Goal: Task Accomplishment & Management: Manage account settings

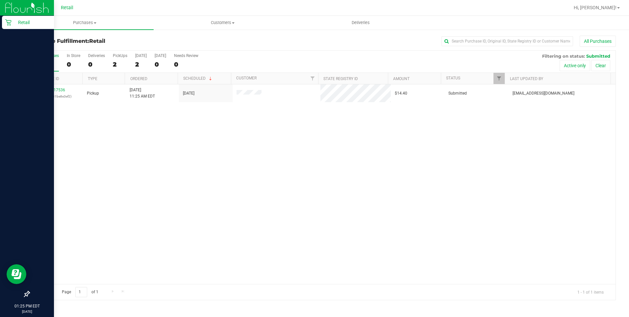
click at [24, 21] on p "Retail" at bounding box center [31, 22] width 39 height 8
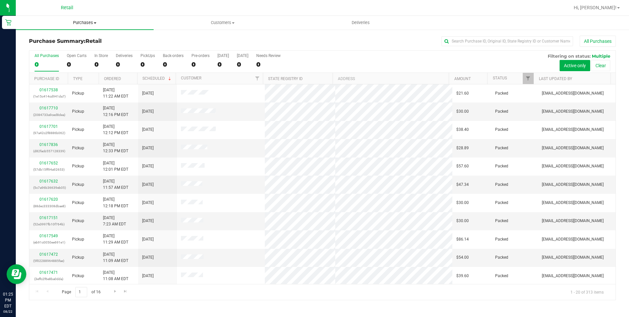
click at [93, 23] on span "Purchases" at bounding box center [85, 23] width 138 height 6
drag, startPoint x: 254, startPoint y: 43, endPoint x: 364, endPoint y: 40, distance: 110.2
click at [277, 40] on div "All Purchases" at bounding box center [420, 41] width 391 height 11
click at [478, 39] on input "text" at bounding box center [508, 41] width 132 height 10
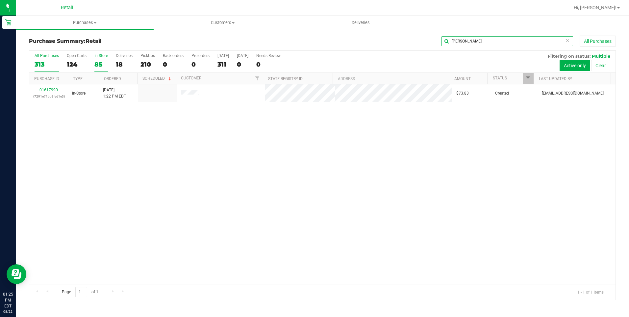
type input "gustavo"
click at [102, 58] on label "In Store 85" at bounding box center [100, 62] width 13 height 18
click at [0, 0] on input "In Store 85" at bounding box center [0, 0] width 0 height 0
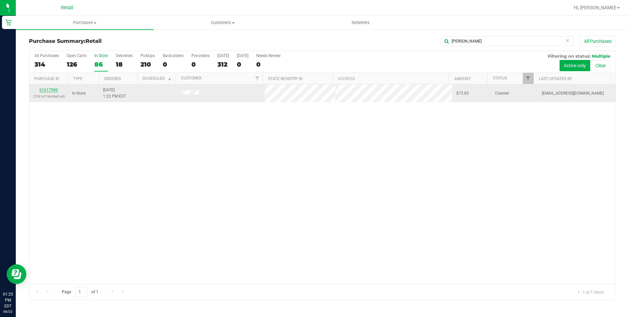
click at [51, 91] on link "01617990" at bounding box center [48, 90] width 18 height 5
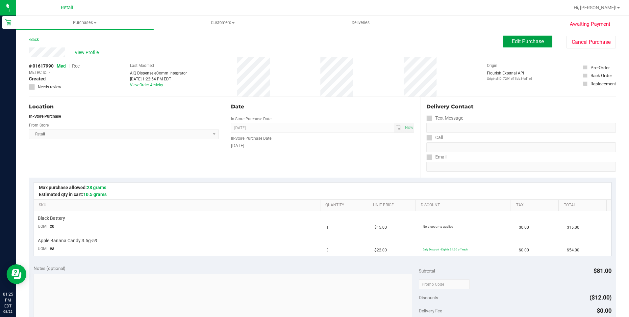
click at [511, 38] on button "Edit Purchase" at bounding box center [527, 42] width 49 height 12
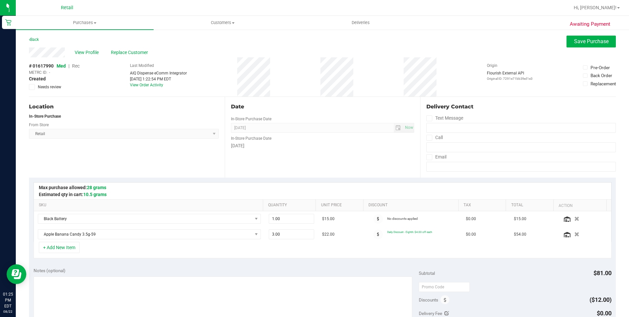
click at [77, 65] on span "Rec" at bounding box center [76, 65] width 8 height 5
click at [593, 46] on button "Save Purchase" at bounding box center [591, 42] width 49 height 12
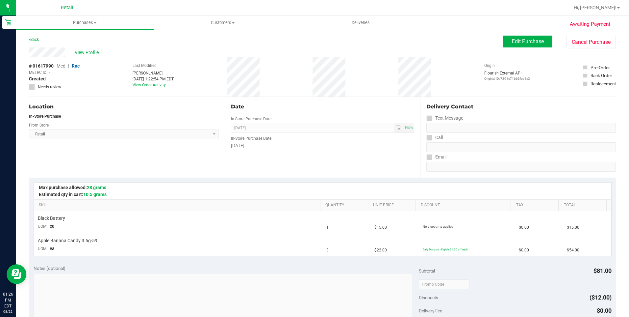
click at [83, 52] on span "View Profile" at bounding box center [88, 52] width 26 height 7
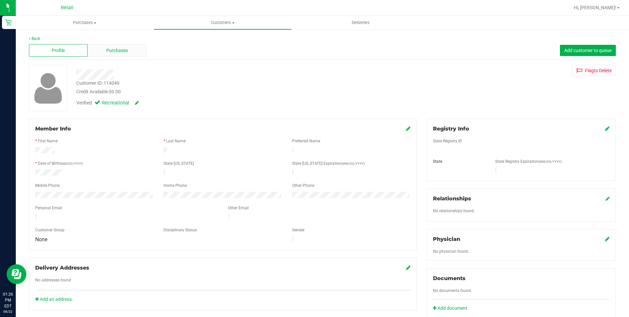
click at [132, 53] on div "Purchases" at bounding box center [117, 50] width 59 height 13
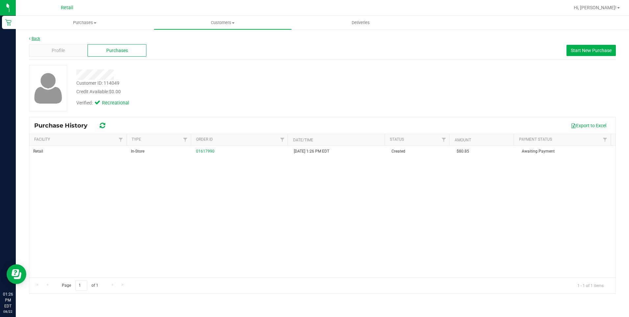
click at [33, 38] on link "Back" at bounding box center [34, 38] width 11 height 5
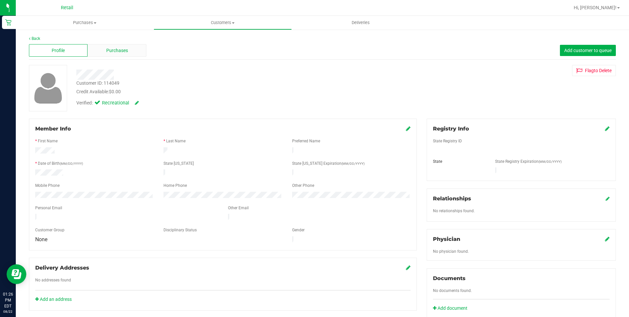
click at [119, 46] on div "Purchases" at bounding box center [117, 50] width 59 height 13
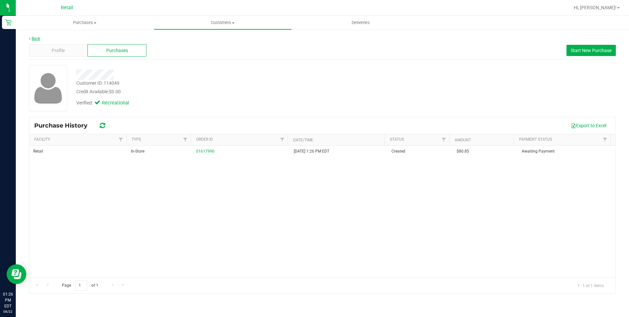
click at [36, 36] on link "Back" at bounding box center [34, 38] width 11 height 5
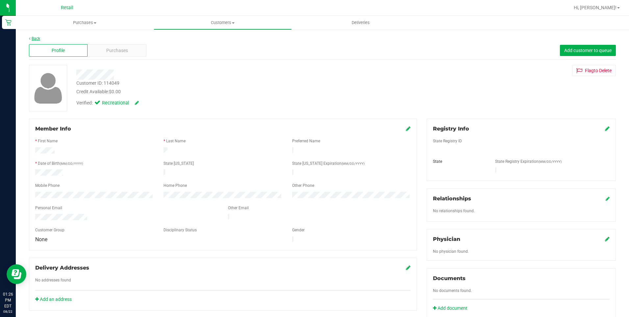
drag, startPoint x: 28, startPoint y: 39, endPoint x: 33, endPoint y: 39, distance: 4.9
click at [33, 39] on div "Back Profile Purchases Add customer to queue Customer ID: 114049 Credit Availab…" at bounding box center [322, 251] width 613 height 445
click at [35, 39] on link "Back" at bounding box center [34, 38] width 11 height 5
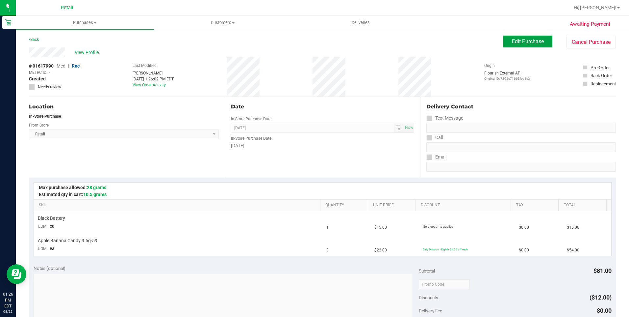
click at [515, 47] on button "Edit Purchase" at bounding box center [527, 42] width 49 height 12
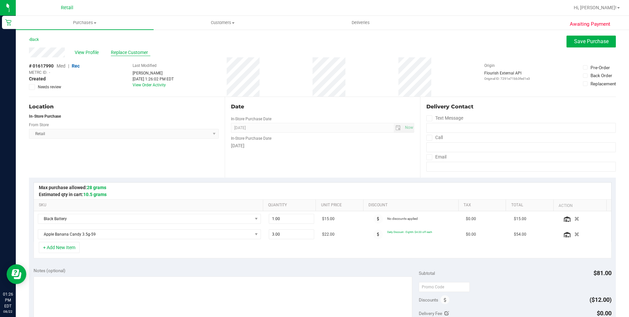
click at [131, 52] on span "Replace Customer" at bounding box center [130, 52] width 39 height 7
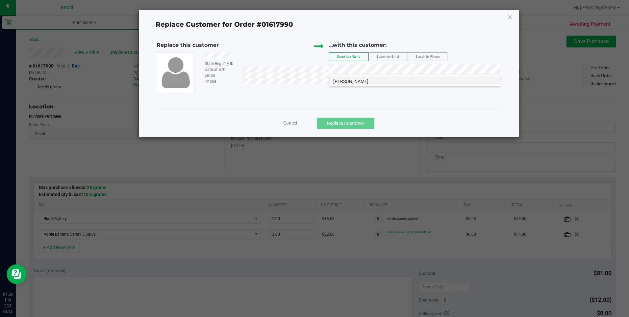
click at [391, 81] on li "gustavo noriega" at bounding box center [414, 80] width 171 height 9
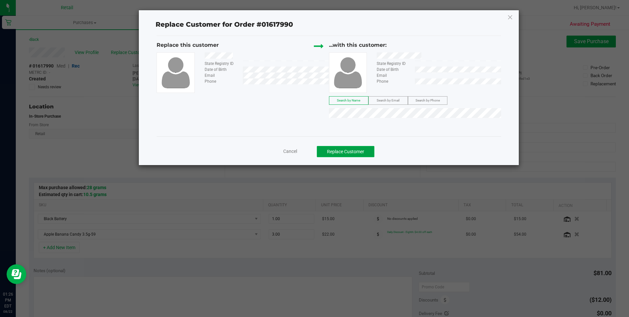
click at [357, 150] on button "Replace Customer" at bounding box center [346, 151] width 58 height 11
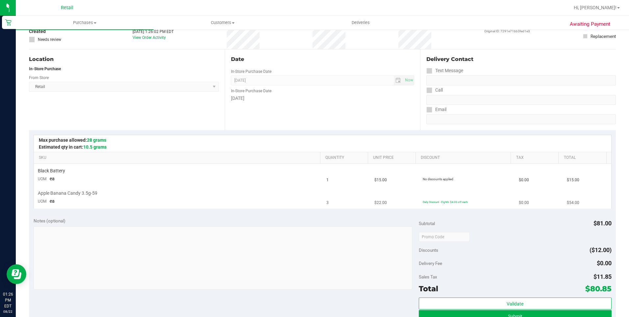
scroll to position [132, 0]
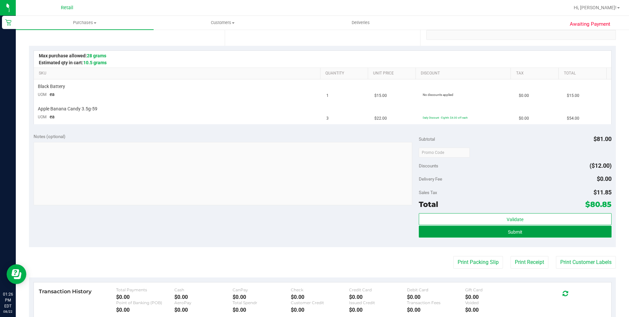
click at [512, 236] on button "Submit" at bounding box center [515, 231] width 193 height 12
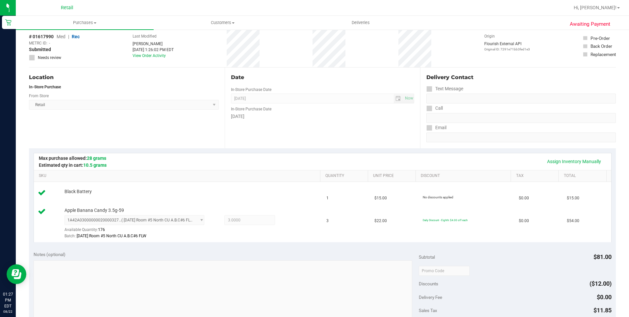
scroll to position [197, 0]
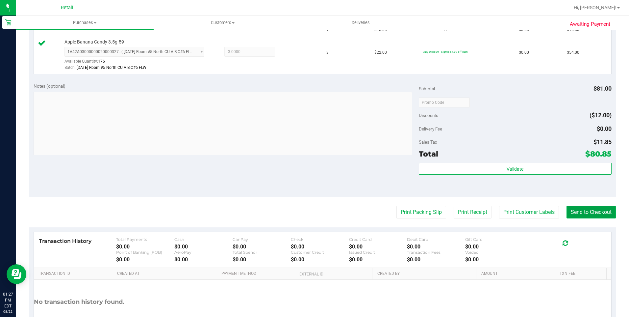
click at [575, 208] on button "Send to Checkout" at bounding box center [591, 212] width 49 height 13
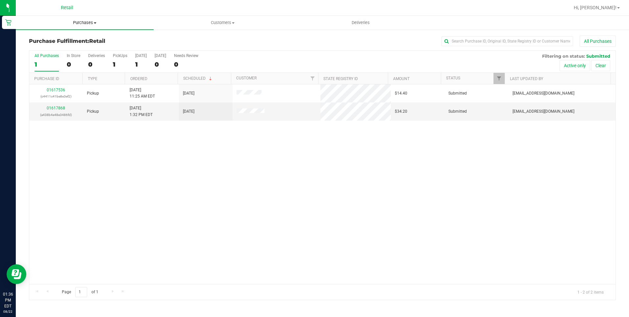
click at [92, 20] on span "Purchases" at bounding box center [85, 23] width 138 height 6
click at [64, 38] on span "Summary of purchases" at bounding box center [49, 40] width 67 height 6
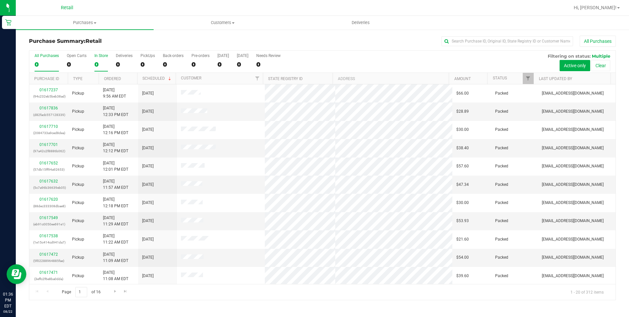
click at [100, 59] on label "In Store 0" at bounding box center [100, 62] width 13 height 18
click at [0, 0] on input "In Store 0" at bounding box center [0, 0] width 0 height 0
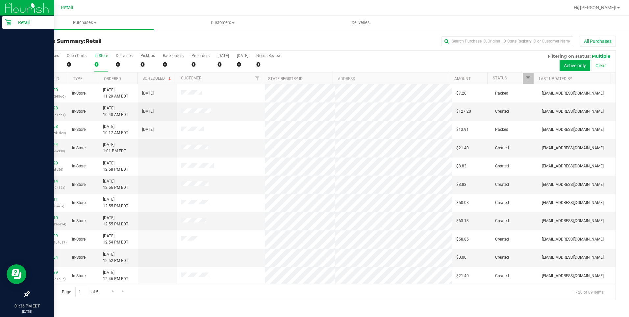
click at [8, 17] on div "Retail" at bounding box center [28, 22] width 52 height 13
click at [20, 24] on p "Retail" at bounding box center [31, 22] width 39 height 8
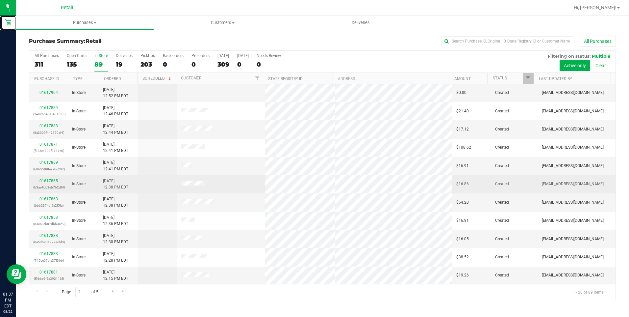
scroll to position [165, 0]
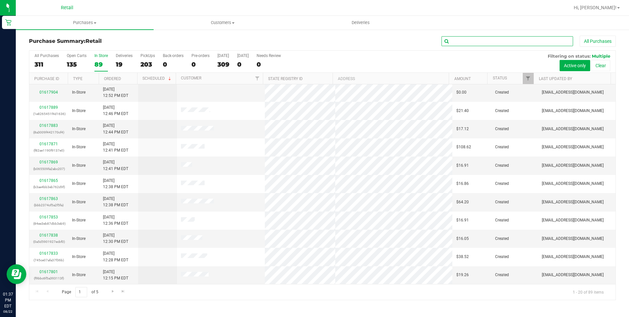
click at [520, 45] on input "text" at bounding box center [508, 41] width 132 height 10
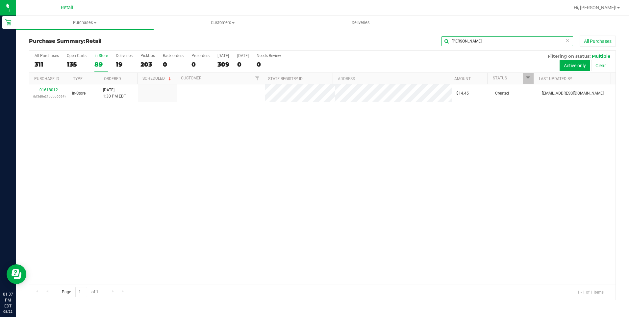
scroll to position [0, 0]
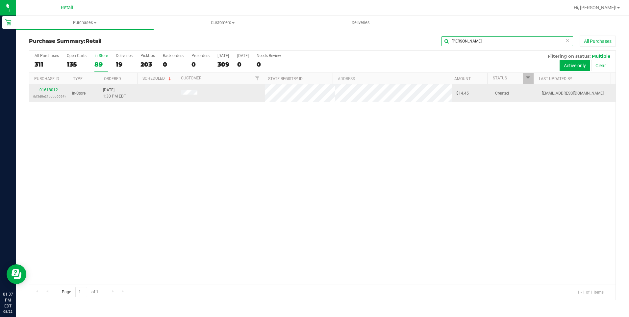
type input "jeremy"
click at [48, 89] on link "01618012" at bounding box center [48, 90] width 18 height 5
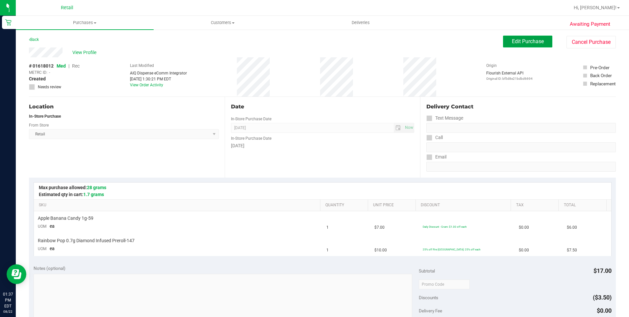
click at [520, 43] on span "Edit Purchase" at bounding box center [528, 41] width 32 height 6
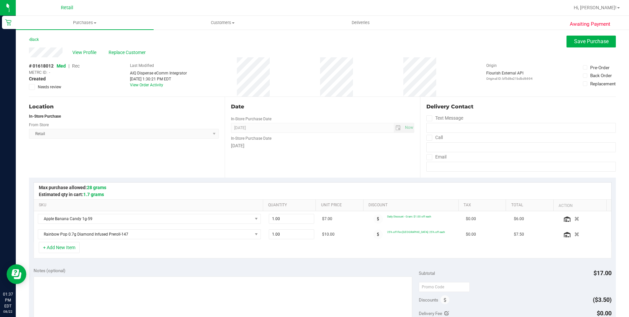
click at [73, 64] on span "Rec" at bounding box center [76, 65] width 8 height 5
click at [591, 41] on span "Save Purchase" at bounding box center [591, 41] width 35 height 6
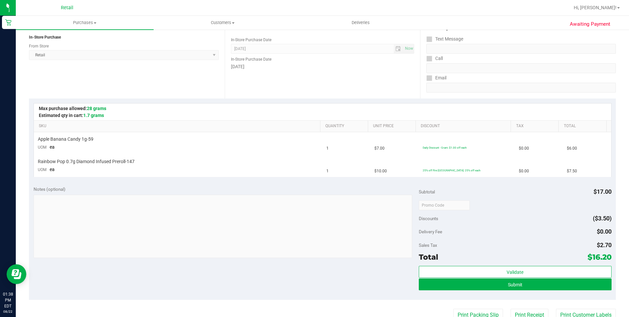
scroll to position [99, 0]
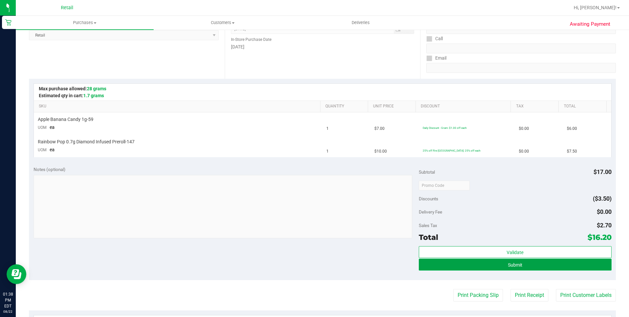
click at [467, 261] on button "Submit" at bounding box center [515, 264] width 193 height 12
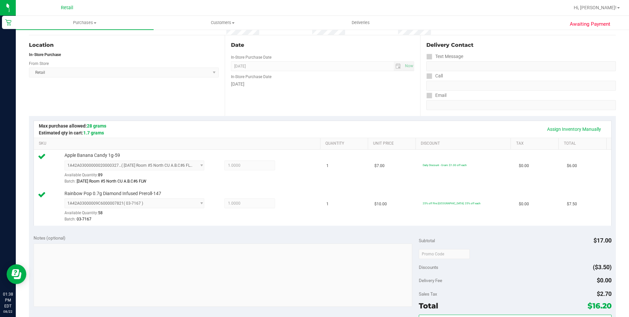
scroll to position [132, 0]
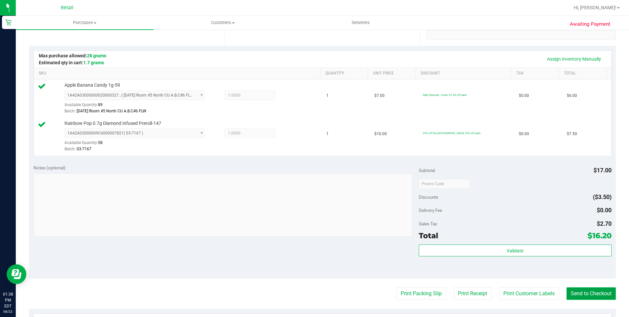
click at [575, 297] on button "Send to Checkout" at bounding box center [591, 293] width 49 height 13
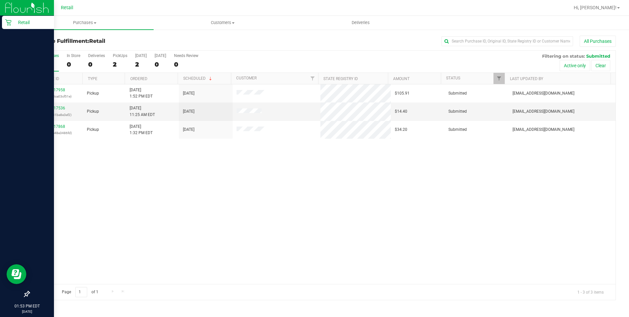
click at [3, 24] on div "Retail" at bounding box center [28, 22] width 52 height 13
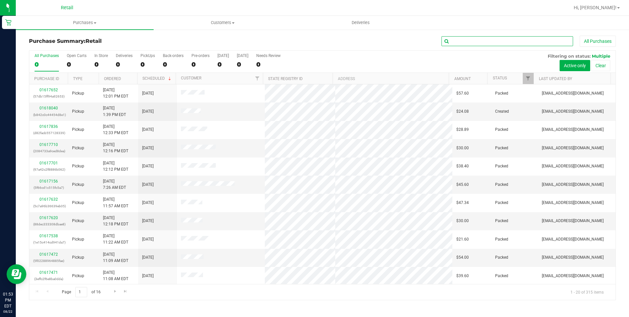
click at [476, 39] on input "text" at bounding box center [508, 41] width 132 height 10
click at [96, 61] on div "0" at bounding box center [100, 65] width 13 height 8
click at [0, 0] on input "In Store 0" at bounding box center [0, 0] width 0 height 0
click at [101, 61] on div "0" at bounding box center [100, 65] width 13 height 8
click at [0, 0] on input "In Store 0" at bounding box center [0, 0] width 0 height 0
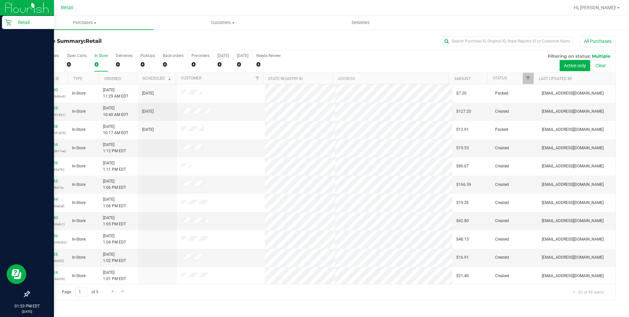
click at [9, 23] on icon at bounding box center [8, 22] width 7 height 7
click at [15, 21] on p "Retail" at bounding box center [31, 22] width 39 height 8
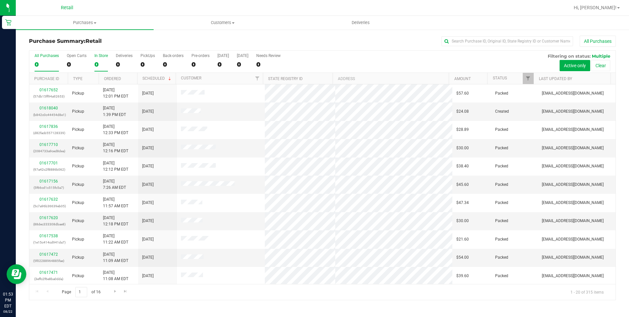
click at [102, 55] on div "In Store" at bounding box center [100, 55] width 13 height 5
click at [0, 0] on input "In Store 0" at bounding box center [0, 0] width 0 height 0
click at [107, 59] on label "In Store 98" at bounding box center [100, 62] width 13 height 18
click at [0, 0] on input "In Store 98" at bounding box center [0, 0] width 0 height 0
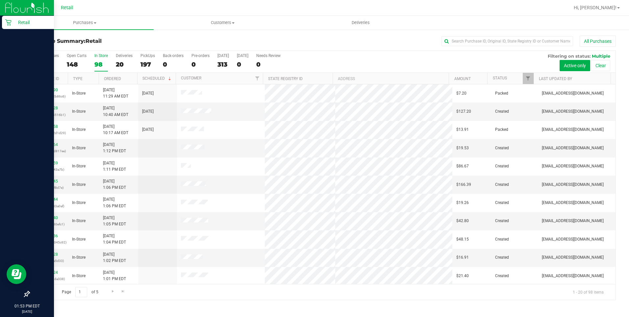
click at [14, 26] on p "Retail" at bounding box center [31, 22] width 39 height 8
click at [11, 20] on icon at bounding box center [8, 22] width 6 height 6
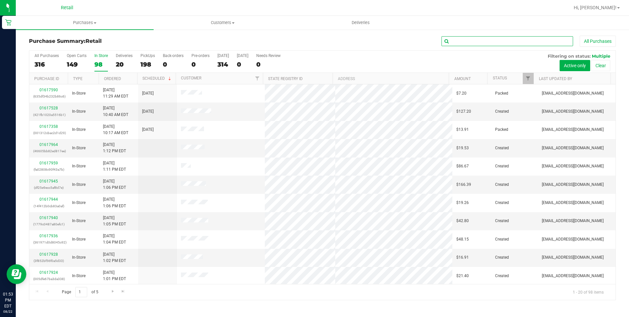
drag, startPoint x: 472, startPoint y: 38, endPoint x: 460, endPoint y: 42, distance: 13.6
click at [469, 38] on input "text" at bounding box center [508, 41] width 132 height 10
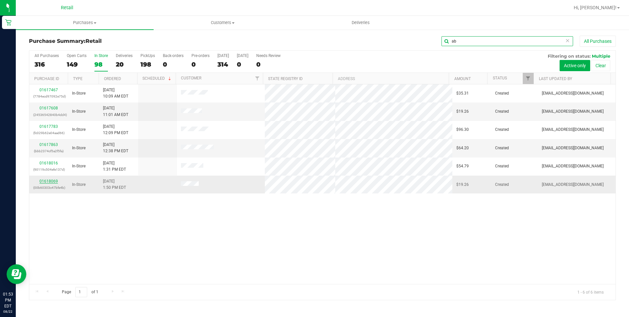
type input "ab"
click at [46, 179] on link "01618069" at bounding box center [48, 181] width 18 height 5
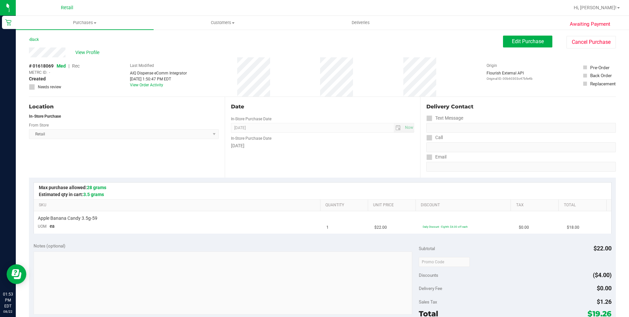
click at [513, 35] on div "Awaiting Payment Back Edit Purchase Cancel Purchase View Profile # 01618069 Med…" at bounding box center [322, 276] width 613 height 494
click at [507, 47] on button "Edit Purchase" at bounding box center [527, 42] width 49 height 12
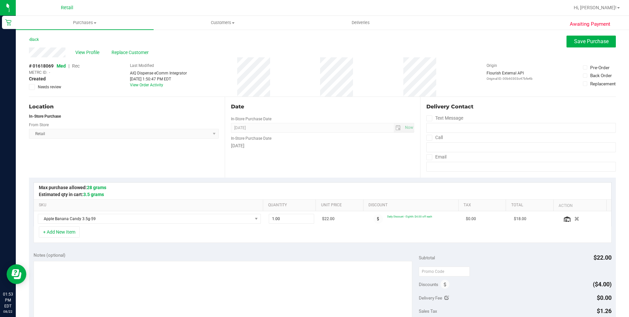
click at [80, 67] on span "Rec" at bounding box center [76, 65] width 8 height 5
click at [596, 41] on span "Save Purchase" at bounding box center [591, 41] width 35 height 6
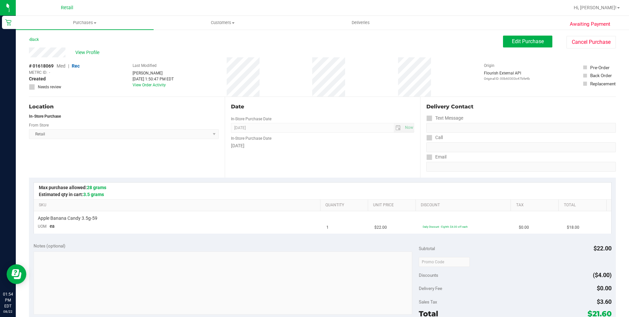
click at [81, 52] on span "View Profile" at bounding box center [88, 52] width 26 height 7
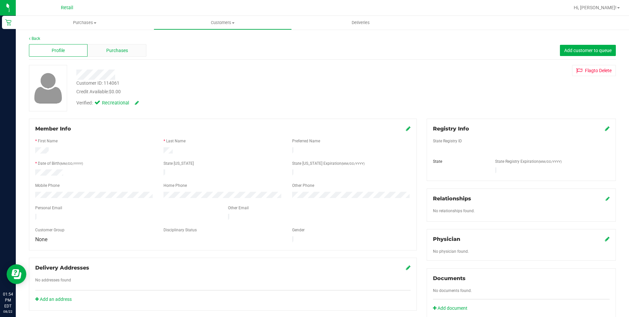
click at [124, 55] on div "Purchases" at bounding box center [117, 50] width 59 height 13
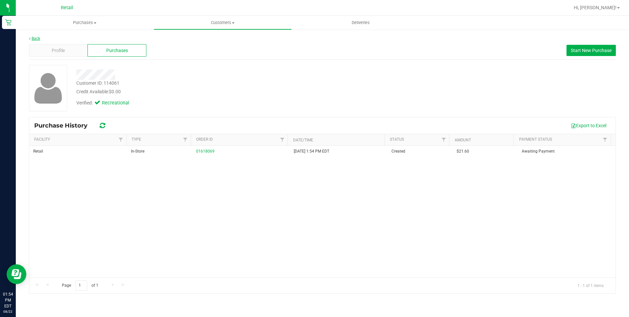
click at [38, 38] on link "Back" at bounding box center [34, 38] width 11 height 5
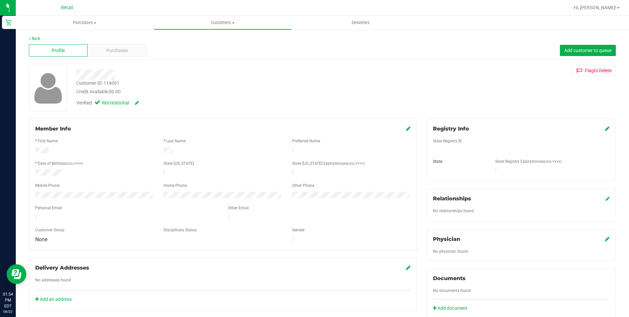
click at [41, 39] on div "Back" at bounding box center [322, 39] width 587 height 6
click at [39, 39] on link "Back" at bounding box center [34, 38] width 11 height 5
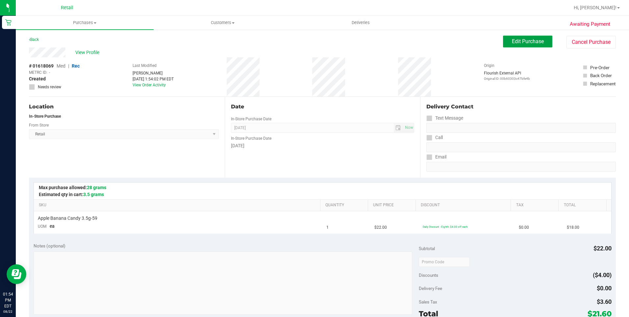
drag, startPoint x: 507, startPoint y: 46, endPoint x: 483, endPoint y: 45, distance: 24.0
click at [507, 45] on button "Edit Purchase" at bounding box center [527, 42] width 49 height 12
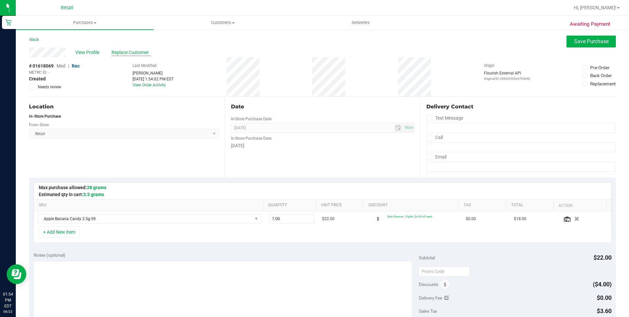
click at [119, 51] on span "Replace Customer" at bounding box center [131, 52] width 39 height 7
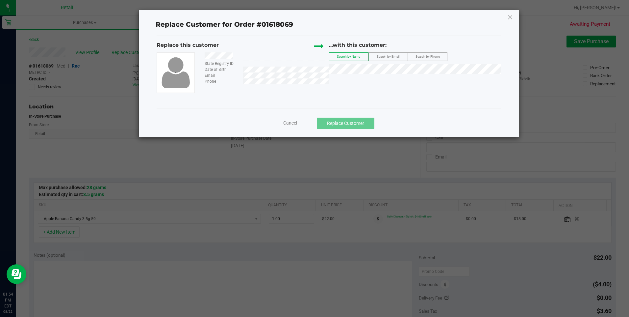
click at [387, 63] on div "...with this customer: Search by Name Search by Email Search by Phone" at bounding box center [415, 59] width 172 height 36
click at [387, 79] on li "[PERSON_NAME]" at bounding box center [414, 80] width 171 height 9
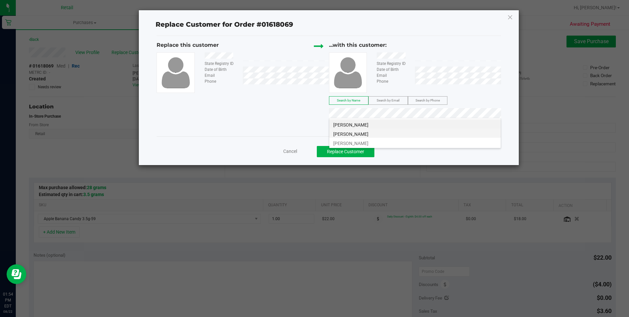
click at [361, 131] on li "[PERSON_NAME]" at bounding box center [414, 132] width 171 height 9
click at [342, 152] on button "Replace Customer" at bounding box center [346, 151] width 58 height 11
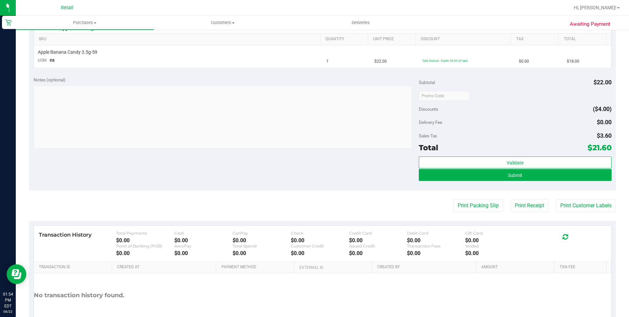
scroll to position [197, 0]
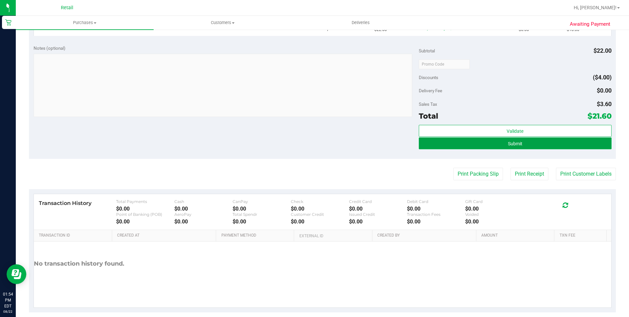
click at [489, 146] on button "Submit" at bounding box center [515, 143] width 193 height 12
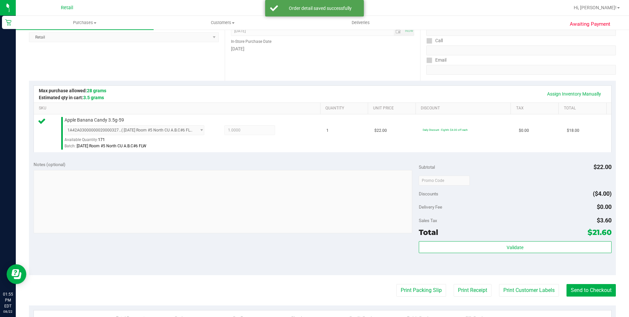
scroll to position [99, 0]
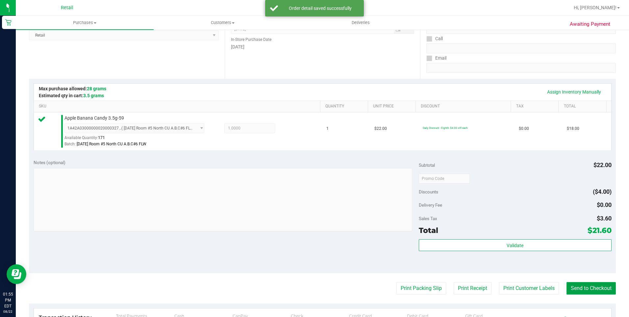
click at [576, 288] on button "Send to Checkout" at bounding box center [591, 288] width 49 height 13
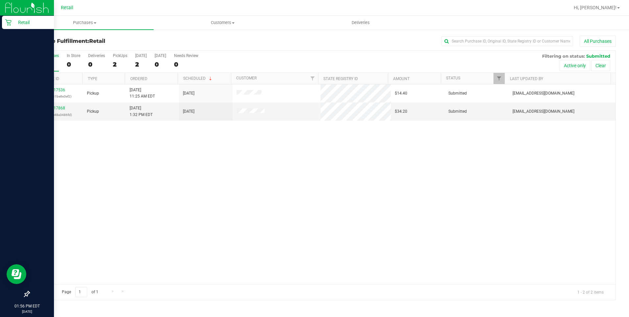
click at [4, 21] on div "Retail" at bounding box center [28, 22] width 52 height 13
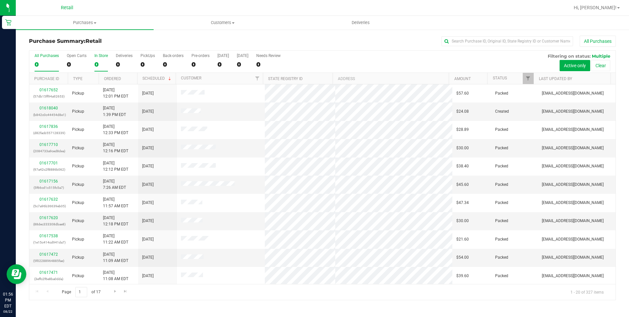
click at [101, 57] on div "In Store" at bounding box center [100, 55] width 13 height 5
click at [0, 0] on input "In Store 0" at bounding box center [0, 0] width 0 height 0
click at [104, 59] on label "In Store 108" at bounding box center [100, 62] width 13 height 18
click at [0, 0] on input "In Store 108" at bounding box center [0, 0] width 0 height 0
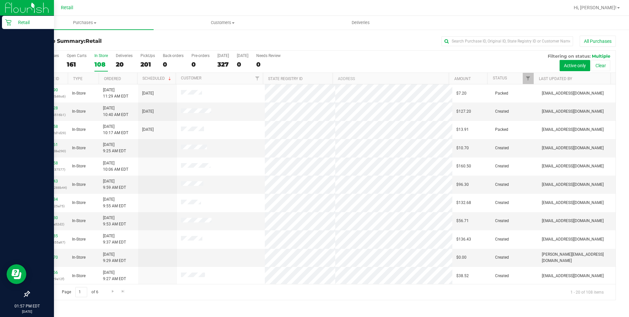
click at [13, 26] on p "Retail" at bounding box center [31, 22] width 39 height 8
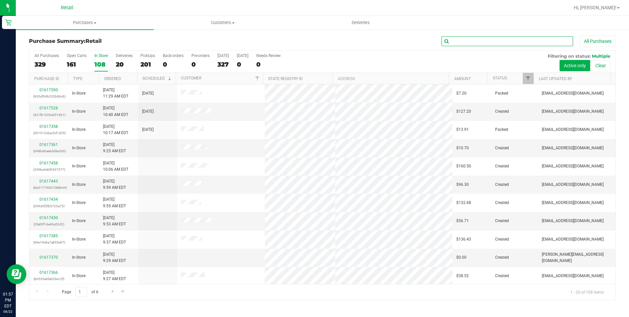
click at [462, 43] on input "text" at bounding box center [508, 41] width 132 height 10
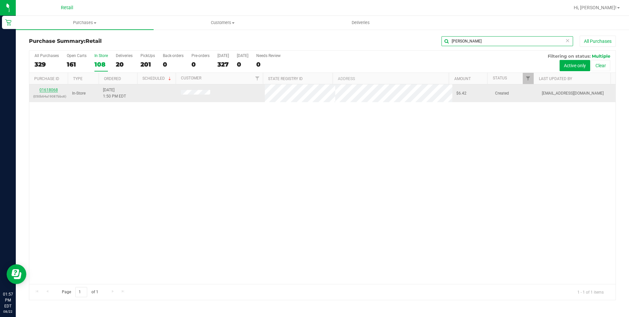
type input "[PERSON_NAME]"
click at [54, 91] on link "01618068" at bounding box center [48, 90] width 18 height 5
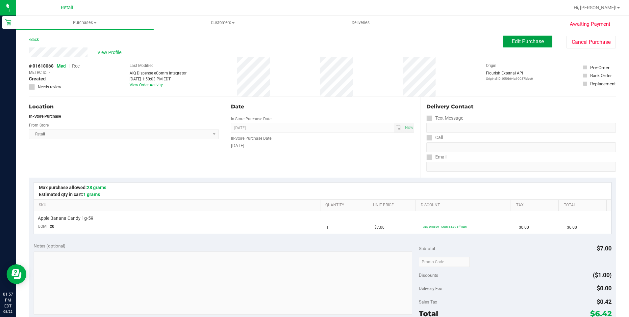
click at [519, 40] on span "Edit Purchase" at bounding box center [528, 41] width 32 height 6
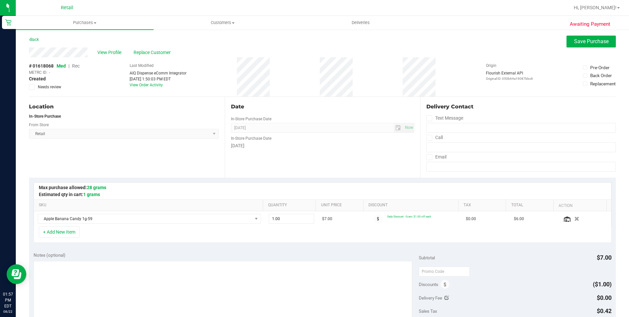
click at [77, 64] on span "Rec" at bounding box center [76, 65] width 8 height 5
click at [574, 42] on span "Save Purchase" at bounding box center [591, 41] width 35 height 6
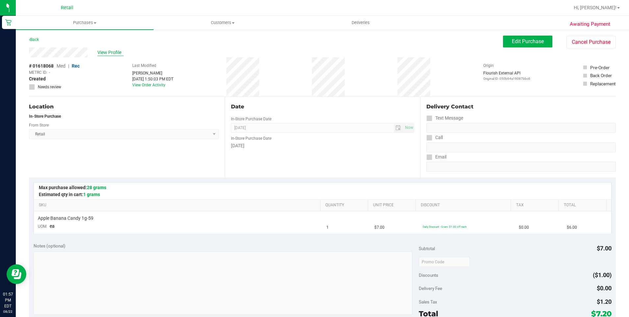
click at [115, 54] on span "View Profile" at bounding box center [110, 52] width 26 height 7
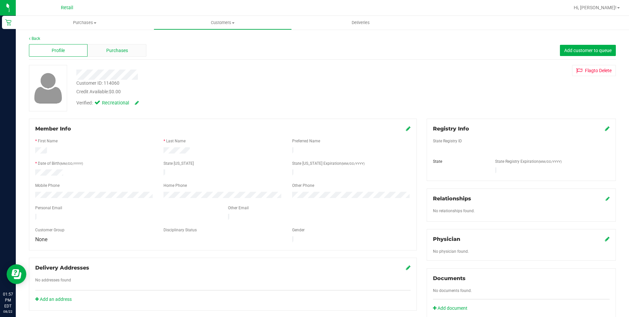
click at [136, 53] on div "Purchases" at bounding box center [117, 50] width 59 height 13
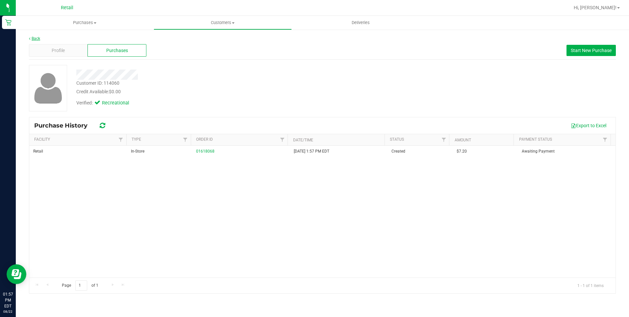
click at [34, 36] on link "Back" at bounding box center [34, 38] width 11 height 5
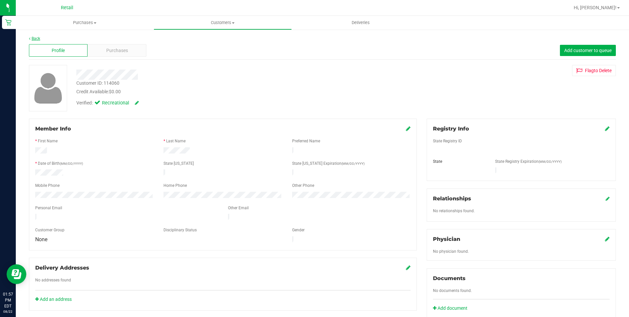
click at [36, 38] on link "Back" at bounding box center [34, 38] width 11 height 5
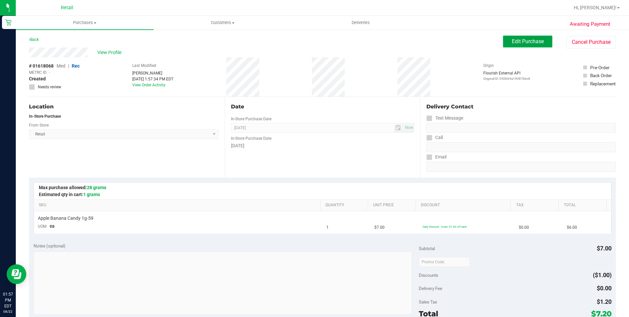
click at [512, 39] on span "Edit Purchase" at bounding box center [528, 41] width 32 height 6
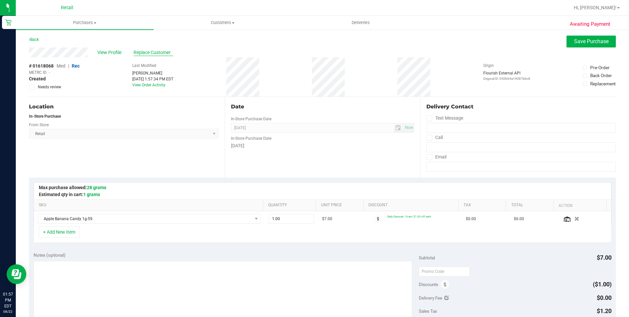
click at [141, 49] on span "Replace Customer" at bounding box center [153, 52] width 39 height 7
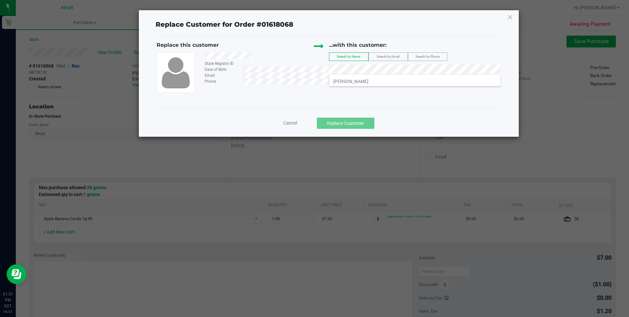
click at [383, 86] on div "[PERSON_NAME]" at bounding box center [415, 80] width 172 height 12
click at [383, 82] on li "[PERSON_NAME]" at bounding box center [414, 80] width 171 height 9
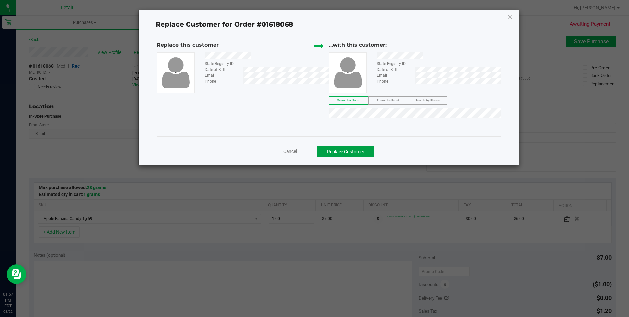
click at [347, 150] on button "Replace Customer" at bounding box center [346, 151] width 58 height 11
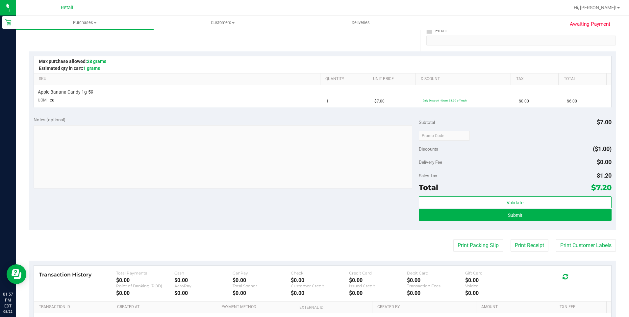
scroll to position [132, 0]
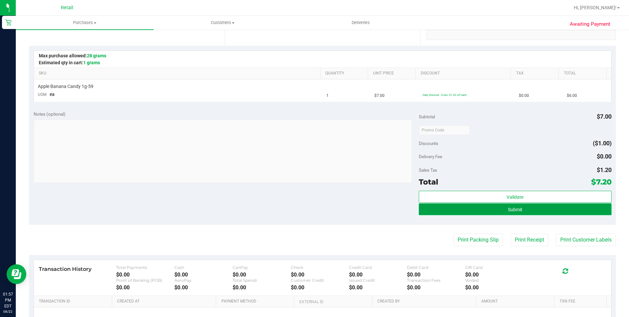
click at [487, 212] on button "Submit" at bounding box center [515, 209] width 193 height 12
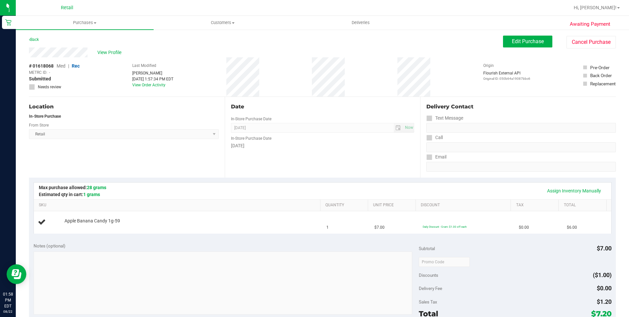
scroll to position [165, 0]
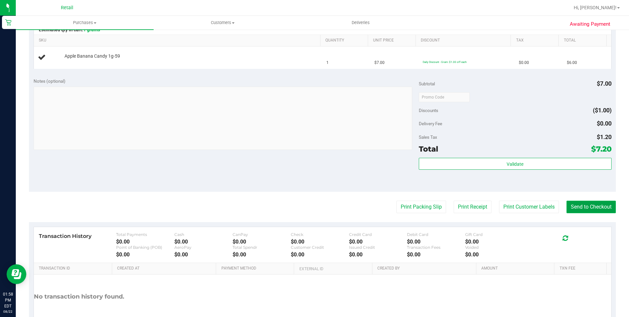
click at [582, 208] on button "Send to Checkout" at bounding box center [591, 206] width 49 height 13
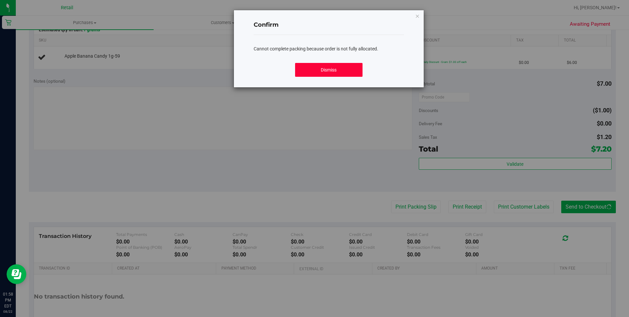
click at [344, 66] on button "Dismiss" at bounding box center [328, 70] width 67 height 14
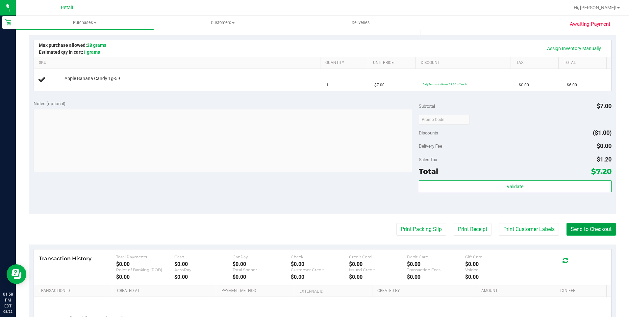
scroll to position [99, 0]
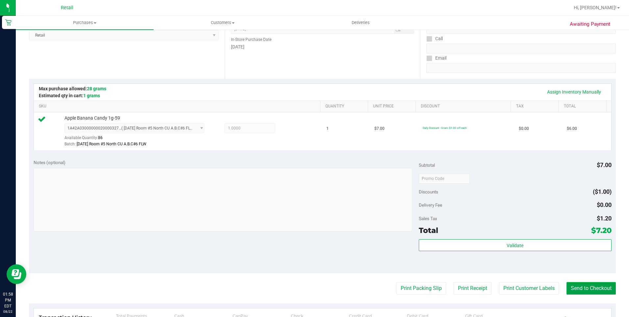
click at [579, 286] on button "Send to Checkout" at bounding box center [591, 288] width 49 height 13
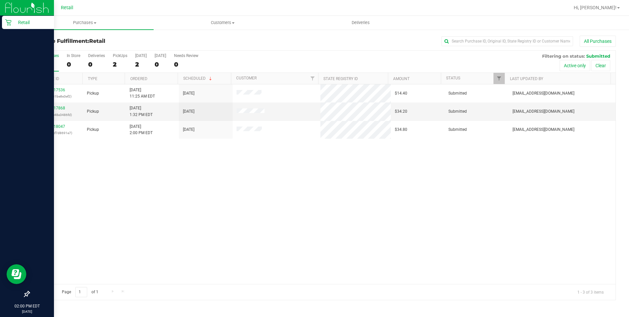
click at [6, 26] on div "Retail" at bounding box center [28, 22] width 52 height 13
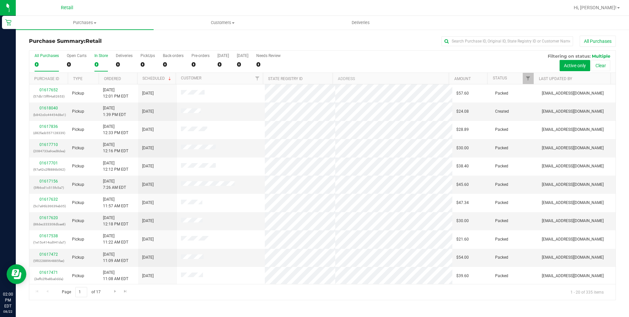
drag, startPoint x: 100, startPoint y: 64, endPoint x: 100, endPoint y: 59, distance: 5.3
click at [100, 59] on label "In Store 0" at bounding box center [100, 62] width 13 height 18
click at [0, 0] on input "In Store 0" at bounding box center [0, 0] width 0 height 0
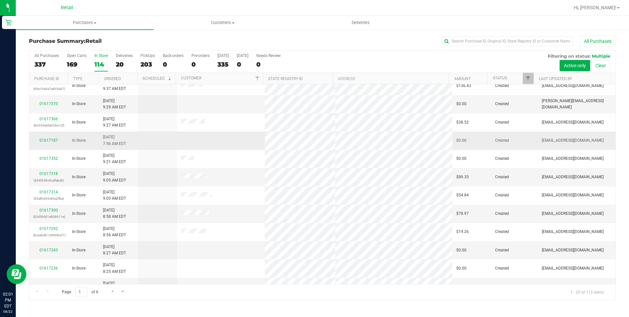
scroll to position [165, 0]
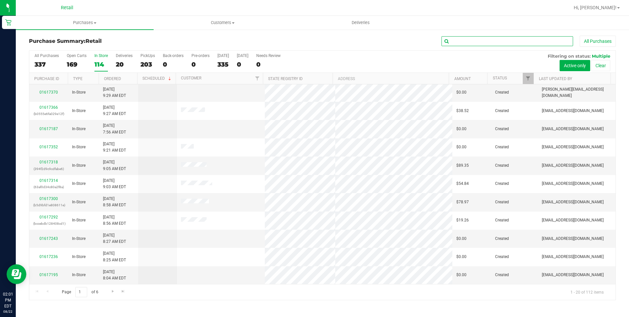
click at [491, 43] on input "text" at bounding box center [508, 41] width 132 height 10
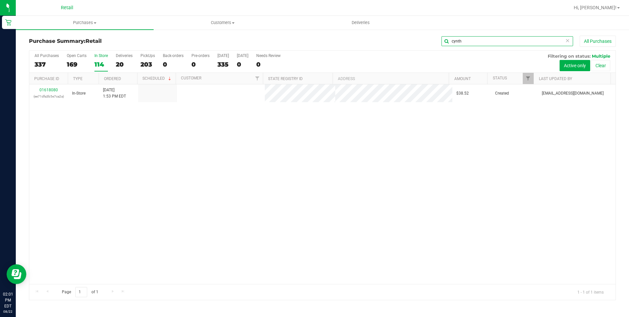
scroll to position [0, 0]
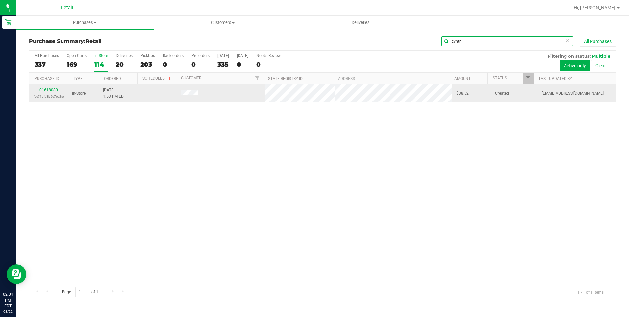
type input "cynth"
click at [54, 89] on link "01618080" at bounding box center [48, 90] width 18 height 5
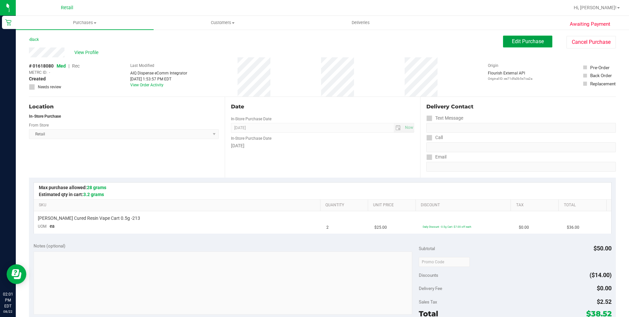
click at [523, 40] on span "Edit Purchase" at bounding box center [528, 41] width 32 height 6
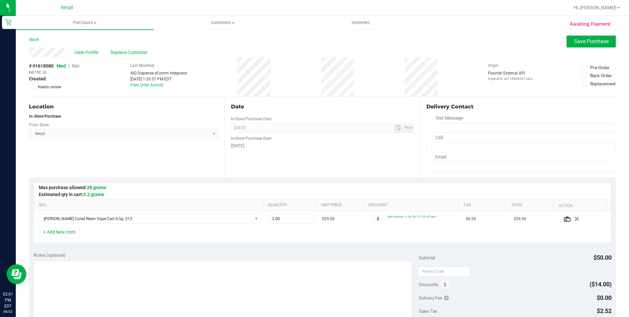
click at [77, 66] on span "Rec" at bounding box center [76, 65] width 8 height 5
click at [603, 40] on span "Save Purchase" at bounding box center [591, 41] width 35 height 6
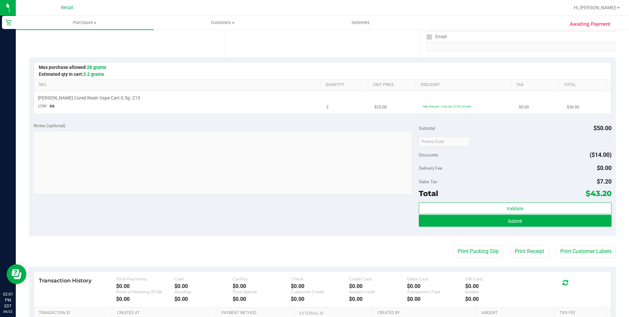
scroll to position [132, 0]
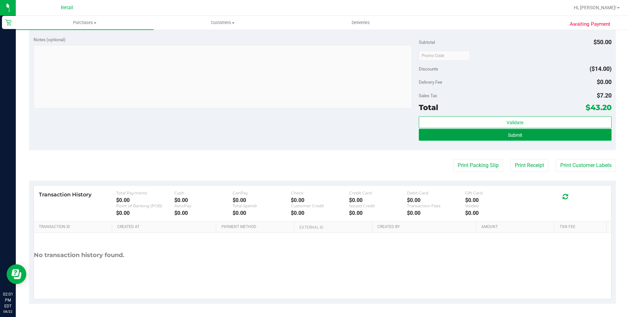
click at [452, 132] on button "Submit" at bounding box center [515, 135] width 193 height 12
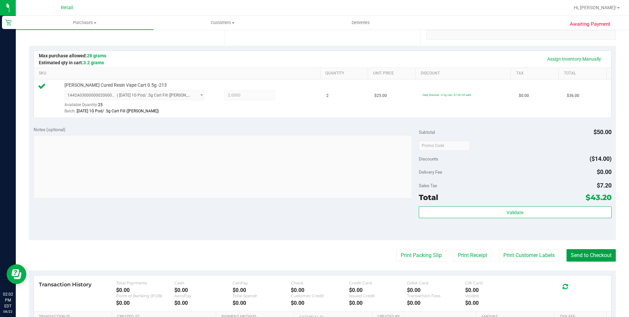
click at [586, 255] on button "Send to Checkout" at bounding box center [591, 255] width 49 height 13
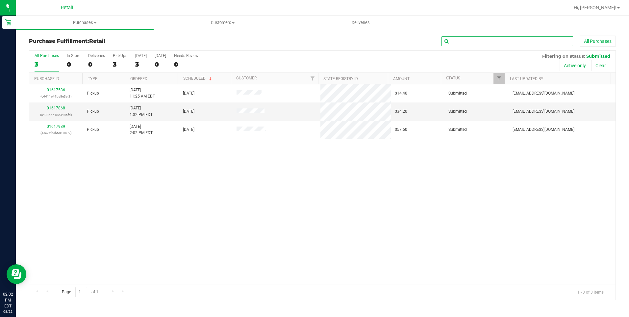
click at [490, 45] on input "text" at bounding box center [508, 41] width 132 height 10
type input "c"
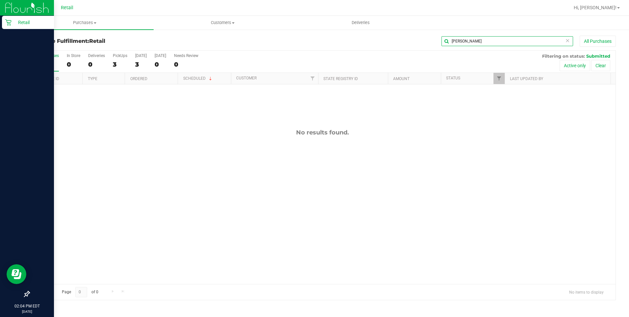
type input "[PERSON_NAME]"
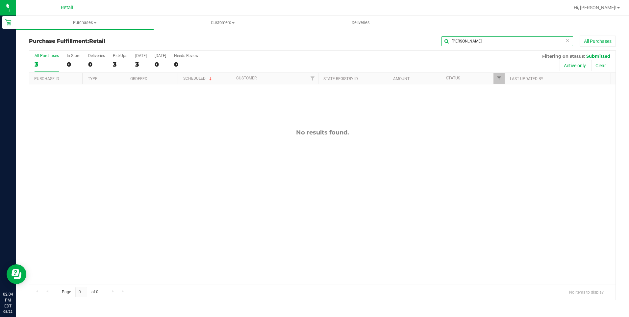
click at [468, 38] on input "[PERSON_NAME]" at bounding box center [508, 41] width 132 height 10
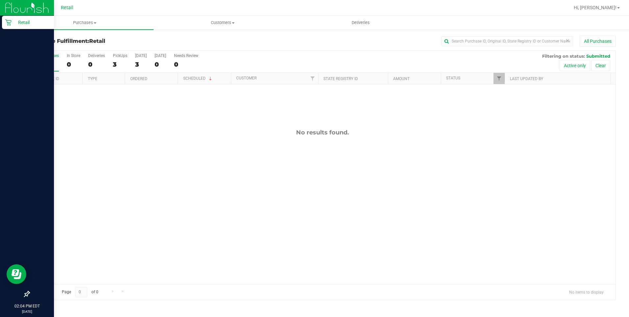
click at [14, 19] on p "Retail" at bounding box center [31, 22] width 39 height 8
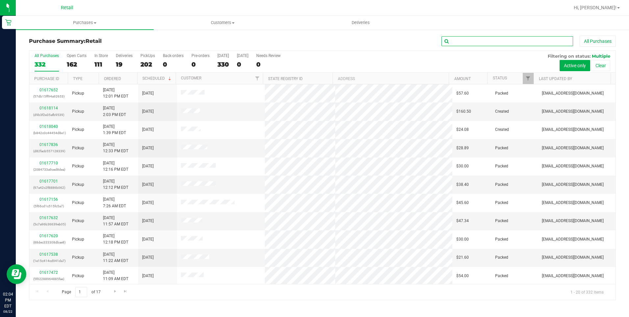
click at [467, 42] on input "text" at bounding box center [508, 41] width 132 height 10
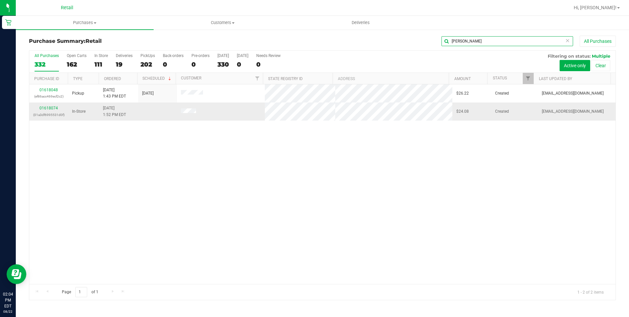
type input "[PERSON_NAME]"
click at [58, 106] on div "01618074 (01a3df6995531d0f)" at bounding box center [48, 111] width 31 height 13
click at [56, 106] on link "01618074" at bounding box center [48, 108] width 18 height 5
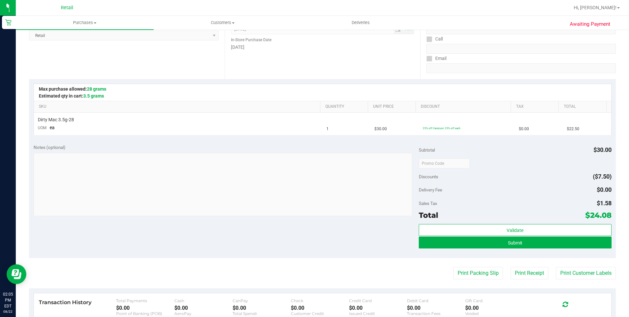
scroll to position [99, 0]
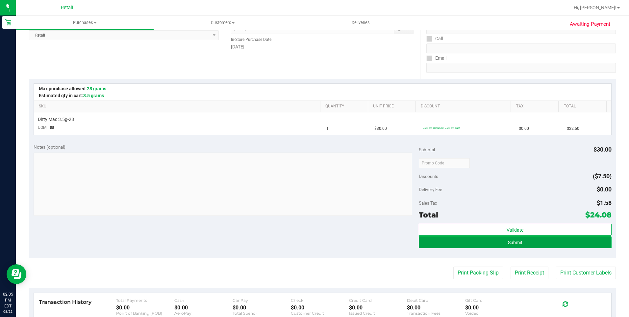
click at [487, 242] on button "Submit" at bounding box center [515, 242] width 193 height 12
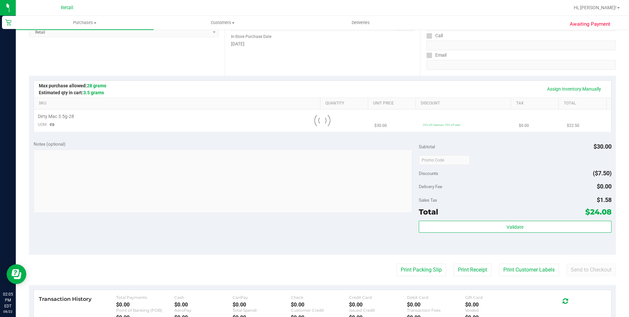
scroll to position [0, 0]
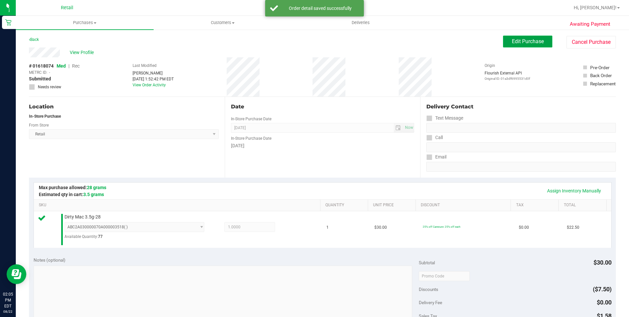
click at [509, 45] on button "Edit Purchase" at bounding box center [527, 42] width 49 height 12
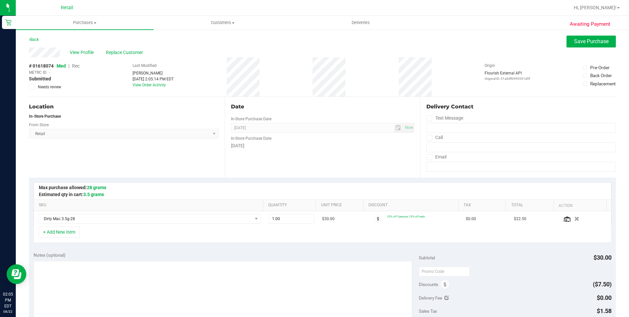
click at [79, 66] on span "Rec" at bounding box center [76, 65] width 8 height 5
drag, startPoint x: 570, startPoint y: 47, endPoint x: 567, endPoint y: 48, distance: 3.4
click at [570, 47] on button "Save Purchase" at bounding box center [591, 42] width 49 height 12
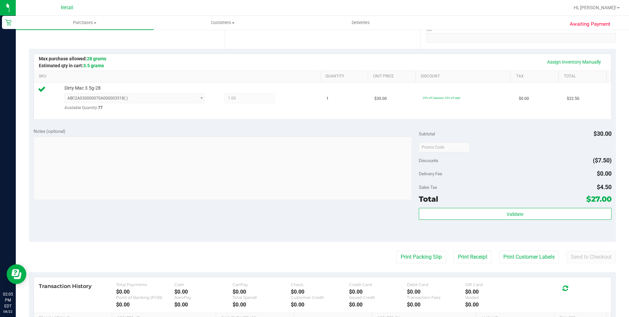
scroll to position [197, 0]
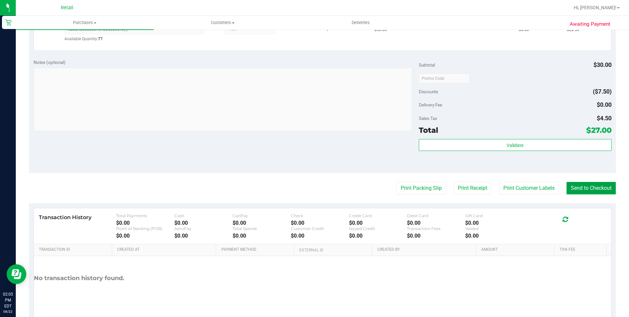
click at [580, 192] on button "Send to Checkout" at bounding box center [591, 188] width 49 height 13
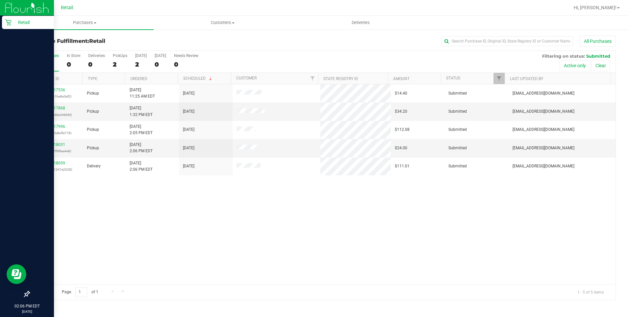
click at [20, 18] on p "Retail" at bounding box center [31, 22] width 39 height 8
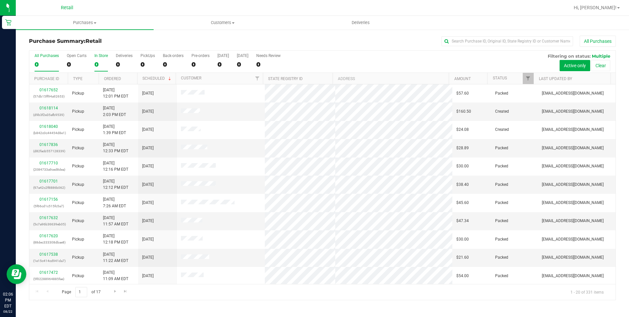
click at [98, 60] on label "In Store 0" at bounding box center [100, 62] width 13 height 18
click at [0, 0] on input "In Store 0" at bounding box center [0, 0] width 0 height 0
click at [444, 39] on input "text" at bounding box center [508, 41] width 132 height 10
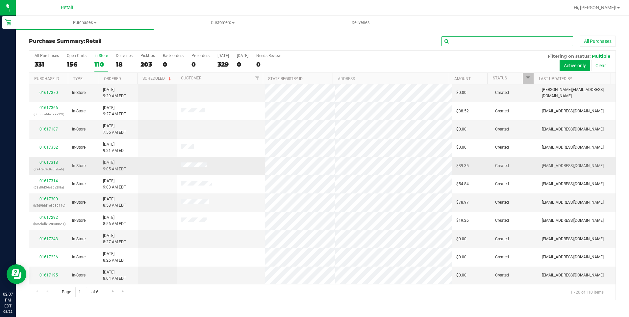
scroll to position [165, 0]
click at [97, 62] on div "110" at bounding box center [100, 65] width 13 height 8
click at [0, 0] on input "In Store 110" at bounding box center [0, 0] width 0 height 0
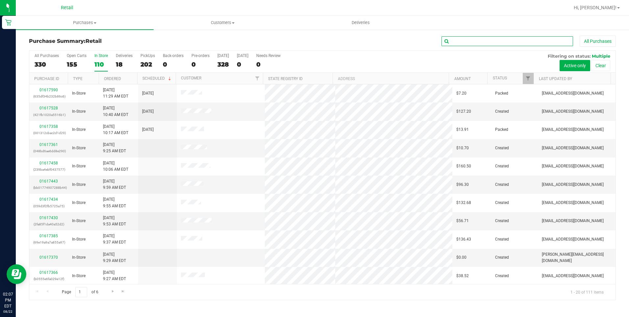
click at [476, 41] on input "text" at bounding box center [508, 41] width 132 height 10
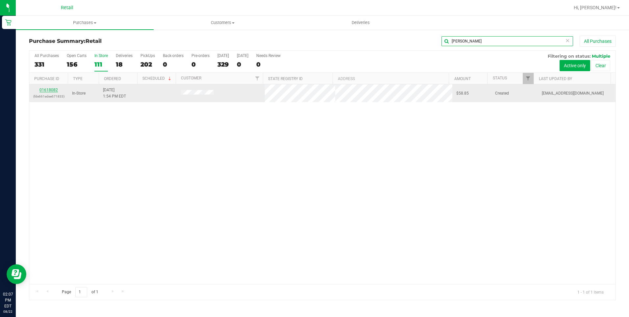
type input "[PERSON_NAME]"
click at [54, 90] on link "01618082" at bounding box center [48, 90] width 18 height 5
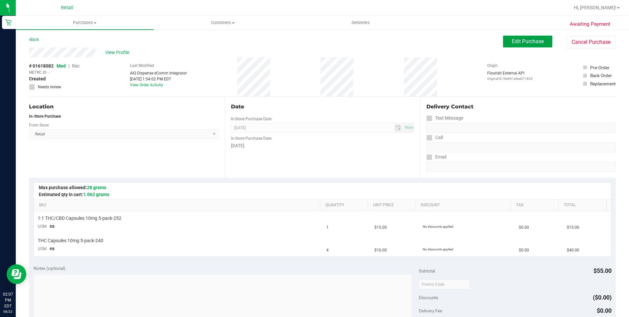
click at [531, 38] on span "Edit Purchase" at bounding box center [528, 41] width 32 height 6
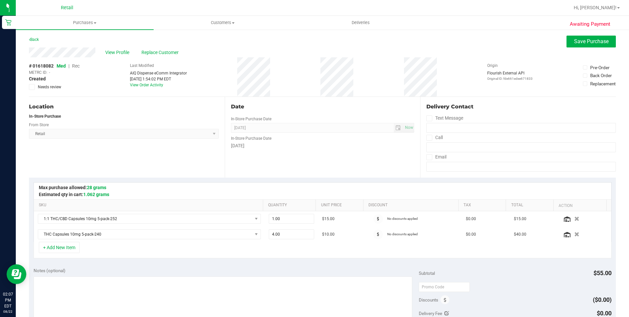
click at [80, 68] on span "Rec" at bounding box center [76, 65] width 8 height 5
drag, startPoint x: 582, startPoint y: 39, endPoint x: 540, endPoint y: 39, distance: 42.1
click at [583, 39] on span "Save Purchase" at bounding box center [591, 41] width 35 height 6
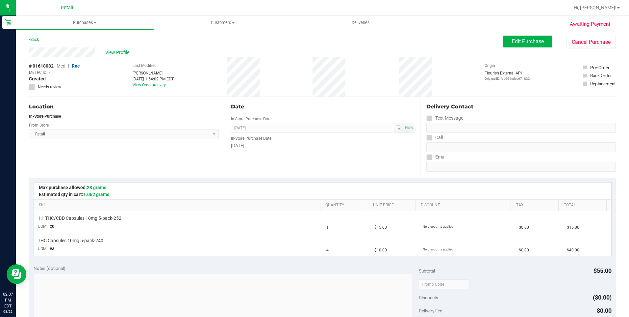
click at [123, 53] on span "View Profile" at bounding box center [118, 52] width 26 height 7
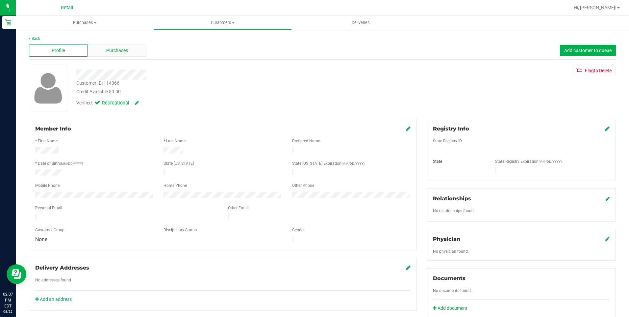
click at [112, 50] on span "Purchases" at bounding box center [117, 50] width 22 height 7
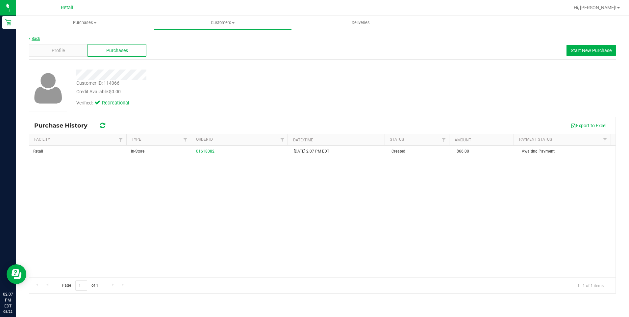
click at [32, 37] on link "Back" at bounding box center [34, 38] width 11 height 5
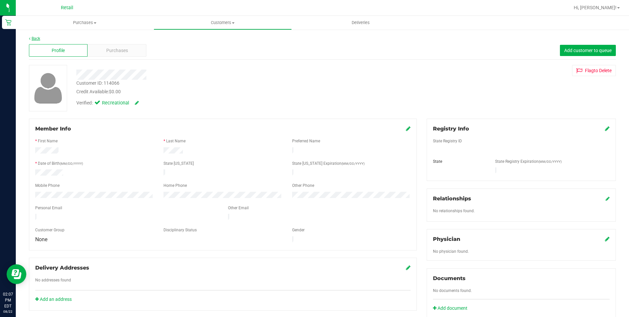
click at [36, 40] on link "Back" at bounding box center [34, 38] width 11 height 5
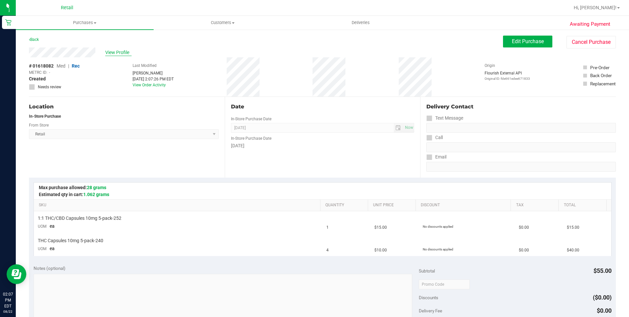
click at [120, 54] on span "View Profile" at bounding box center [118, 52] width 26 height 7
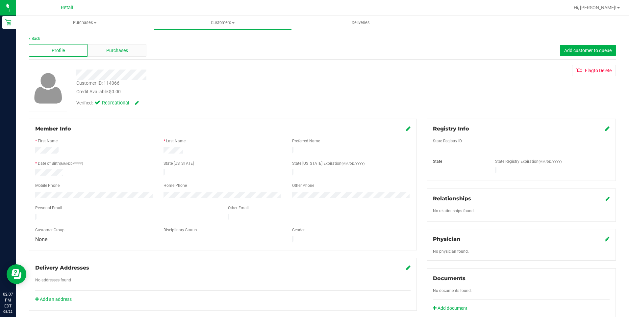
click at [127, 56] on div "Purchases" at bounding box center [117, 50] width 59 height 13
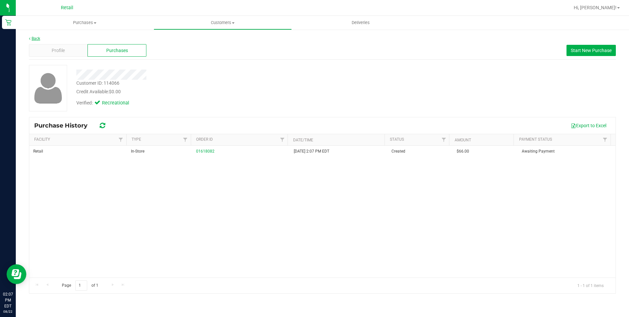
click at [34, 38] on link "Back" at bounding box center [34, 38] width 11 height 5
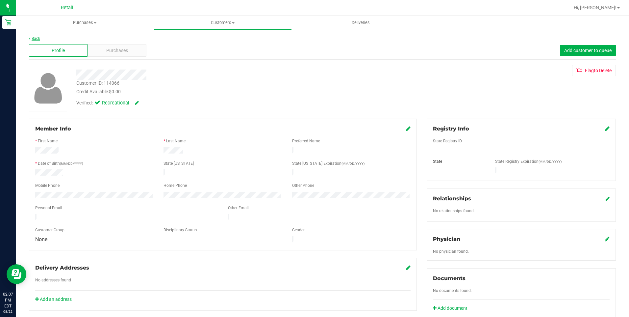
click at [35, 37] on link "Back" at bounding box center [34, 38] width 11 height 5
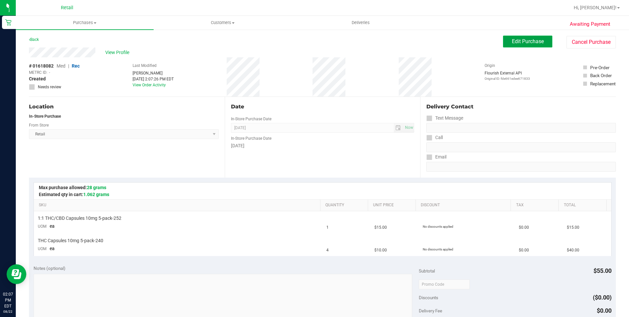
click at [517, 40] on span "Edit Purchase" at bounding box center [528, 41] width 32 height 6
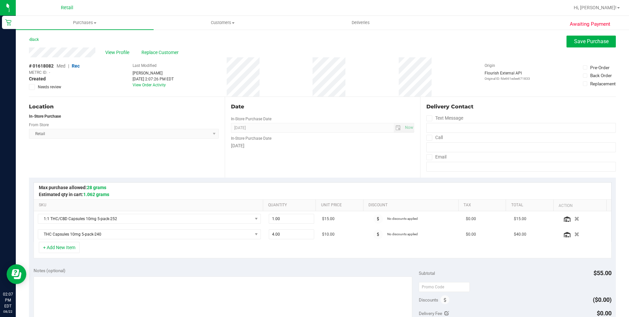
click at [172, 48] on div "View Profile Replace Customer" at bounding box center [322, 52] width 587 height 10
click at [167, 54] on span "Replace Customer" at bounding box center [160, 52] width 39 height 7
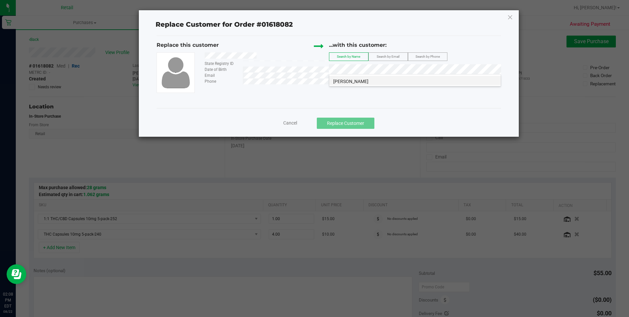
click at [384, 76] on li "[PERSON_NAME]" at bounding box center [414, 80] width 171 height 9
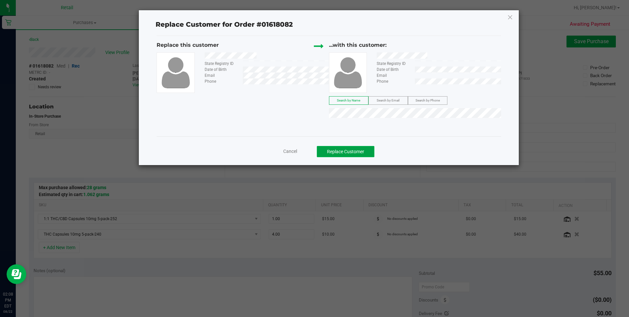
click at [360, 154] on button "Replace Customer" at bounding box center [346, 151] width 58 height 11
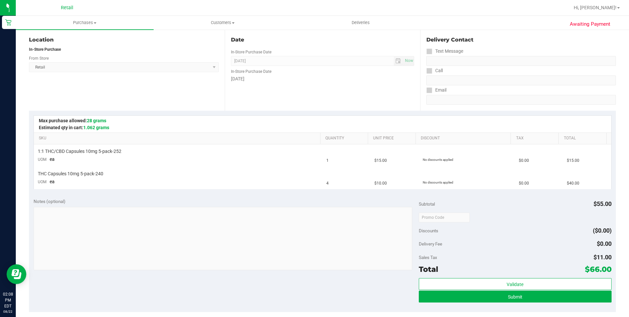
scroll to position [165, 0]
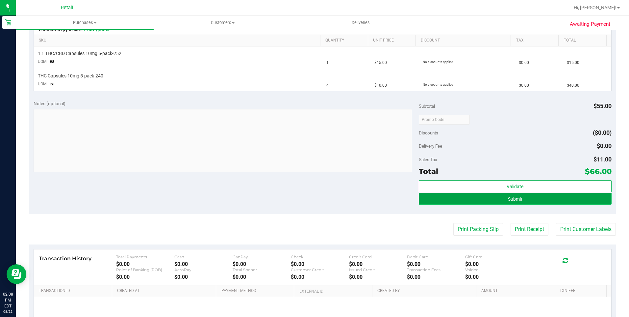
click at [502, 200] on button "Submit" at bounding box center [515, 198] width 193 height 12
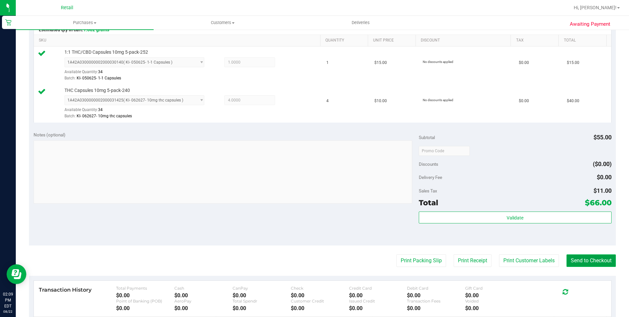
click at [569, 257] on button "Send to Checkout" at bounding box center [591, 260] width 49 height 13
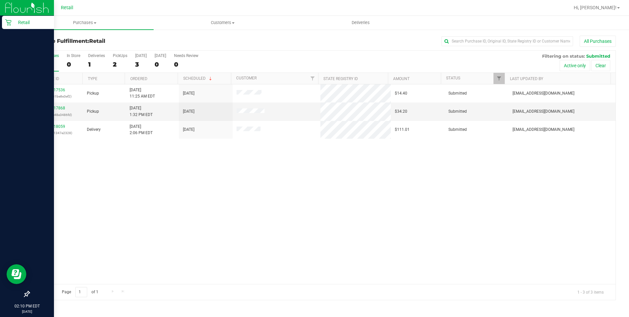
click at [7, 24] on icon at bounding box center [8, 22] width 7 height 7
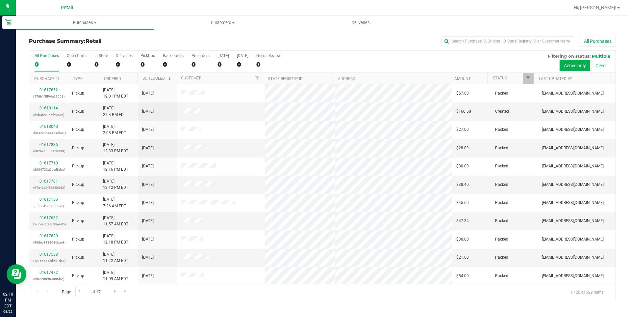
click at [102, 52] on div "All Purchases 0 Open Carts 0 In Store 0 Deliveries 0 PickUps 0 Back-orders 0 Pr…" at bounding box center [322, 53] width 586 height 5
click at [100, 59] on label "In Store 0" at bounding box center [100, 62] width 13 height 18
click at [0, 0] on input "In Store 0" at bounding box center [0, 0] width 0 height 0
click at [469, 41] on input "text" at bounding box center [508, 41] width 132 height 10
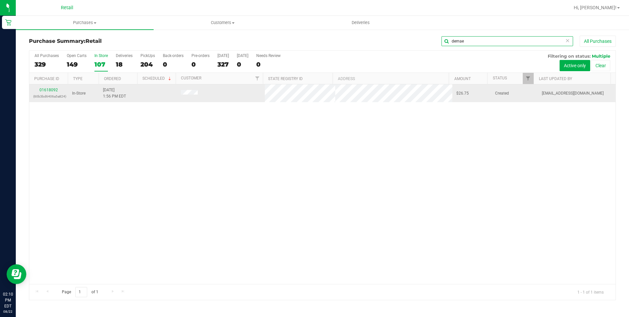
type input "demae"
click at [51, 92] on div "01618092 (60b3bd6406a5a824)" at bounding box center [48, 93] width 31 height 13
click at [52, 87] on td "01618092 (60b3bd6406a5a824)" at bounding box center [48, 93] width 39 height 18
click at [53, 90] on link "01618092" at bounding box center [48, 90] width 18 height 5
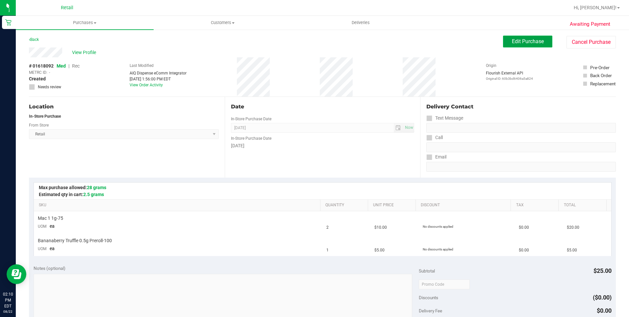
click at [522, 45] on button "Edit Purchase" at bounding box center [527, 42] width 49 height 12
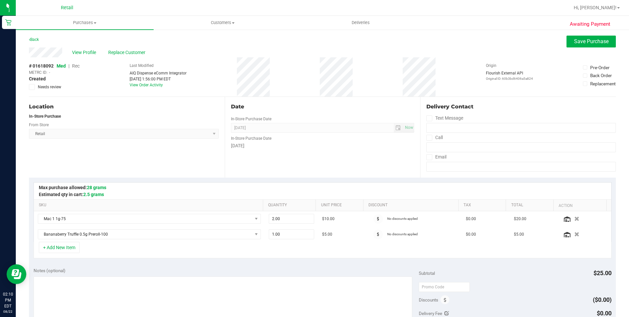
click at [80, 65] on span "Rec" at bounding box center [76, 65] width 8 height 5
click at [602, 43] on span "Save Purchase" at bounding box center [591, 41] width 35 height 6
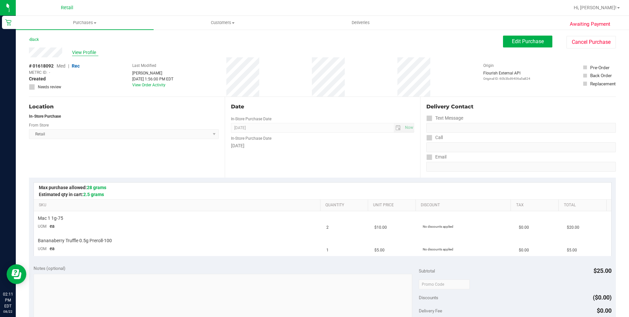
click at [83, 52] on span "View Profile" at bounding box center [85, 52] width 26 height 7
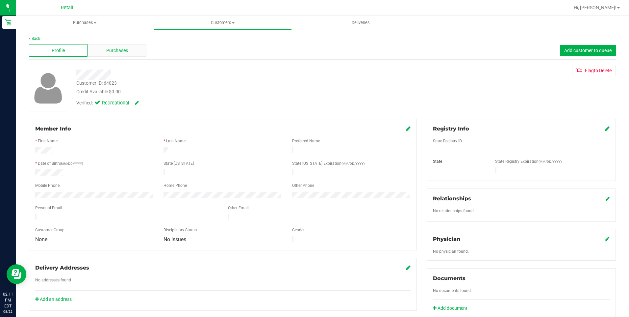
click at [121, 54] on span "Purchases" at bounding box center [117, 50] width 22 height 7
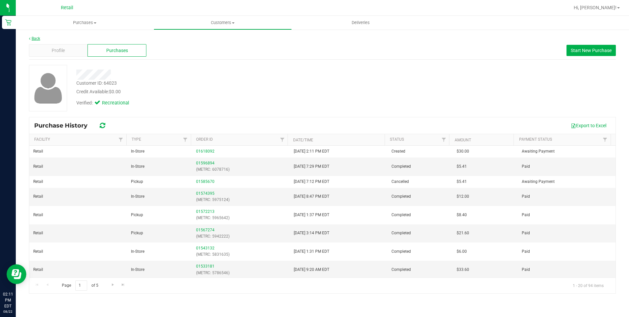
click at [39, 39] on link "Back" at bounding box center [34, 38] width 11 height 5
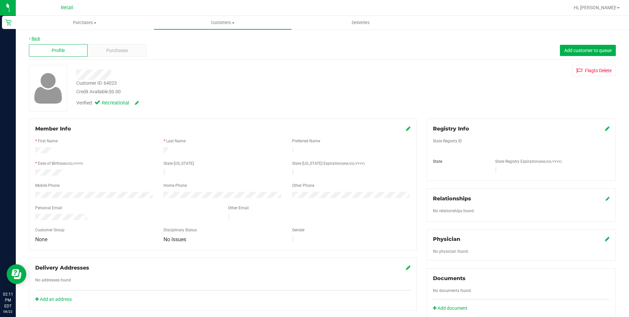
click at [35, 40] on link "Back" at bounding box center [34, 38] width 11 height 5
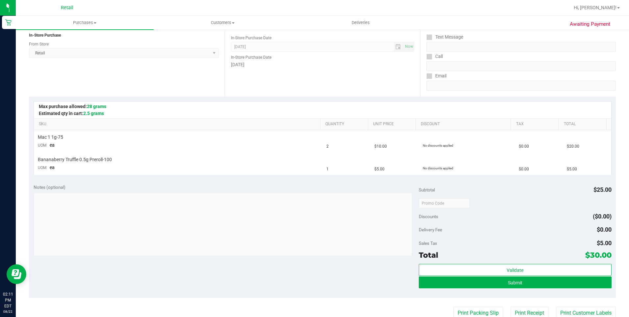
scroll to position [165, 0]
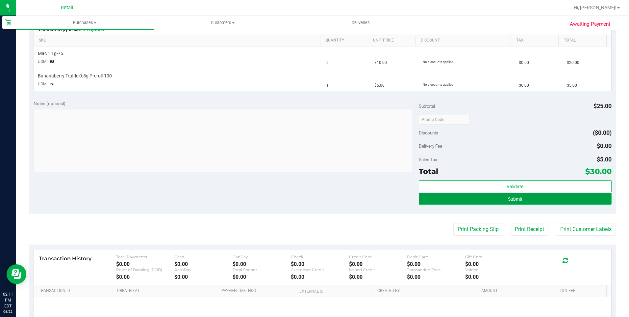
click at [499, 200] on button "Submit" at bounding box center [515, 198] width 193 height 12
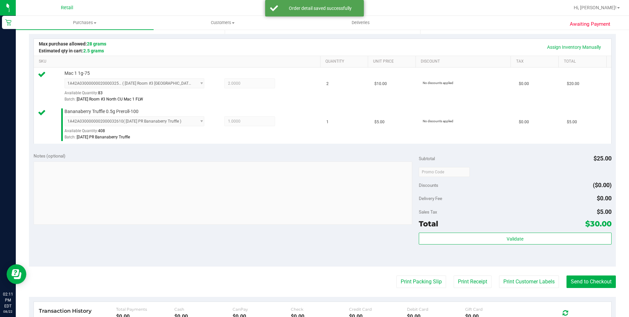
scroll to position [197, 0]
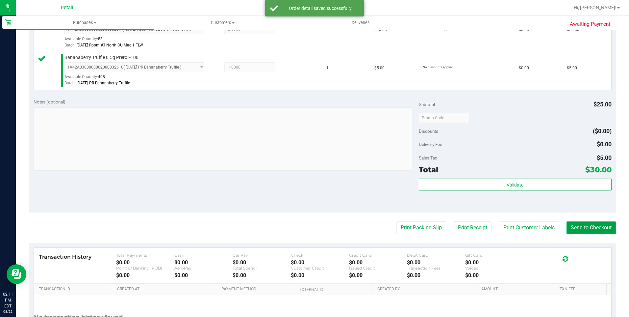
click at [580, 227] on button "Send to Checkout" at bounding box center [591, 227] width 49 height 13
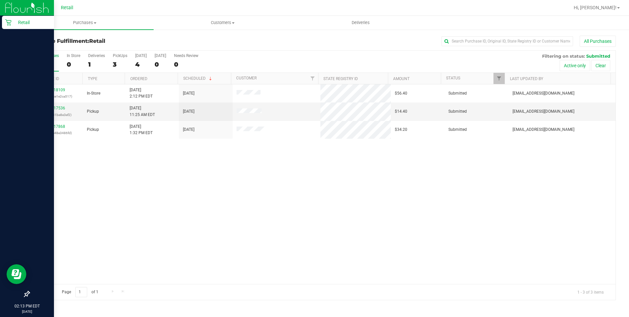
click at [11, 25] on icon at bounding box center [8, 22] width 7 height 7
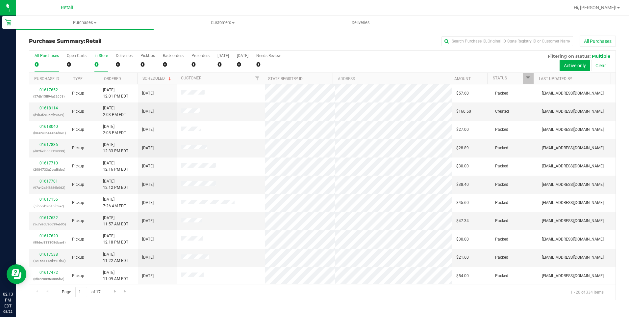
click at [96, 60] on label "In Store 0" at bounding box center [100, 62] width 13 height 18
click at [0, 0] on input "In Store 0" at bounding box center [0, 0] width 0 height 0
click at [453, 44] on input "text" at bounding box center [508, 41] width 132 height 10
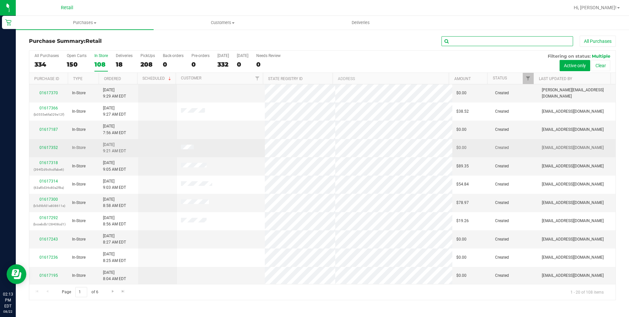
scroll to position [165, 0]
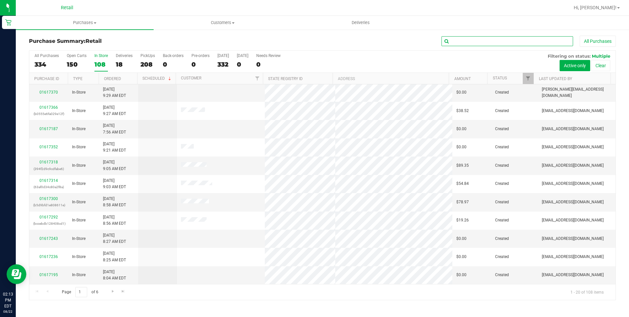
click at [499, 44] on input "text" at bounding box center [508, 41] width 132 height 10
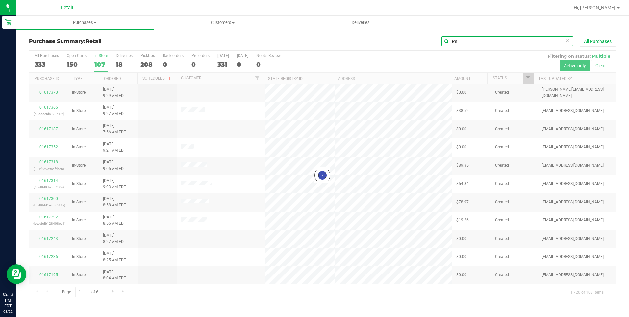
scroll to position [0, 0]
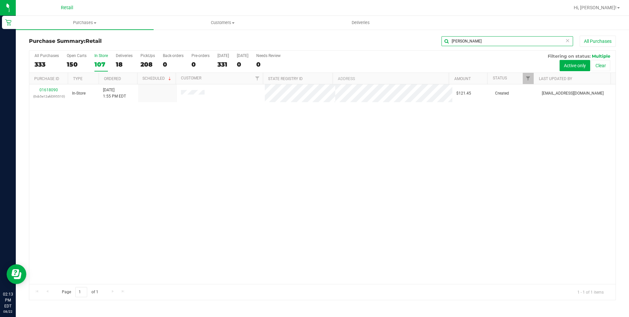
type input "[PERSON_NAME]"
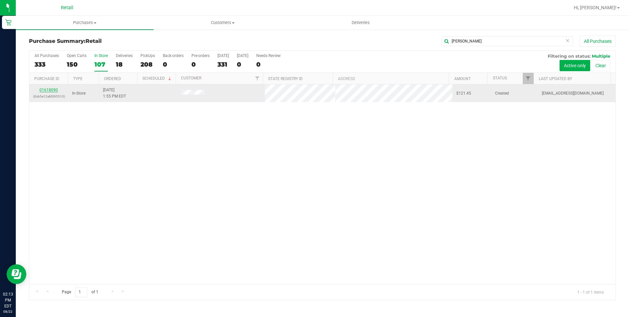
drag, startPoint x: 65, startPoint y: 94, endPoint x: 49, endPoint y: 90, distance: 16.7
click at [49, 90] on link "01618090" at bounding box center [48, 90] width 18 height 5
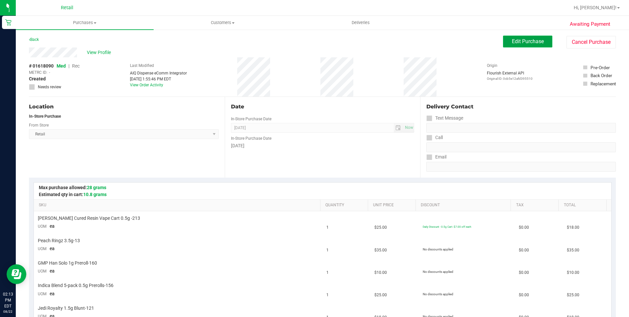
click at [513, 41] on span "Edit Purchase" at bounding box center [528, 41] width 32 height 6
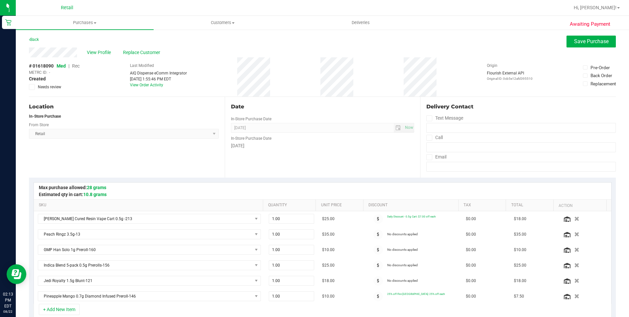
click at [80, 65] on span "Rec" at bounding box center [76, 65] width 8 height 5
click at [584, 46] on button "Save Purchase" at bounding box center [591, 42] width 49 height 12
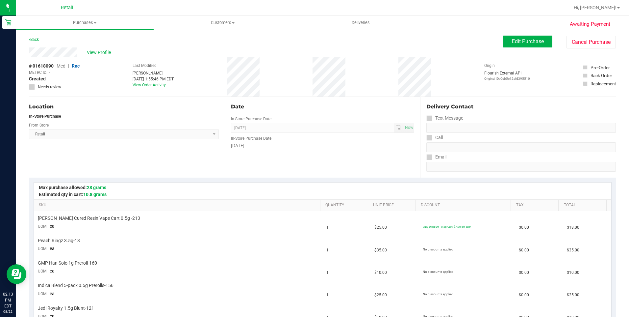
click at [95, 53] on span "View Profile" at bounding box center [100, 52] width 26 height 7
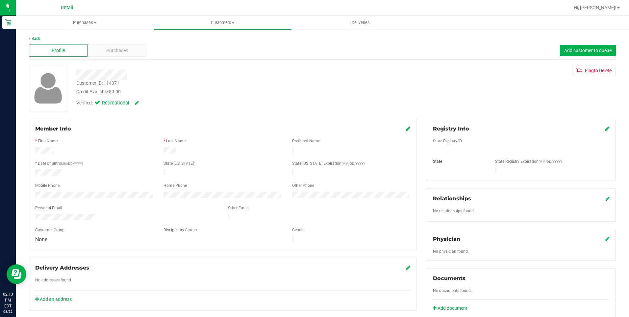
click at [96, 57] on div "Profile Purchases Add customer to queue" at bounding box center [322, 50] width 587 height 18
click at [120, 51] on span "Purchases" at bounding box center [117, 50] width 22 height 7
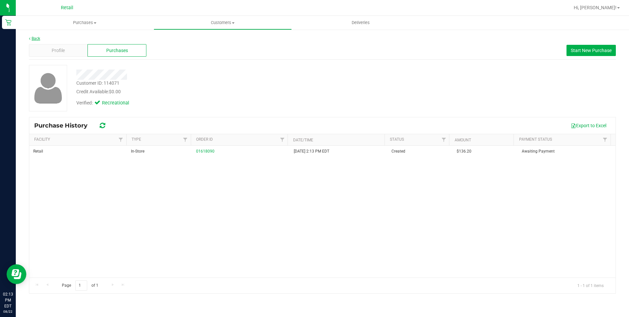
click at [36, 39] on link "Back" at bounding box center [34, 38] width 11 height 5
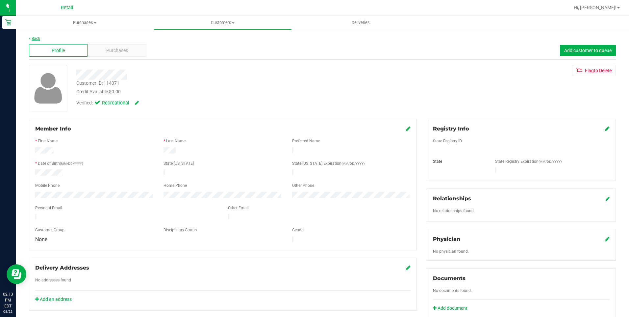
click at [37, 36] on link "Back" at bounding box center [34, 38] width 11 height 5
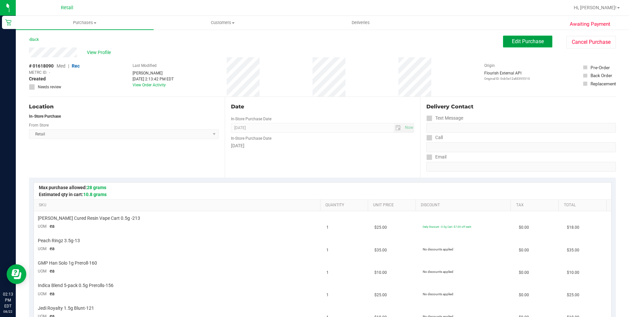
click at [519, 36] on button "Edit Purchase" at bounding box center [527, 42] width 49 height 12
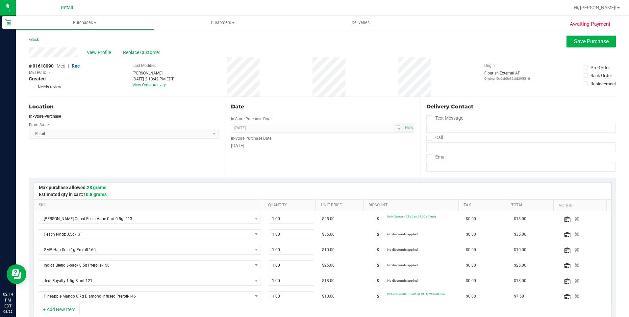
click at [136, 51] on span "Replace Customer" at bounding box center [142, 52] width 39 height 7
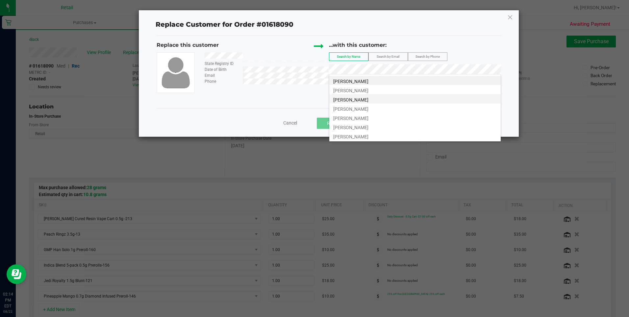
click at [362, 102] on li "[PERSON_NAME]" at bounding box center [414, 98] width 171 height 9
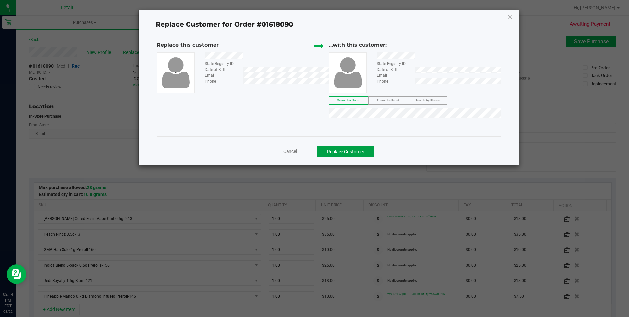
click at [359, 152] on button "Replace Customer" at bounding box center [346, 151] width 58 height 11
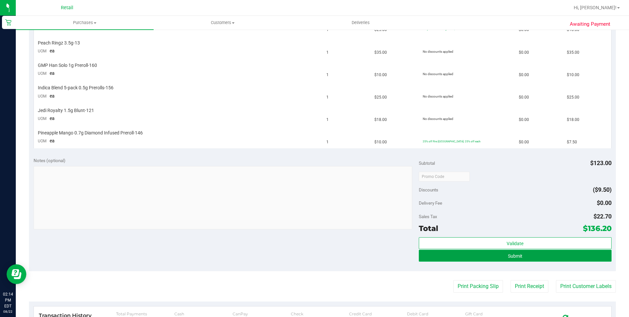
click at [498, 249] on button "Submit" at bounding box center [515, 255] width 193 height 12
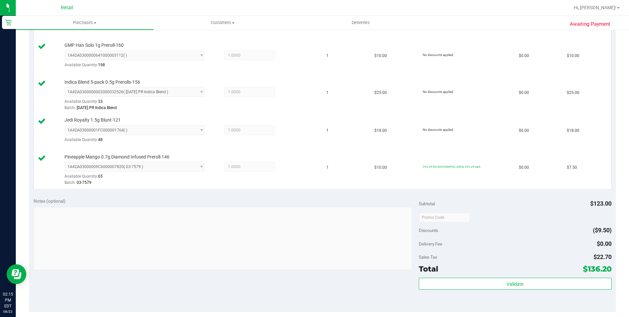
scroll to position [329, 0]
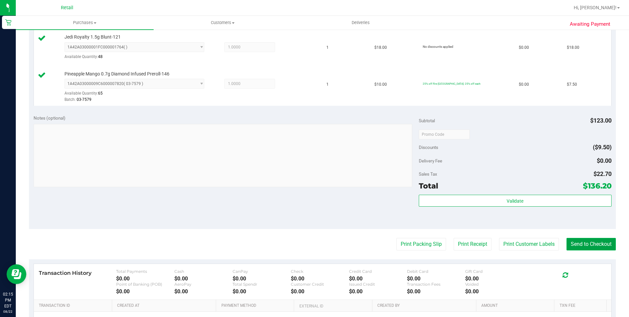
click at [591, 244] on button "Send to Checkout" at bounding box center [591, 244] width 49 height 13
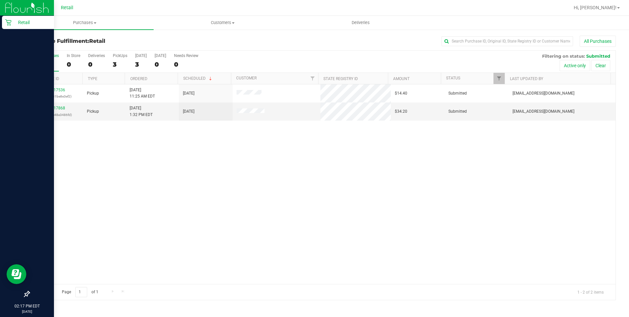
click at [1, 19] on link "Retail" at bounding box center [27, 23] width 54 height 14
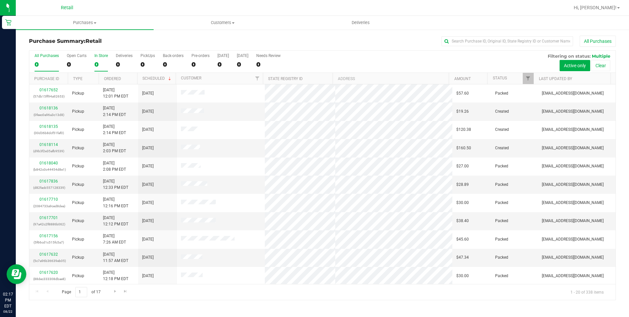
click at [103, 60] on label "In Store 0" at bounding box center [100, 62] width 13 height 18
click at [0, 0] on input "In Store 0" at bounding box center [0, 0] width 0 height 0
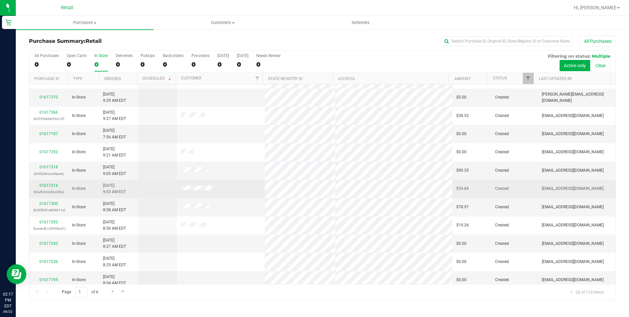
scroll to position [165, 0]
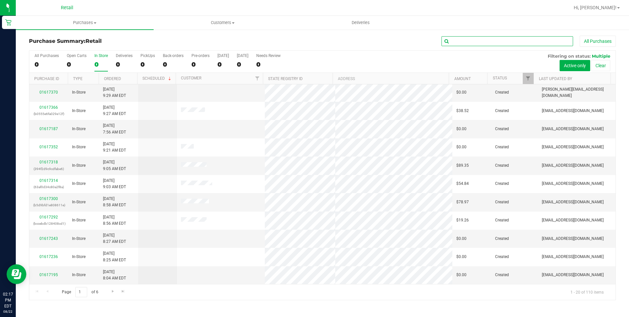
click at [499, 43] on input "text" at bounding box center [508, 41] width 132 height 10
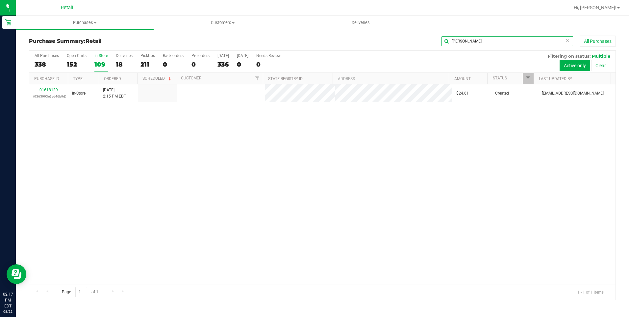
scroll to position [0, 0]
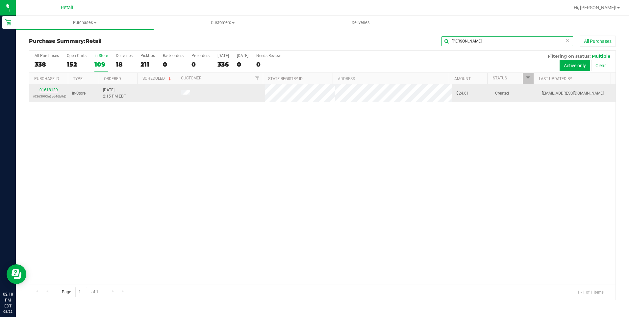
type input "[PERSON_NAME]"
click at [45, 91] on link "01618139" at bounding box center [48, 90] width 18 height 5
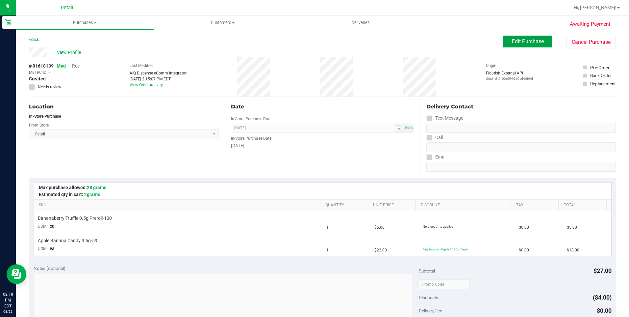
click at [524, 37] on button "Edit Purchase" at bounding box center [527, 42] width 49 height 12
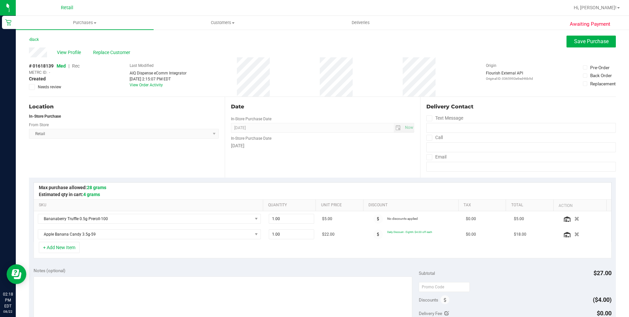
click at [80, 67] on span "Rec" at bounding box center [76, 65] width 8 height 5
click at [556, 40] on div "Back Save Purchase" at bounding box center [322, 42] width 587 height 12
click at [567, 41] on button "Save Purchase" at bounding box center [591, 42] width 49 height 12
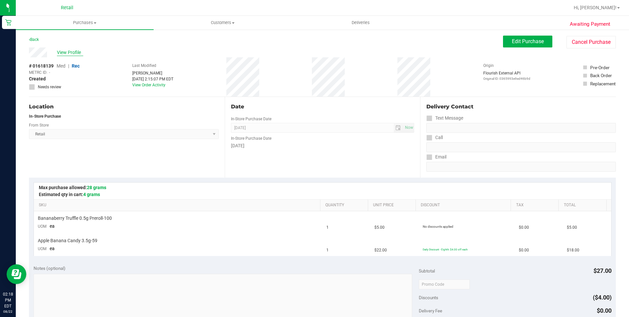
click at [68, 51] on span "View Profile" at bounding box center [70, 52] width 26 height 7
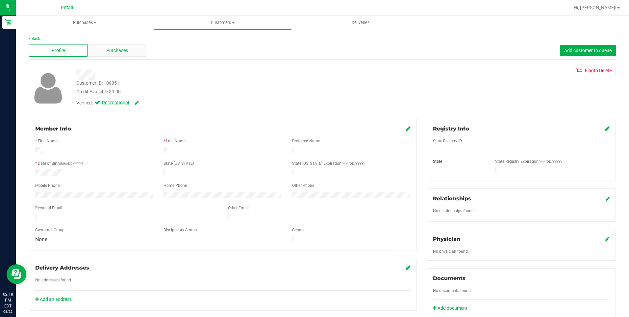
click at [135, 54] on div "Purchases" at bounding box center [117, 50] width 59 height 13
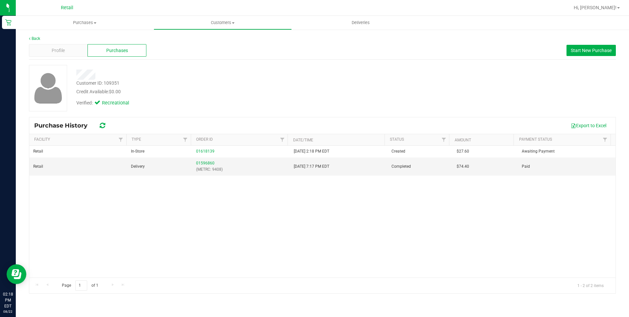
click at [39, 36] on div "Back" at bounding box center [322, 39] width 587 height 6
click at [37, 37] on link "Back" at bounding box center [34, 38] width 11 height 5
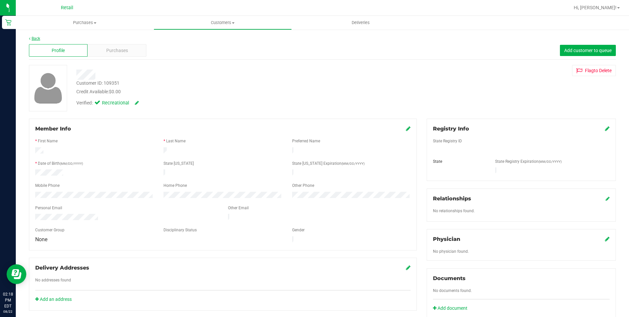
click at [36, 37] on link "Back" at bounding box center [34, 38] width 11 height 5
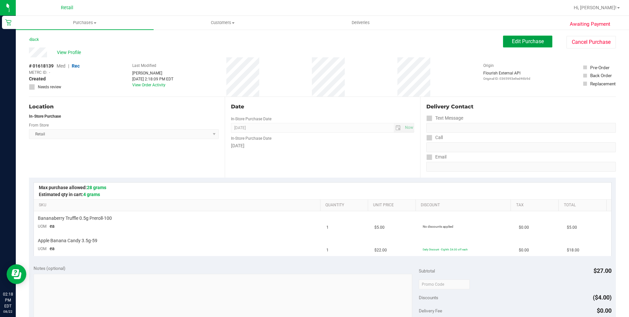
click at [521, 44] on button "Edit Purchase" at bounding box center [527, 42] width 49 height 12
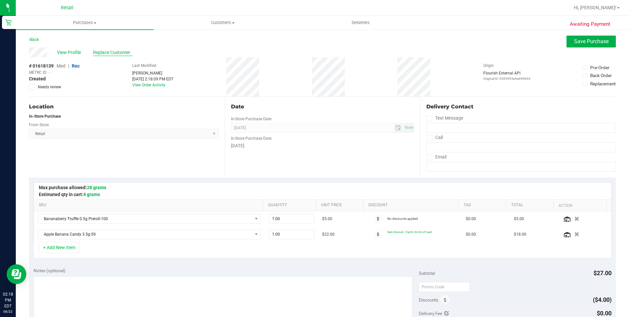
click at [101, 56] on span "Replace Customer" at bounding box center [112, 52] width 39 height 7
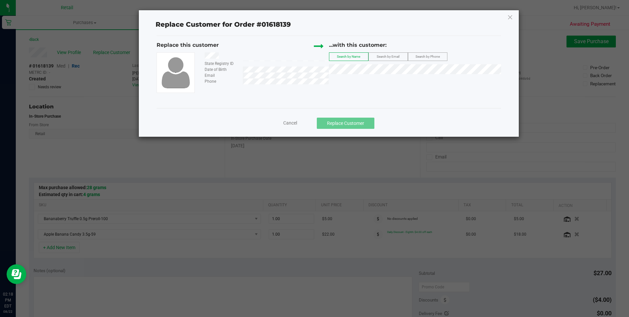
click at [232, 122] on div "Cancel Replace Customer" at bounding box center [329, 122] width 334 height 11
click at [510, 14] on icon at bounding box center [510, 17] width 6 height 11
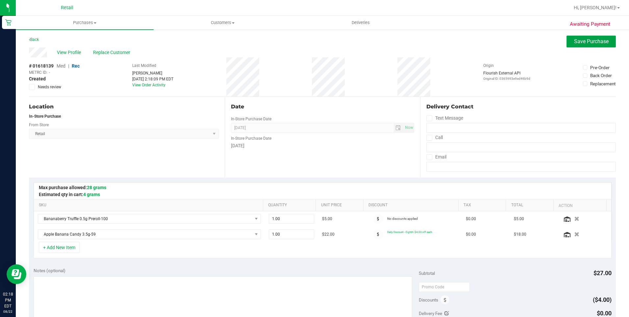
click at [576, 42] on span "Save Purchase" at bounding box center [591, 41] width 35 height 6
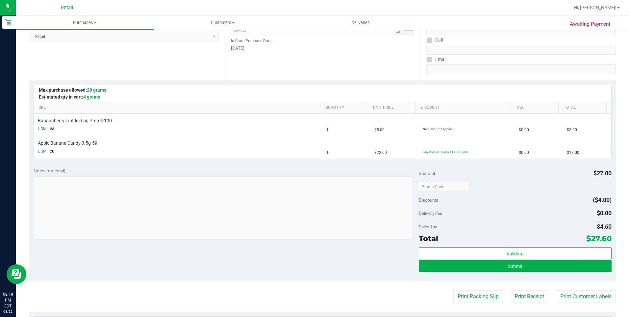
scroll to position [228, 0]
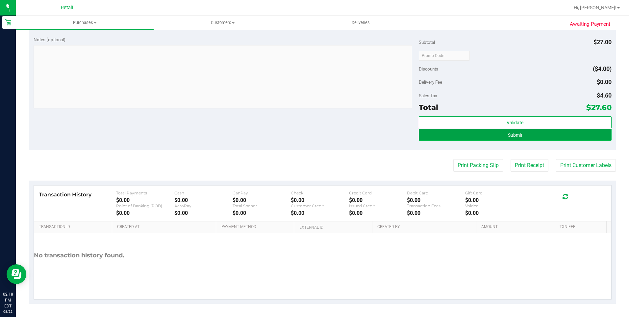
click at [488, 139] on button "Submit" at bounding box center [515, 135] width 193 height 12
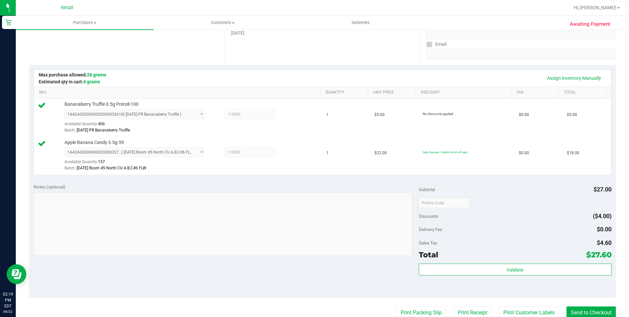
scroll to position [165, 0]
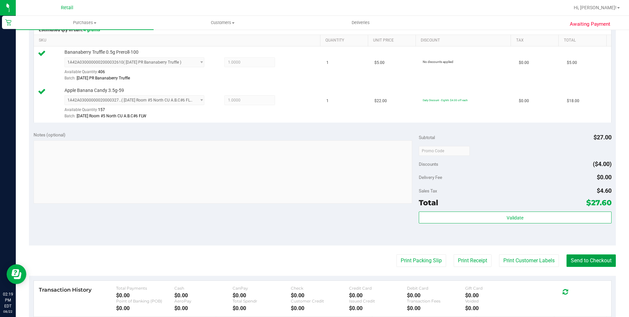
drag, startPoint x: 574, startPoint y: 263, endPoint x: 577, endPoint y: 263, distance: 3.3
click at [575, 263] on button "Send to Checkout" at bounding box center [591, 260] width 49 height 13
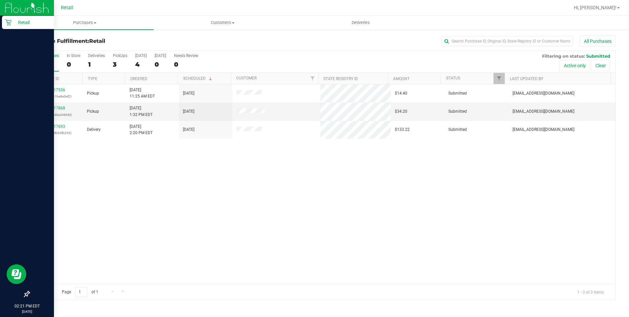
click at [9, 23] on icon at bounding box center [8, 22] width 7 height 7
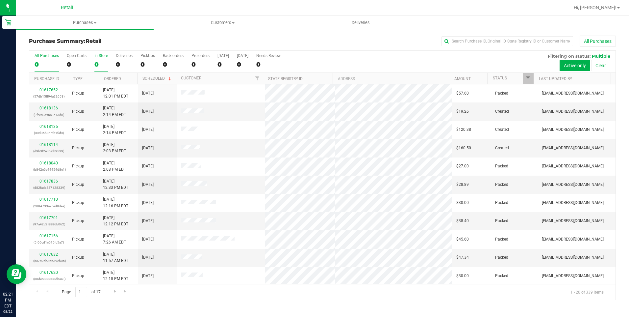
click at [97, 54] on div "In Store" at bounding box center [100, 55] width 13 height 5
click at [0, 0] on input "In Store 0" at bounding box center [0, 0] width 0 height 0
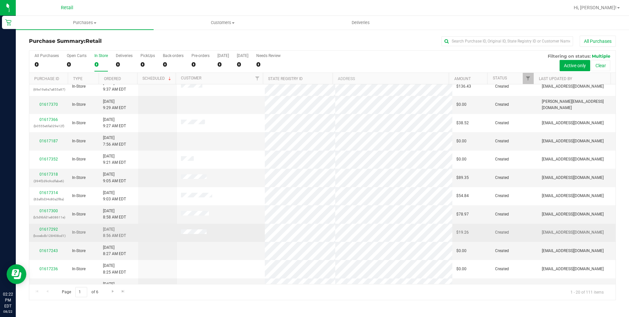
scroll to position [165, 0]
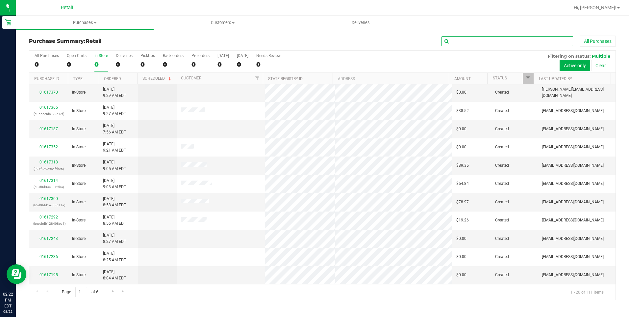
click at [459, 38] on input "text" at bounding box center [508, 41] width 132 height 10
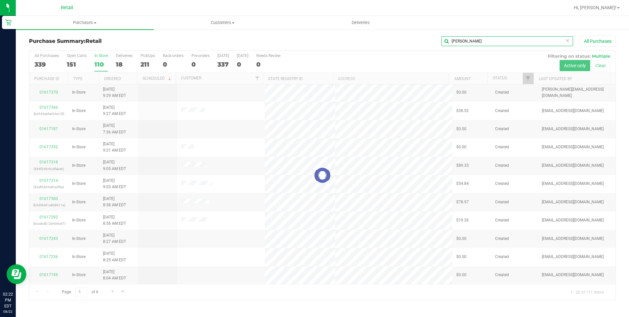
scroll to position [0, 0]
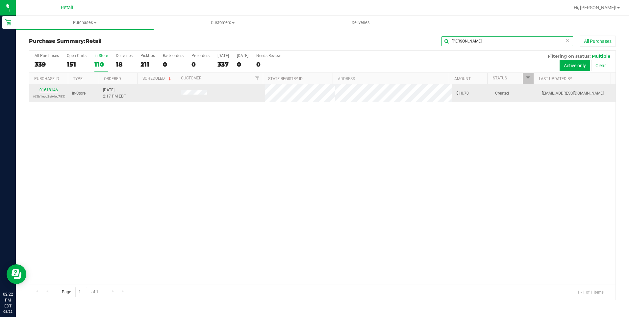
type input "[PERSON_NAME]"
click at [53, 88] on link "01618146" at bounding box center [48, 90] width 18 height 5
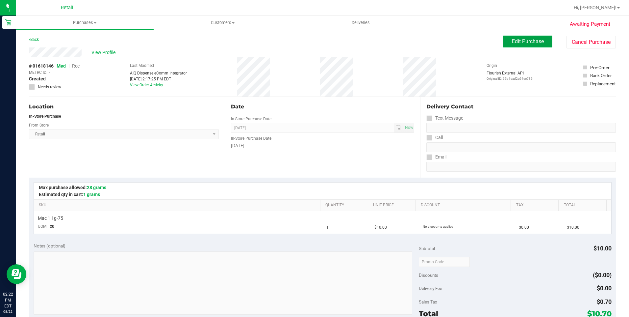
click at [514, 39] on span "Edit Purchase" at bounding box center [528, 41] width 32 height 6
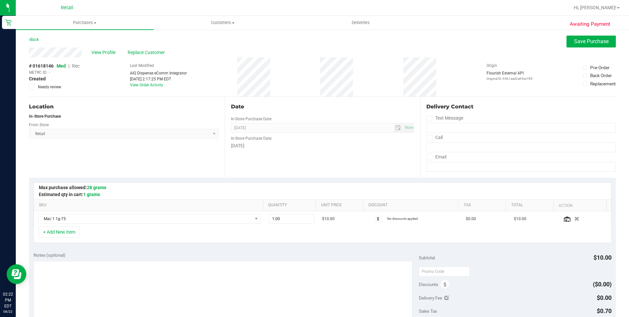
click at [77, 67] on span "Rec" at bounding box center [76, 65] width 8 height 5
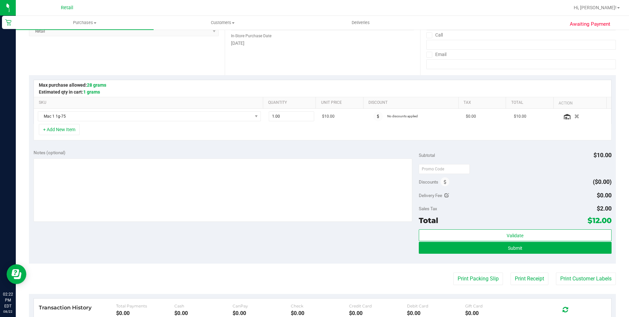
scroll to position [165, 0]
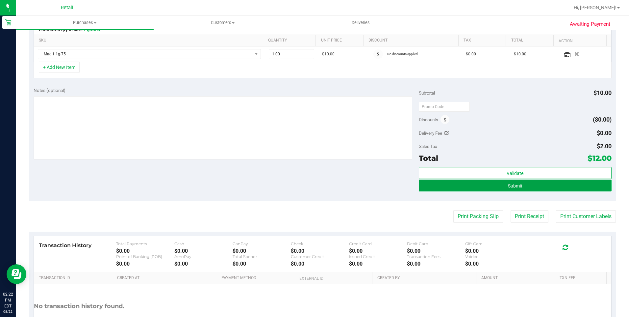
click at [512, 182] on button "Submit" at bounding box center [515, 185] width 193 height 12
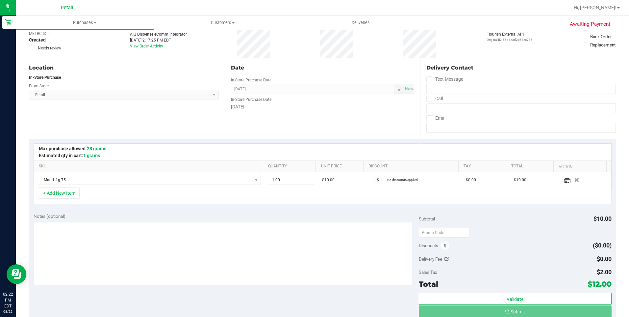
scroll to position [33, 0]
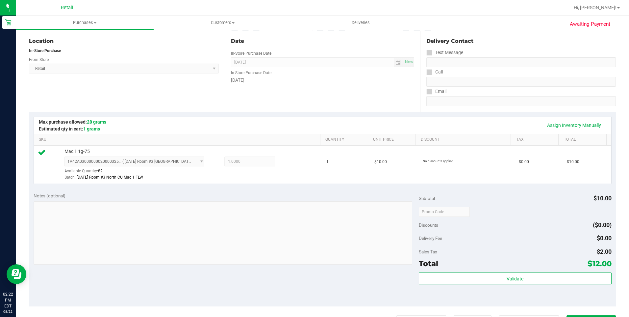
scroll to position [165, 0]
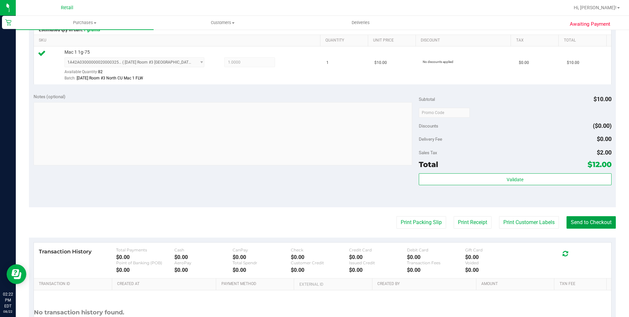
click at [589, 226] on button "Send to Checkout" at bounding box center [591, 222] width 49 height 13
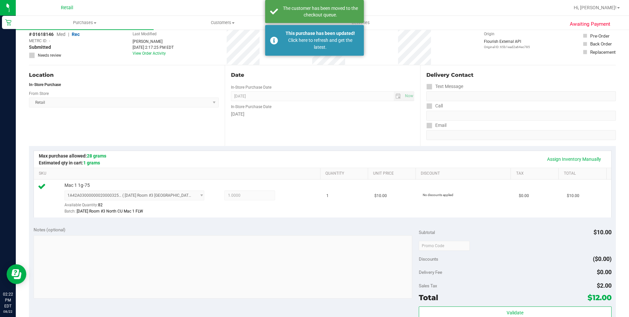
scroll to position [0, 0]
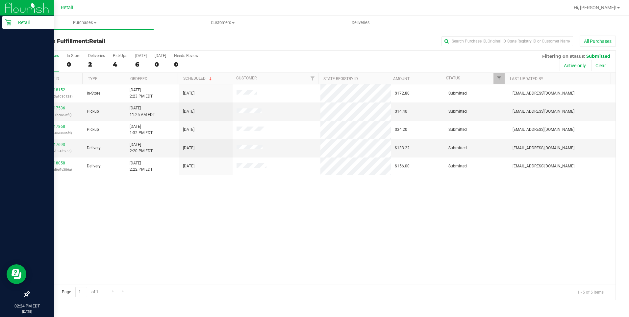
click at [22, 22] on p "Retail" at bounding box center [31, 22] width 39 height 8
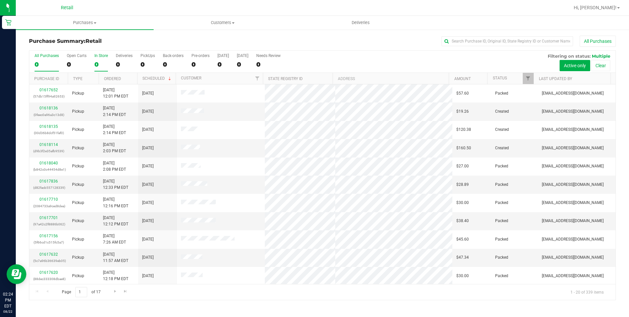
drag, startPoint x: 92, startPoint y: 58, endPoint x: 97, endPoint y: 58, distance: 4.3
click at [97, 58] on div "All Purchases 0 Open Carts 0 In Store 0 Deliveries 0 PickUps 0 Back-orders 0 Pr…" at bounding box center [322, 62] width 586 height 22
drag, startPoint x: 97, startPoint y: 58, endPoint x: 103, endPoint y: 56, distance: 6.8
click at [103, 56] on div "In Store" at bounding box center [100, 55] width 13 height 5
click at [0, 0] on input "In Store 0" at bounding box center [0, 0] width 0 height 0
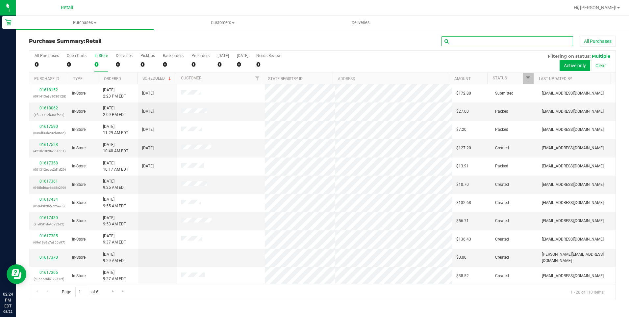
click at [466, 45] on input "text" at bounding box center [508, 41] width 132 height 10
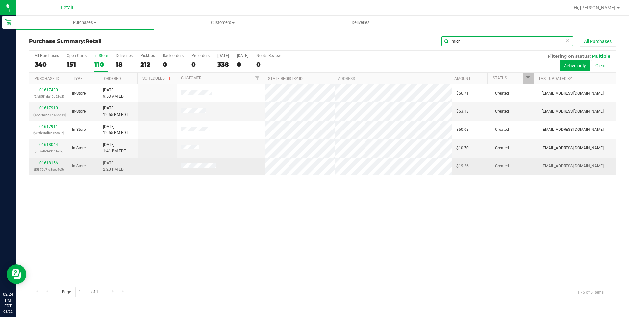
type input "mich"
click at [50, 161] on link "01618156" at bounding box center [48, 163] width 18 height 5
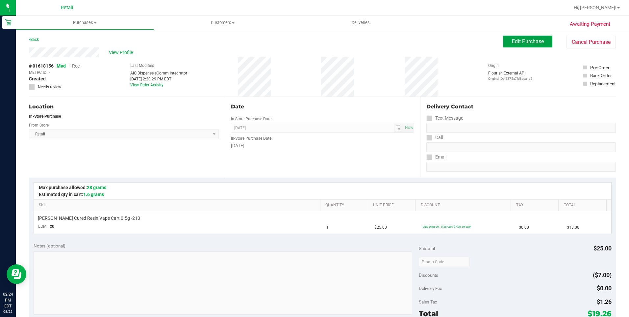
click at [514, 37] on button "Edit Purchase" at bounding box center [527, 42] width 49 height 12
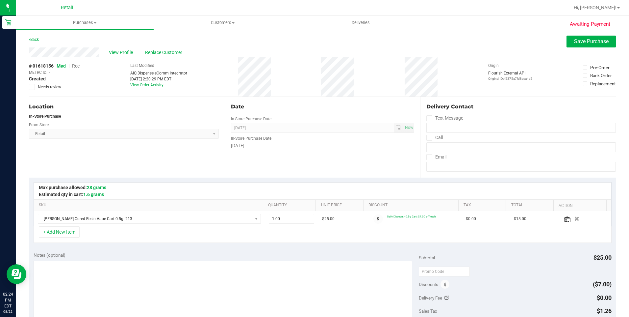
click at [78, 67] on span "Rec" at bounding box center [76, 65] width 8 height 5
click at [570, 45] on button "Save Purchase" at bounding box center [591, 42] width 49 height 12
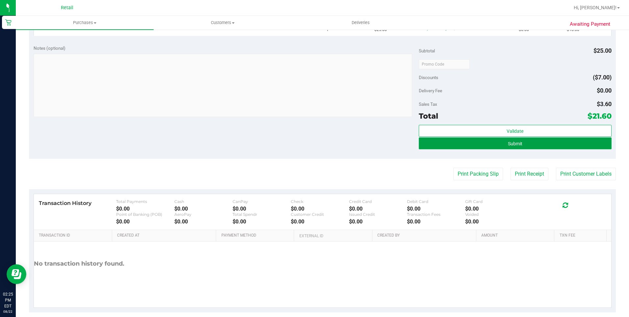
click at [481, 146] on button "Submit" at bounding box center [515, 143] width 193 height 12
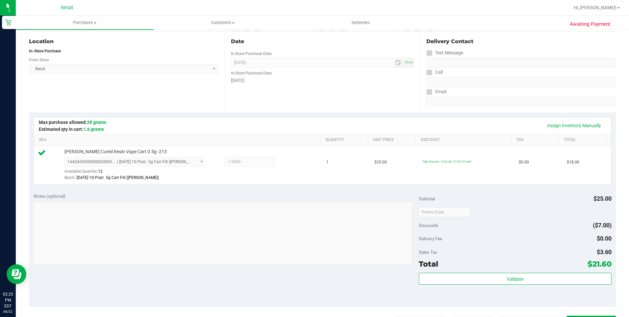
scroll to position [165, 0]
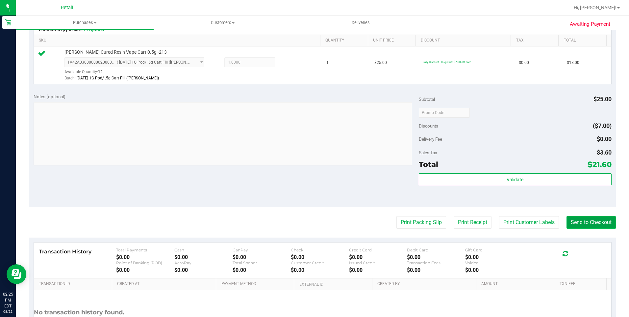
click at [576, 218] on button "Send to Checkout" at bounding box center [591, 222] width 49 height 13
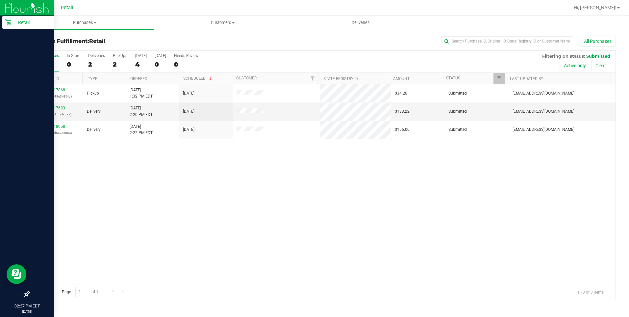
click at [14, 23] on p "Retail" at bounding box center [31, 22] width 39 height 8
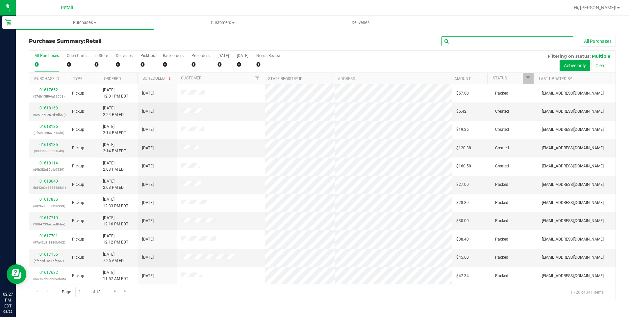
click at [463, 42] on input "text" at bounding box center [508, 41] width 132 height 10
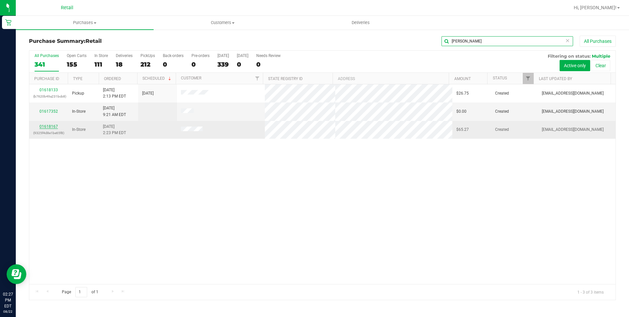
type input "[PERSON_NAME]"
click at [50, 125] on link "01618167" at bounding box center [48, 126] width 18 height 5
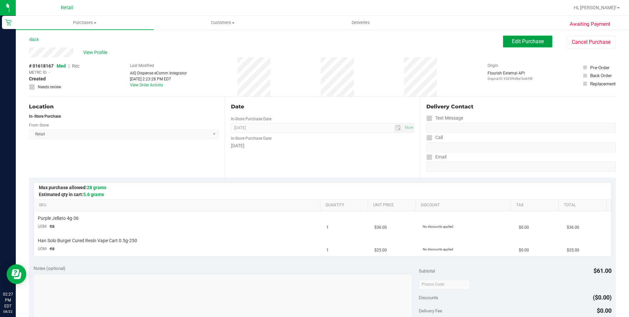
click at [539, 42] on button "Edit Purchase" at bounding box center [527, 42] width 49 height 12
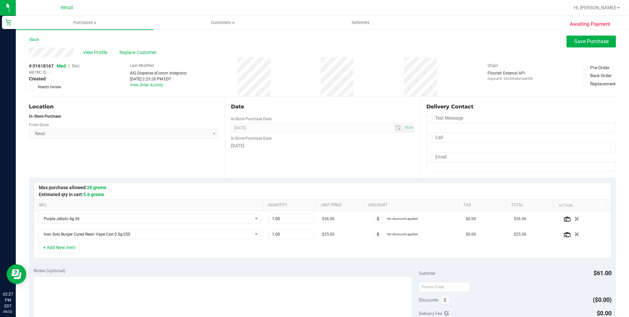
click at [74, 67] on span "Rec" at bounding box center [76, 65] width 8 height 5
click at [593, 43] on span "Save Purchase" at bounding box center [591, 41] width 35 height 6
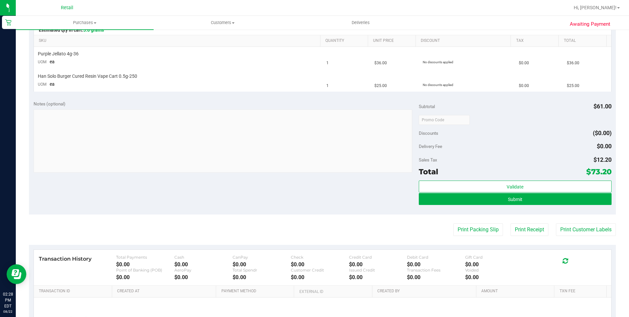
scroll to position [165, 0]
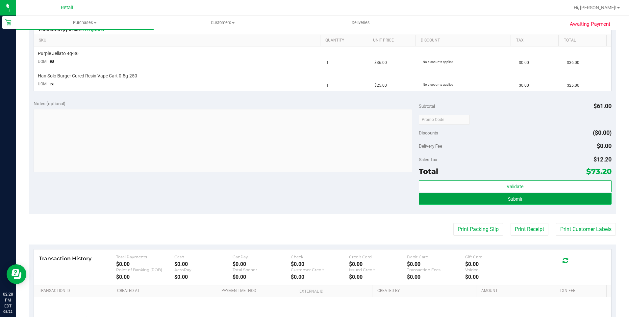
click at [444, 197] on button "Submit" at bounding box center [515, 198] width 193 height 12
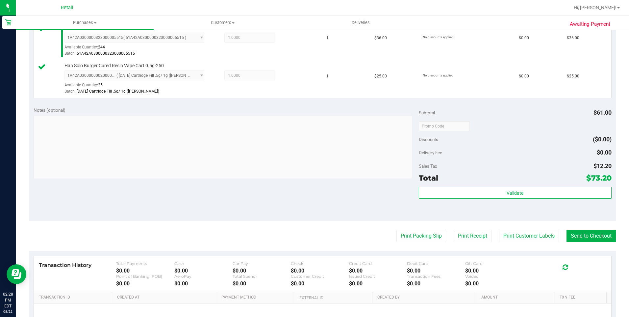
scroll to position [197, 0]
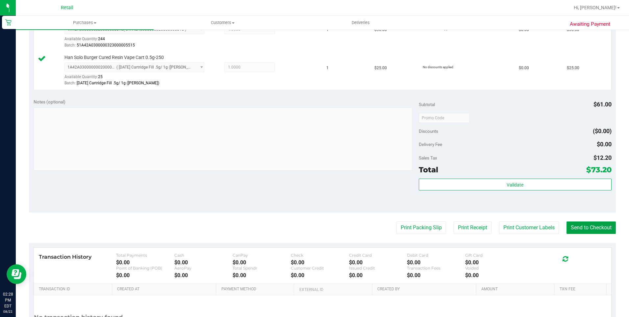
click at [583, 226] on button "Send to Checkout" at bounding box center [591, 227] width 49 height 13
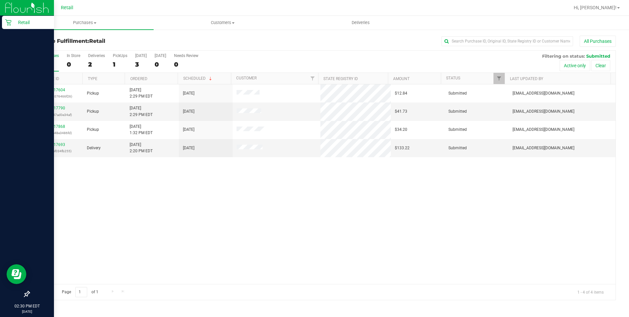
click at [12, 21] on p "Retail" at bounding box center [31, 22] width 39 height 8
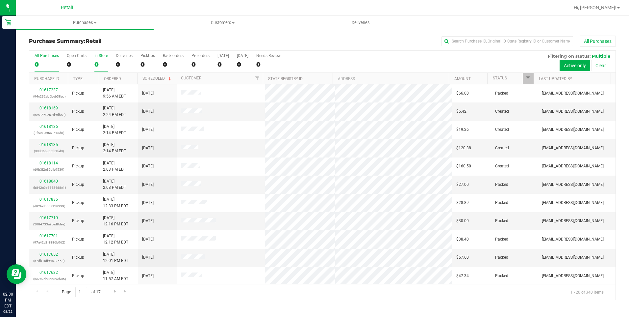
click at [99, 62] on div "0" at bounding box center [100, 65] width 13 height 8
click at [0, 0] on input "In Store 0" at bounding box center [0, 0] width 0 height 0
click at [476, 39] on input "text" at bounding box center [508, 41] width 132 height 10
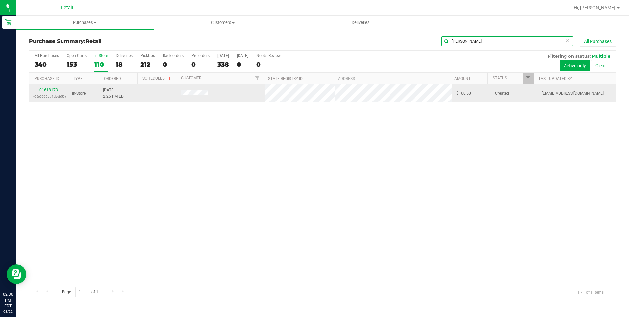
type input "[PERSON_NAME]"
click at [53, 88] on link "01618173" at bounding box center [48, 90] width 18 height 5
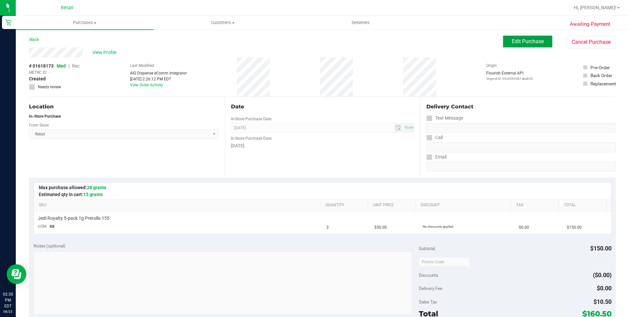
click at [520, 46] on button "Edit Purchase" at bounding box center [527, 42] width 49 height 12
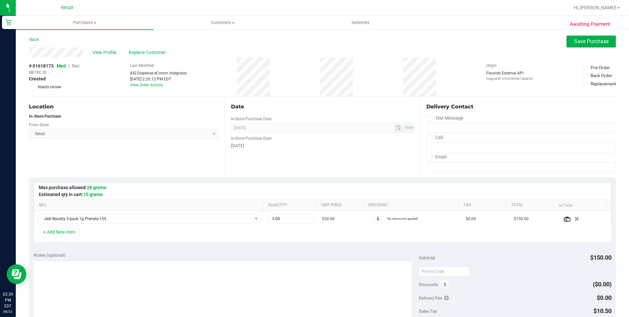
click at [74, 66] on span "Rec" at bounding box center [76, 65] width 8 height 5
click at [585, 44] on span "Save Purchase" at bounding box center [591, 41] width 35 height 6
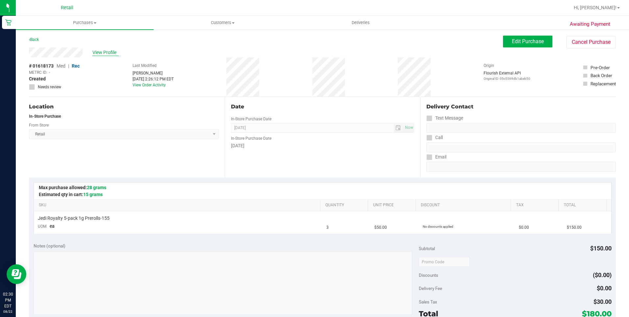
click at [96, 50] on span "View Profile" at bounding box center [105, 52] width 26 height 7
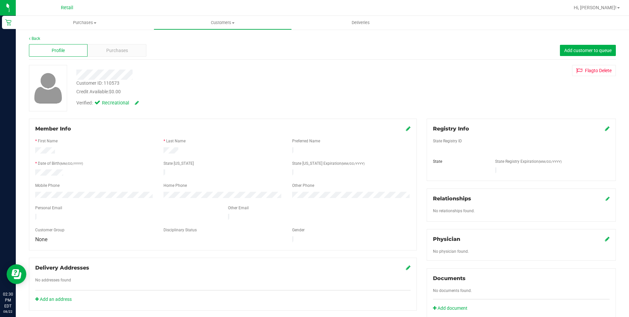
drag, startPoint x: 133, startPoint y: 38, endPoint x: 129, endPoint y: 48, distance: 11.0
click at [133, 38] on div "Back" at bounding box center [322, 39] width 587 height 6
click at [129, 47] on div "Purchases" at bounding box center [117, 50] width 59 height 13
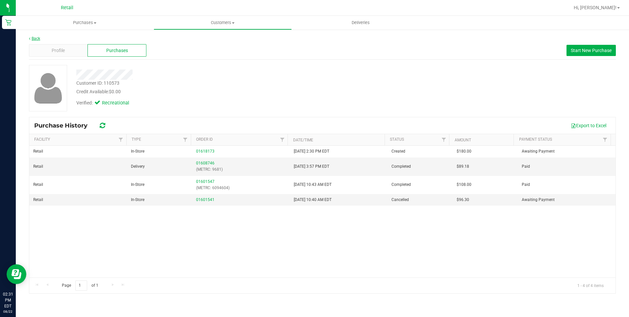
click at [33, 39] on link "Back" at bounding box center [34, 38] width 11 height 5
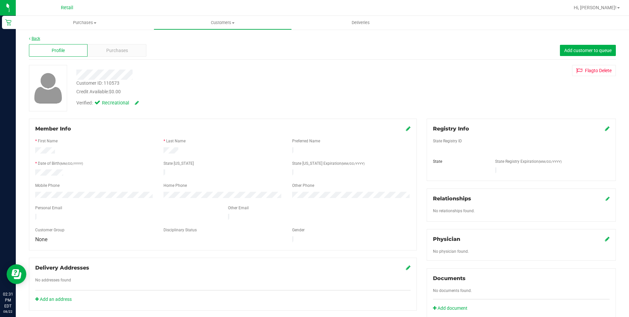
click at [38, 39] on link "Back" at bounding box center [34, 38] width 11 height 5
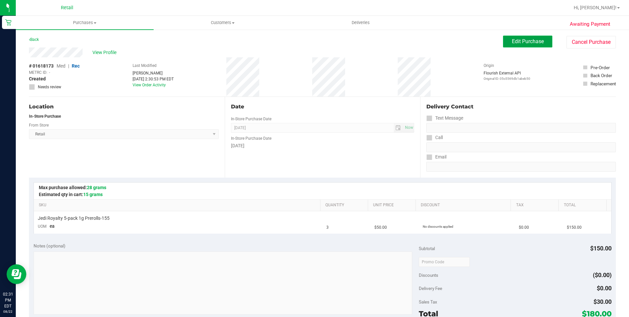
click at [503, 45] on button "Edit Purchase" at bounding box center [527, 42] width 49 height 12
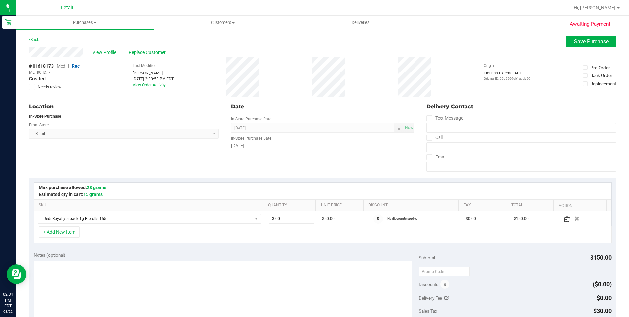
click at [147, 51] on span "Replace Customer" at bounding box center [148, 52] width 39 height 7
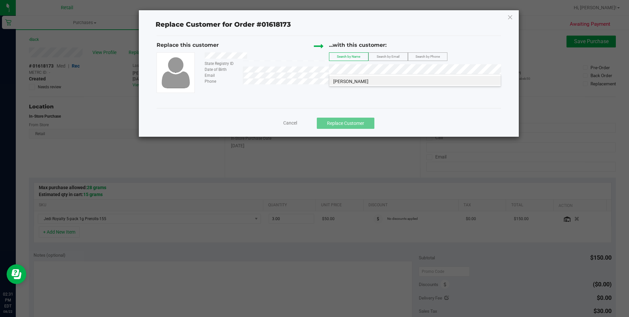
click at [378, 83] on li "[PERSON_NAME]" at bounding box center [414, 80] width 171 height 9
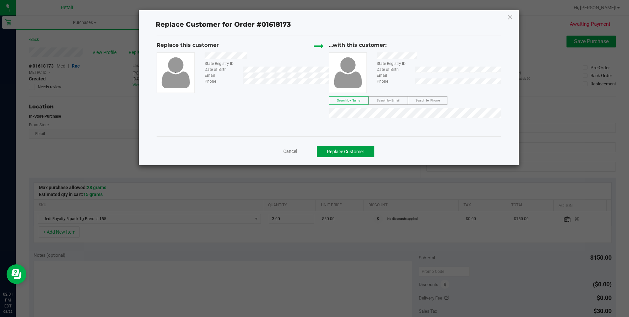
click at [352, 150] on button "Replace Customer" at bounding box center [346, 151] width 58 height 11
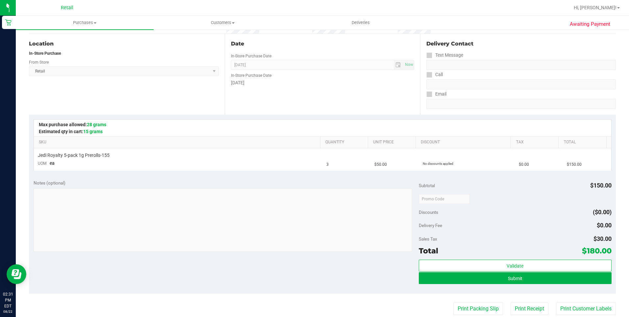
scroll to position [99, 0]
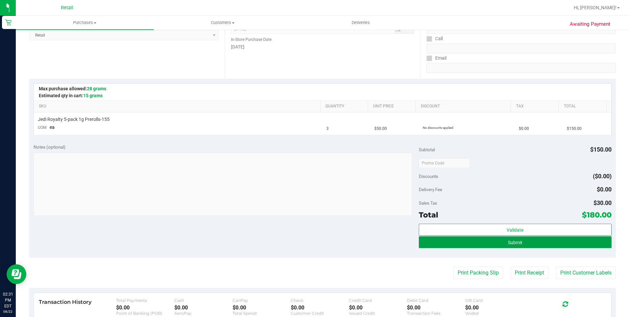
drag, startPoint x: 505, startPoint y: 238, endPoint x: 475, endPoint y: 238, distance: 30.6
click at [502, 238] on button "Submit" at bounding box center [515, 242] width 193 height 12
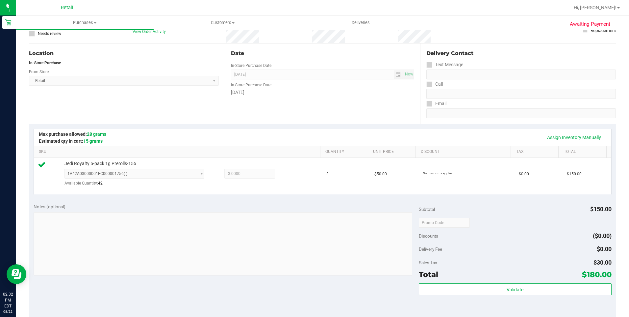
scroll to position [132, 0]
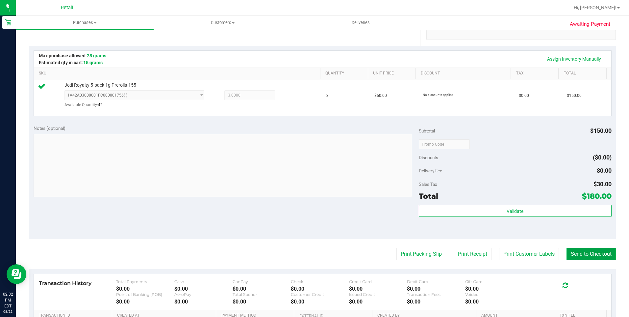
click at [585, 255] on button "Send to Checkout" at bounding box center [591, 253] width 49 height 13
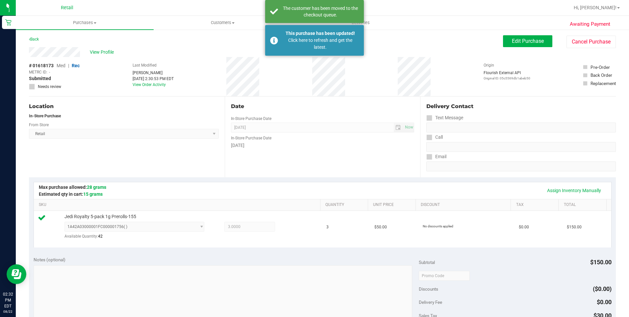
scroll to position [0, 0]
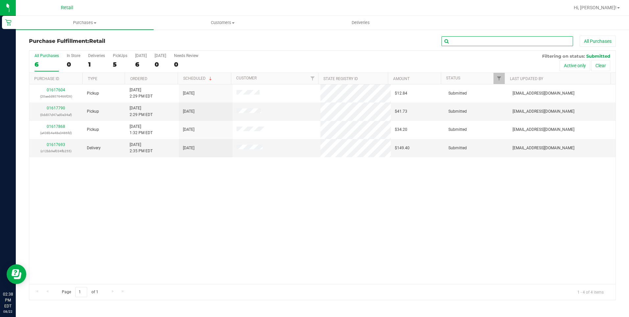
click at [498, 44] on input "text" at bounding box center [508, 41] width 132 height 10
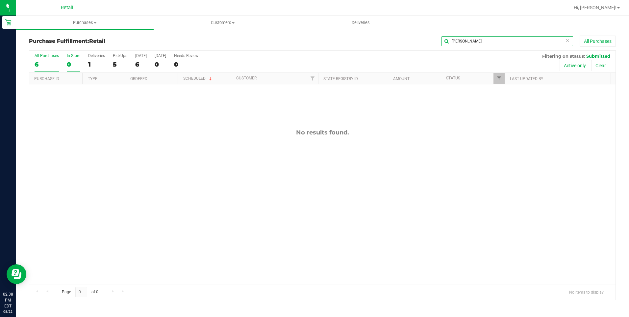
type input "[PERSON_NAME]"
click at [75, 56] on div "In Store" at bounding box center [73, 55] width 13 height 5
click at [0, 0] on input "In Store 0" at bounding box center [0, 0] width 0 height 0
click at [143, 56] on div "[DATE]" at bounding box center [141, 55] width 12 height 5
click at [0, 0] on input "[DATE] 4" at bounding box center [0, 0] width 0 height 0
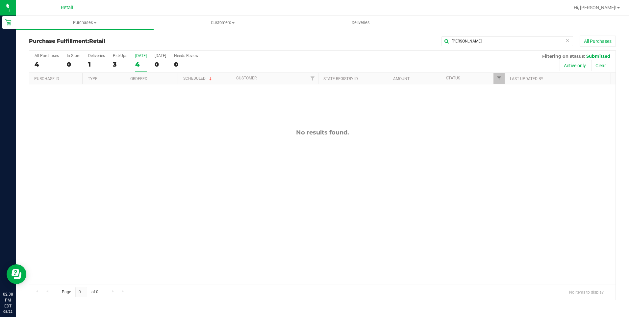
click at [143, 56] on div "[DATE]" at bounding box center [141, 55] width 12 height 5
click at [0, 0] on input "[DATE] 4" at bounding box center [0, 0] width 0 height 0
click at [121, 60] on label "PickUps 3" at bounding box center [120, 62] width 14 height 18
click at [0, 0] on input "PickUps 3" at bounding box center [0, 0] width 0 height 0
click at [94, 57] on div "Deliveries" at bounding box center [96, 55] width 17 height 5
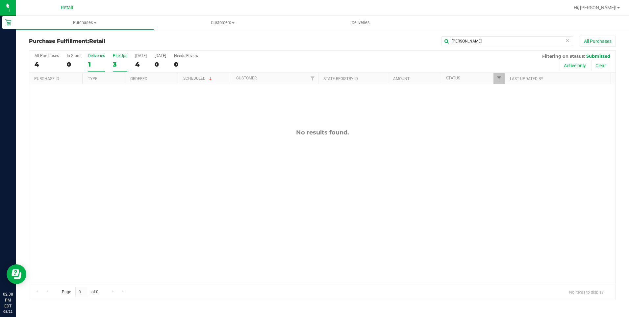
click at [0, 0] on input "Deliveries 1" at bounding box center [0, 0] width 0 height 0
click at [81, 57] on div "All Purchases 4 In Store 0 Deliveries 1 PickUps 3 [DATE] 4 [DATE] 0 Needs Revie…" at bounding box center [322, 62] width 586 height 22
click at [72, 56] on div "In Store" at bounding box center [73, 55] width 13 height 5
click at [0, 0] on input "In Store 0" at bounding box center [0, 0] width 0 height 0
click at [38, 56] on div "All Purchases" at bounding box center [47, 55] width 24 height 5
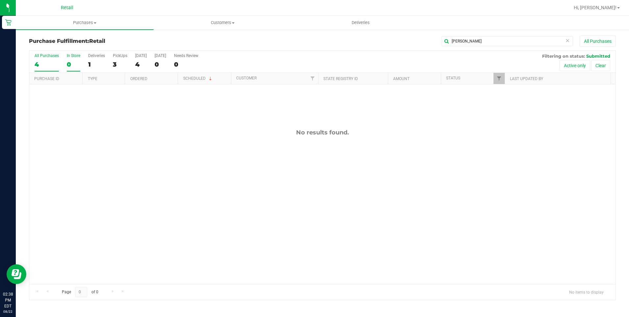
click at [0, 0] on input "All Purchases 4" at bounding box center [0, 0] width 0 height 0
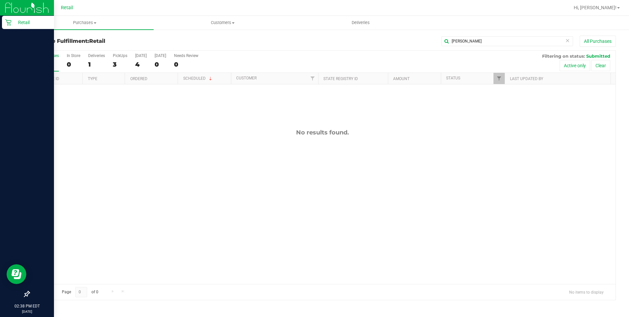
click at [11, 18] on div "Retail" at bounding box center [28, 22] width 52 height 13
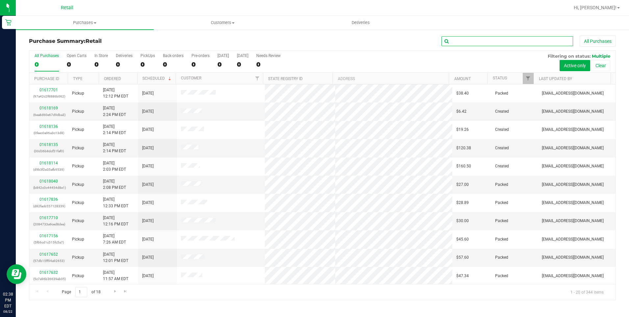
click at [471, 43] on input "text" at bounding box center [508, 41] width 132 height 10
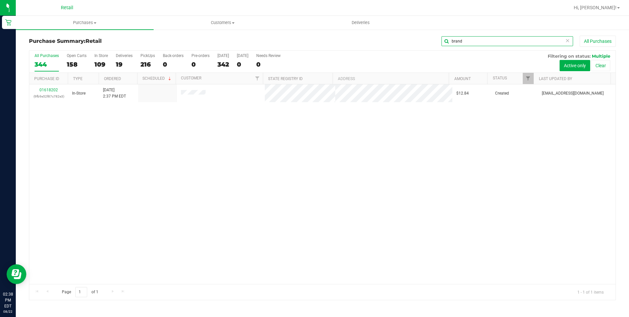
type input "brand"
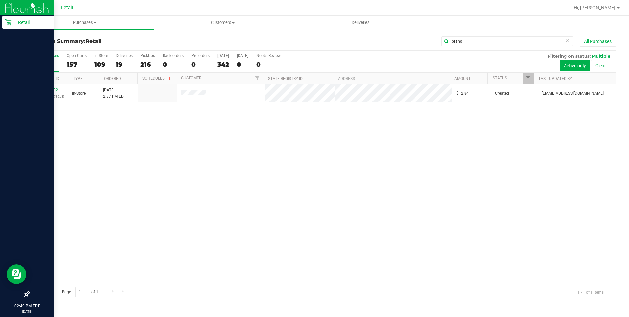
click at [10, 22] on icon at bounding box center [8, 22] width 7 height 7
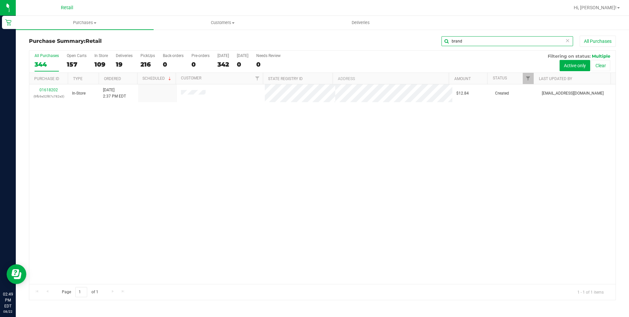
click at [524, 41] on input "brand" at bounding box center [508, 41] width 132 height 10
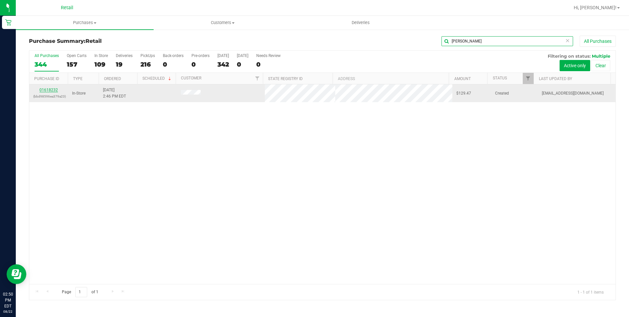
type input "[PERSON_NAME]"
click at [47, 90] on link "01618232" at bounding box center [48, 90] width 18 height 5
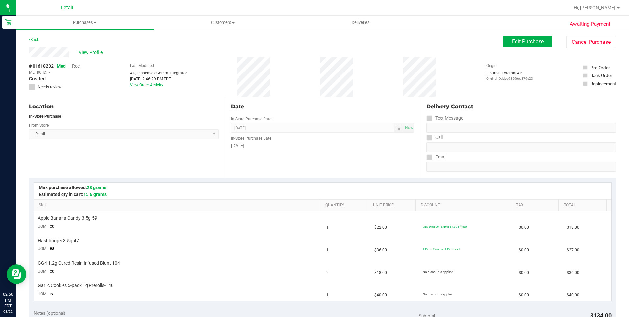
scroll to position [165, 0]
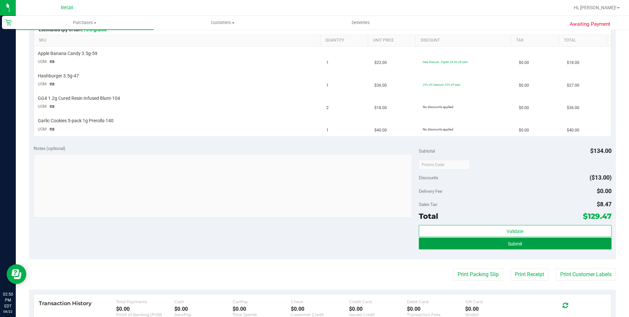
click at [520, 244] on button "Submit" at bounding box center [515, 243] width 193 height 12
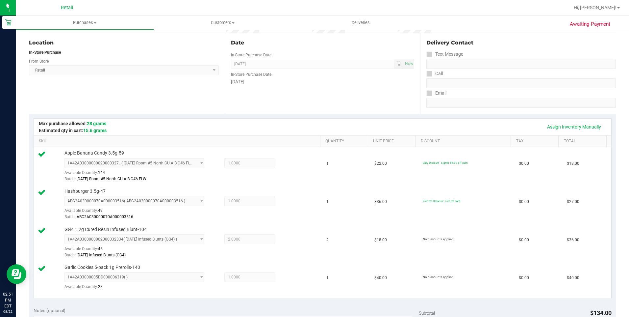
scroll to position [197, 0]
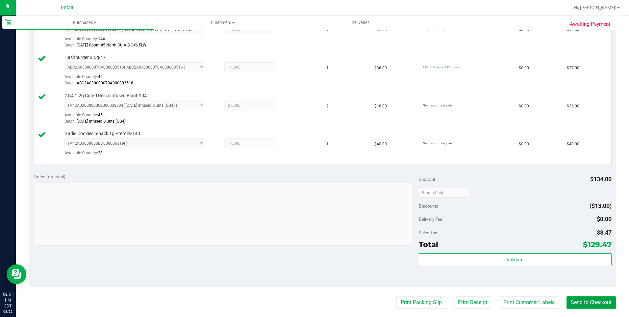
click at [597, 301] on button "Send to Checkout" at bounding box center [591, 302] width 49 height 13
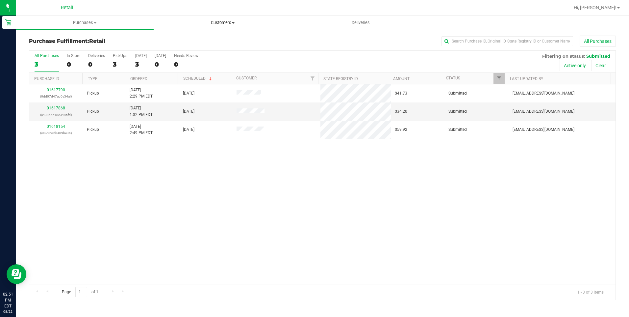
drag, startPoint x: 224, startPoint y: 22, endPoint x: 201, endPoint y: 51, distance: 36.3
click at [224, 23] on span "Customers" at bounding box center [222, 23] width 137 height 6
click at [202, 39] on li "All customers" at bounding box center [223, 40] width 138 height 8
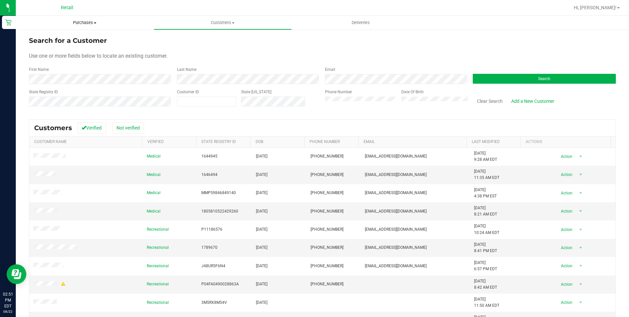
click at [96, 20] on span "Purchases" at bounding box center [85, 23] width 138 height 6
click at [50, 37] on span "Summary of purchases" at bounding box center [49, 40] width 67 height 6
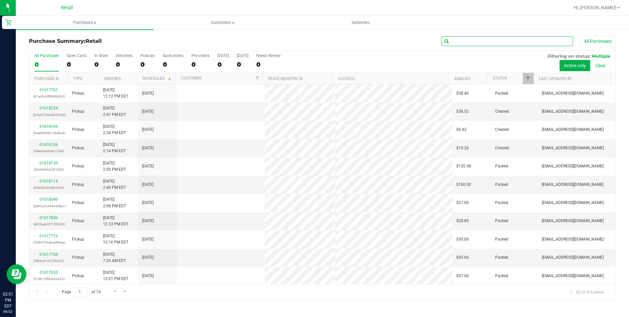
click at [461, 44] on input "text" at bounding box center [508, 41] width 132 height 10
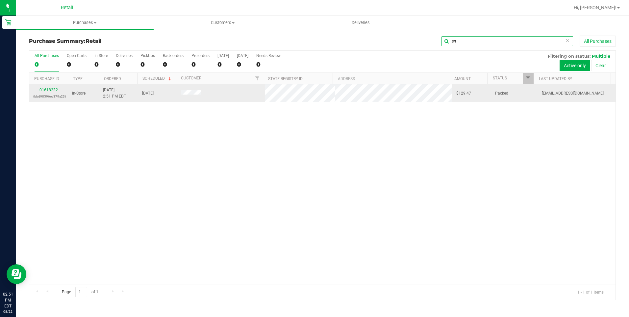
type input "tyr"
click at [52, 87] on div "01618232 (bbd98596ea379a23)" at bounding box center [48, 93] width 31 height 13
click at [52, 89] on link "01618232" at bounding box center [48, 90] width 18 height 5
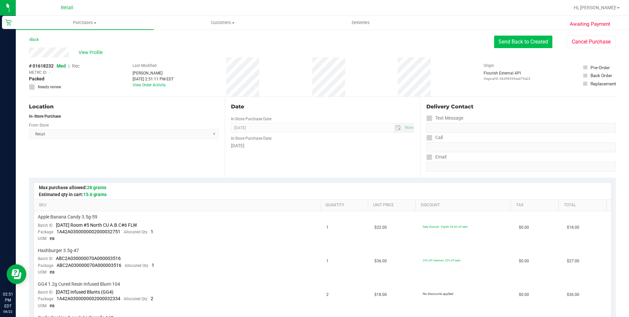
click at [524, 38] on button "Send Back to Created" at bounding box center [523, 42] width 58 height 13
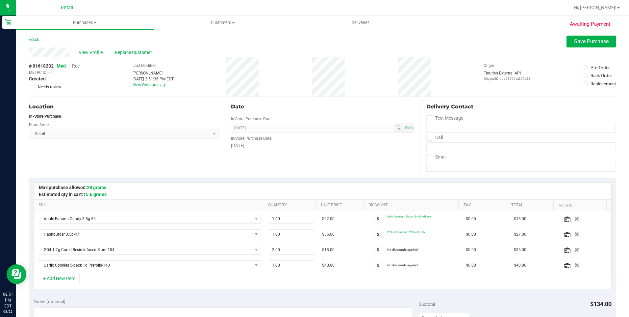
click at [136, 53] on span "Replace Customer" at bounding box center [134, 52] width 39 height 7
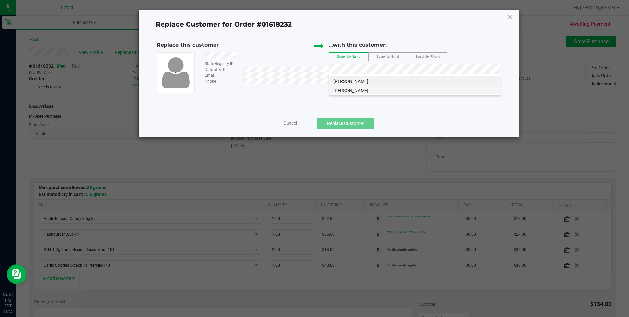
click at [382, 89] on li "[PERSON_NAME]" at bounding box center [414, 89] width 171 height 9
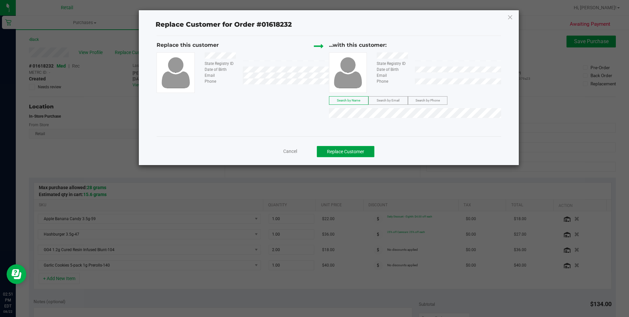
click at [360, 153] on button "Replace Customer" at bounding box center [346, 151] width 58 height 11
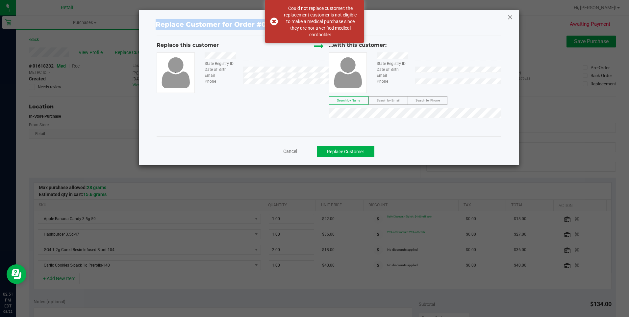
click at [513, 14] on div "Replace Customer for Order #01618232 Replace this customer State Registry ID Da…" at bounding box center [329, 87] width 380 height 155
drag, startPoint x: 513, startPoint y: 14, endPoint x: 505, endPoint y: 18, distance: 8.2
click at [505, 18] on div "Replace Customer for Order #01618232 Replace this customer State Registry ID Da…" at bounding box center [329, 87] width 380 height 155
click at [508, 18] on icon at bounding box center [510, 17] width 6 height 11
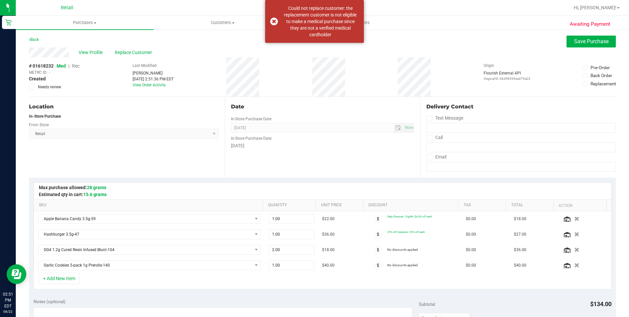
click at [75, 64] on span "Rec" at bounding box center [76, 65] width 8 height 5
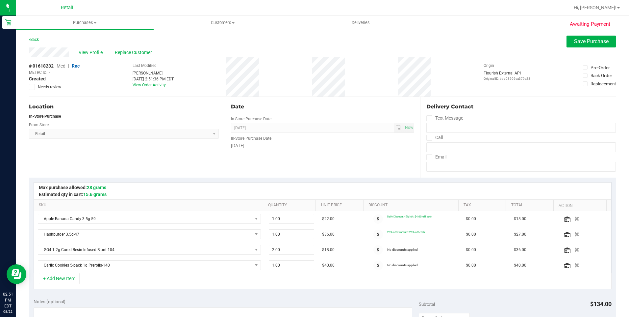
click at [135, 51] on span "Replace Customer" at bounding box center [134, 52] width 39 height 7
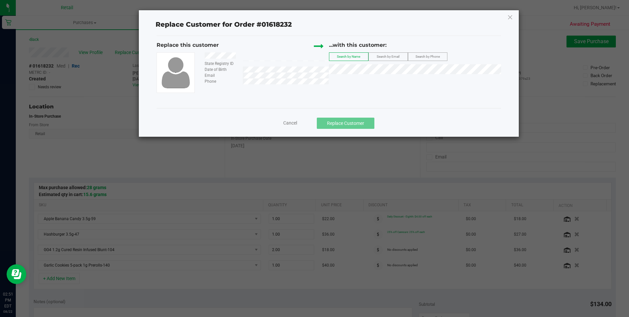
click at [402, 74] on div "...with this customer: Search by Name Search by Email Search by Phone" at bounding box center [415, 59] width 172 height 36
click at [373, 80] on li "[PERSON_NAME]" at bounding box center [414, 80] width 171 height 9
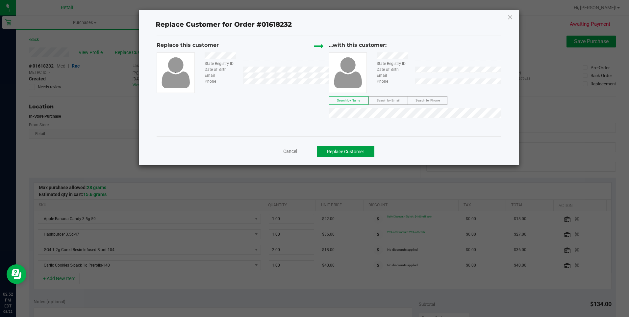
click at [354, 151] on button "Replace Customer" at bounding box center [346, 151] width 58 height 11
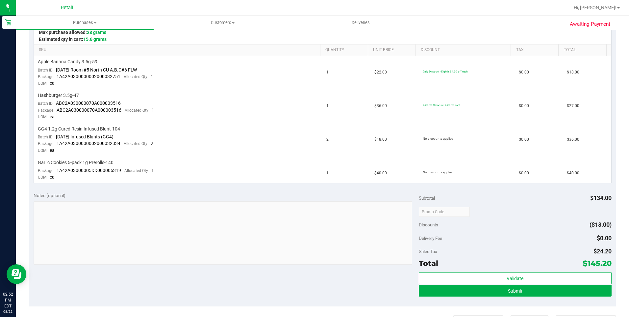
scroll to position [230, 0]
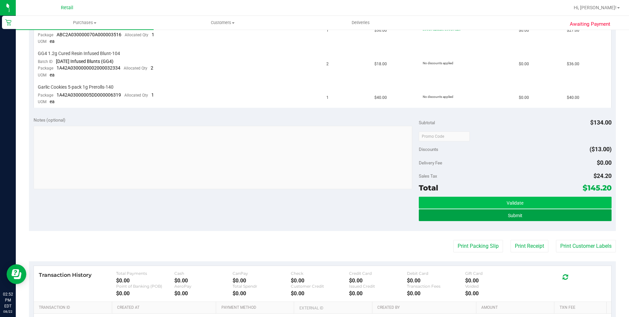
click at [508, 215] on span "Submit" at bounding box center [515, 215] width 14 height 5
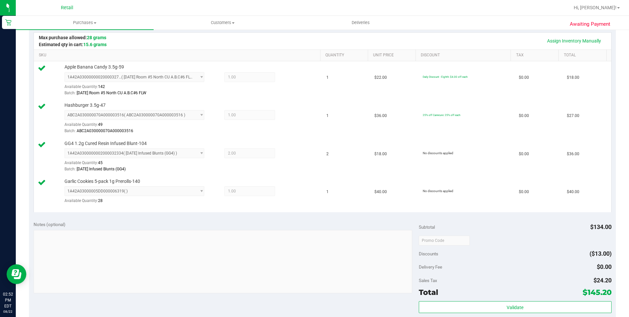
scroll to position [263, 0]
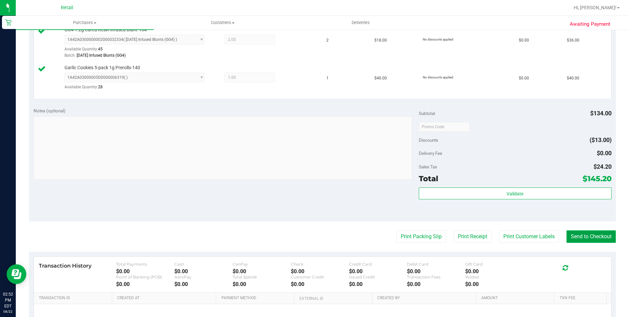
click at [596, 236] on button "Send to Checkout" at bounding box center [591, 236] width 49 height 13
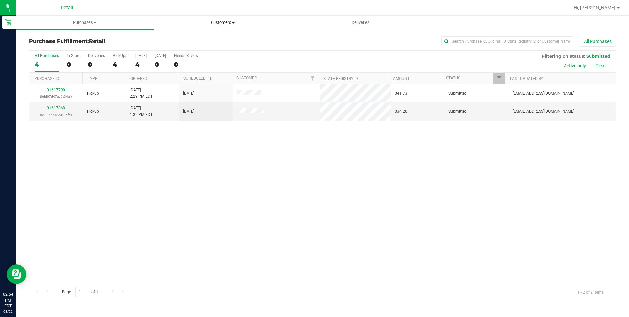
click at [219, 21] on span "Customers" at bounding box center [222, 23] width 137 height 6
click at [175, 41] on span "All customers" at bounding box center [177, 40] width 47 height 6
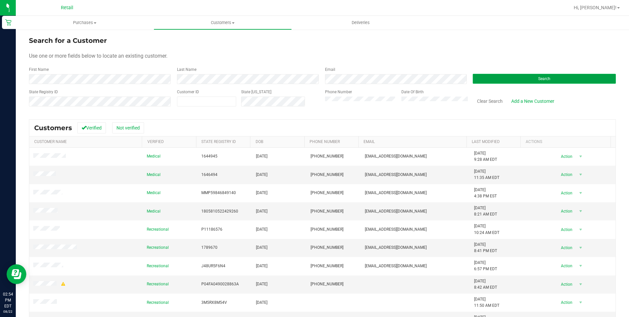
click at [506, 78] on button "Search" at bounding box center [544, 79] width 143 height 10
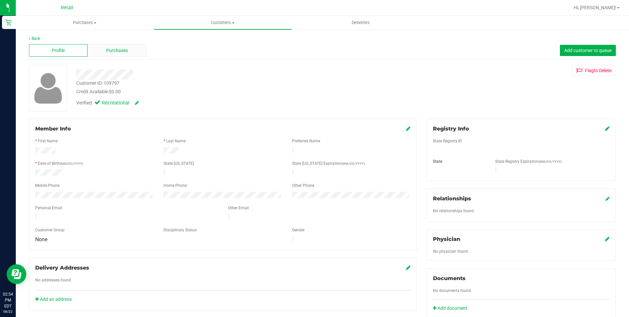
click at [123, 56] on div "Purchases" at bounding box center [117, 50] width 59 height 13
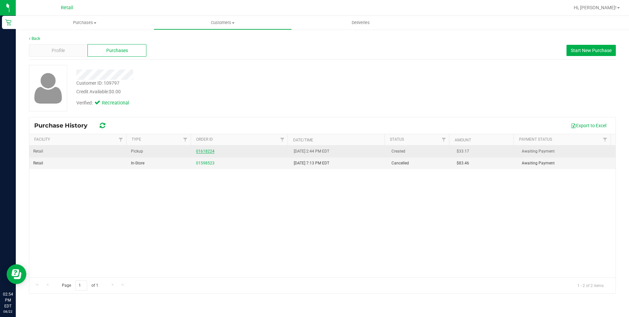
click at [201, 150] on link "01618224" at bounding box center [205, 151] width 18 height 5
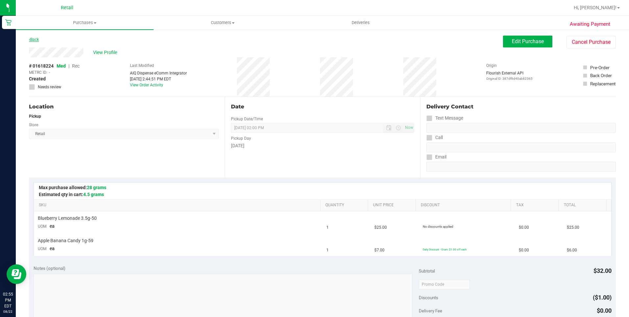
click at [38, 40] on link "Back" at bounding box center [34, 39] width 10 height 5
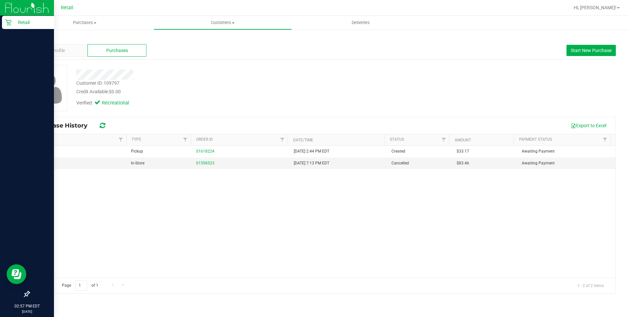
click at [19, 22] on p "Retail" at bounding box center [31, 22] width 39 height 8
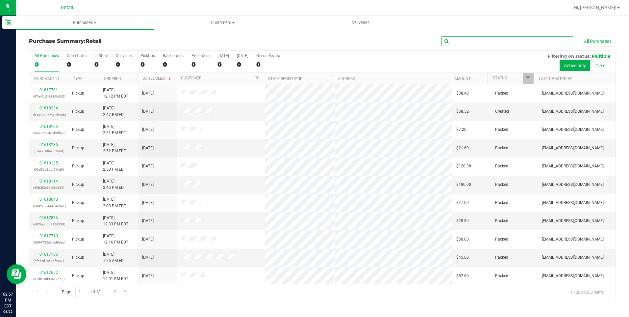
click at [503, 44] on input "text" at bounding box center [508, 41] width 132 height 10
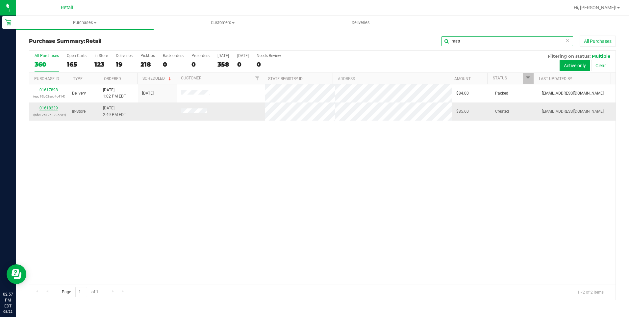
type input "matt"
click at [52, 110] on link "01618239" at bounding box center [48, 108] width 18 height 5
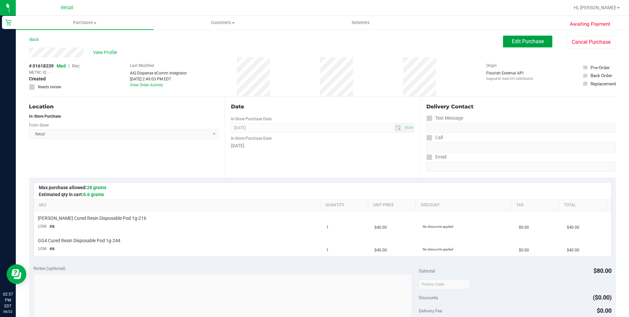
click at [522, 45] on button "Edit Purchase" at bounding box center [527, 42] width 49 height 12
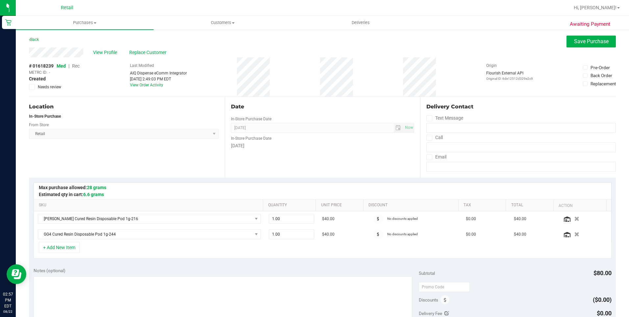
click at [80, 64] on span "Rec" at bounding box center [76, 65] width 8 height 5
click at [578, 47] on button "Save Purchase" at bounding box center [591, 42] width 49 height 12
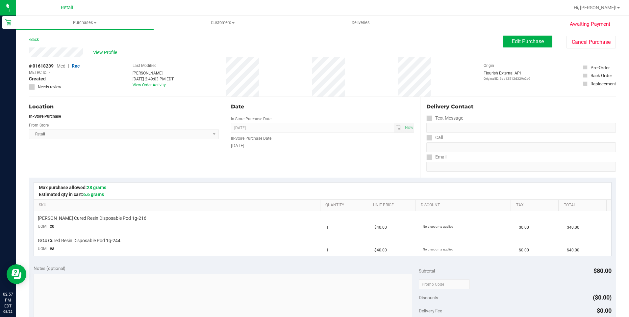
click at [105, 53] on span "View Profile" at bounding box center [106, 52] width 26 height 7
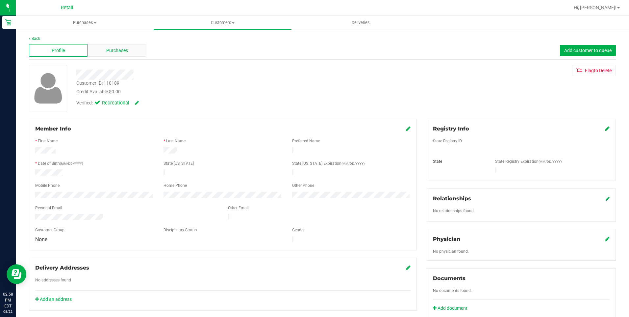
click at [122, 52] on span "Purchases" at bounding box center [117, 50] width 22 height 7
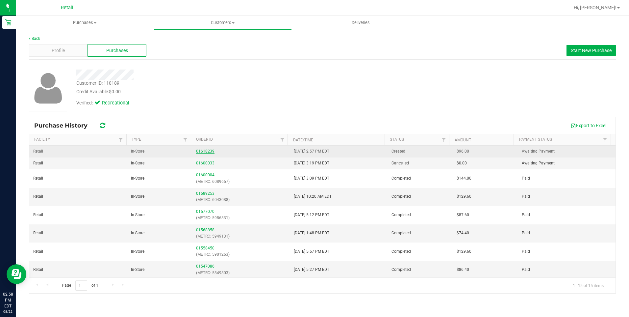
click at [206, 149] on link "01618239" at bounding box center [205, 151] width 18 height 5
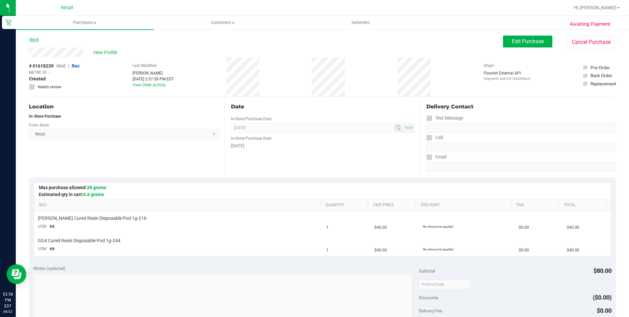
click at [31, 39] on link "Back" at bounding box center [34, 39] width 10 height 5
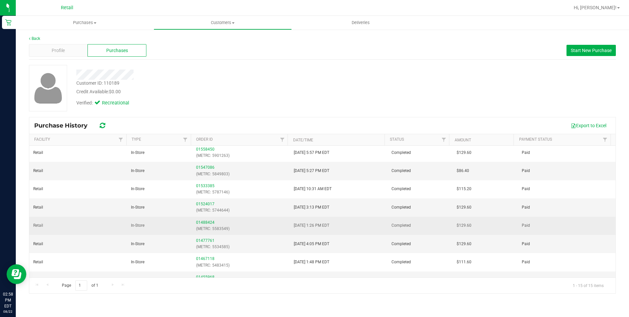
scroll to position [129, 0]
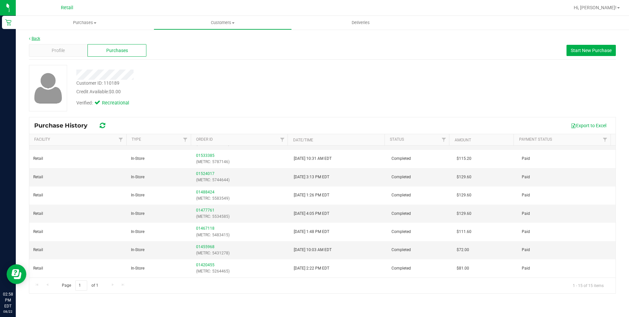
click at [37, 39] on link "Back" at bounding box center [34, 38] width 11 height 5
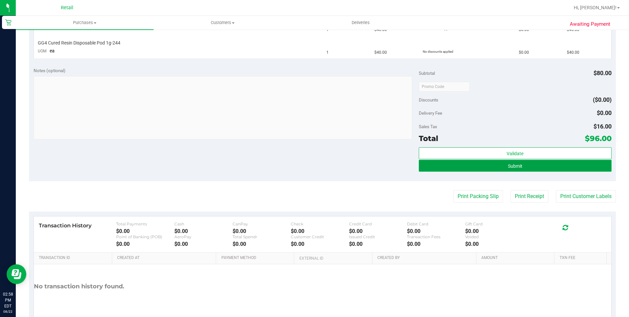
click at [492, 164] on button "Submit" at bounding box center [515, 166] width 193 height 12
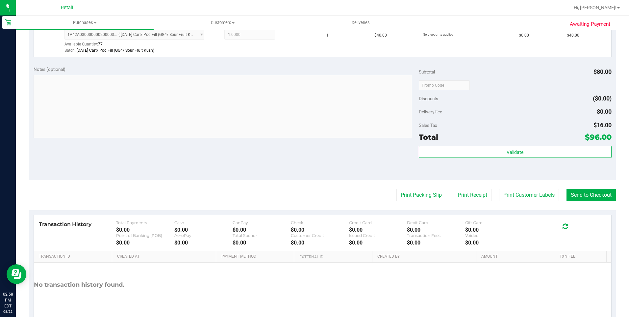
scroll to position [230, 0]
click at [599, 198] on button "Send to Checkout" at bounding box center [591, 194] width 49 height 13
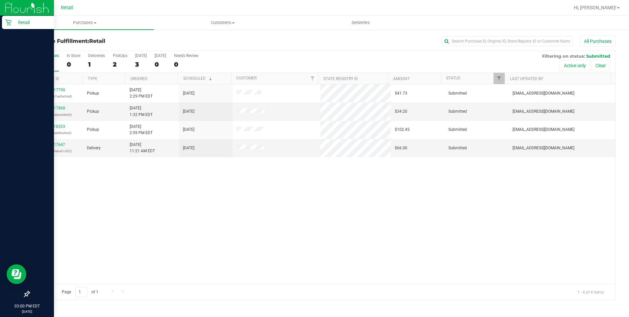
click at [18, 20] on p "Retail" at bounding box center [31, 22] width 39 height 8
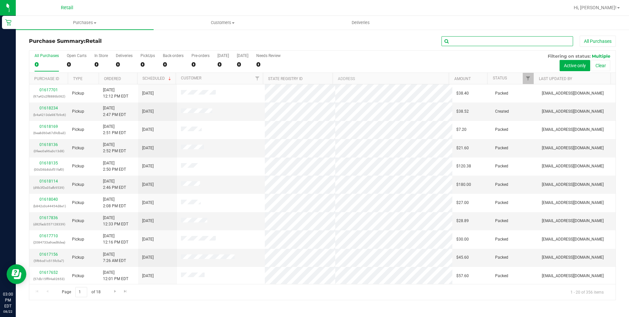
click at [551, 43] on input "text" at bounding box center [508, 41] width 132 height 10
click at [98, 58] on div "In Store" at bounding box center [100, 55] width 13 height 5
click at [0, 0] on input "In Store 0" at bounding box center [0, 0] width 0 height 0
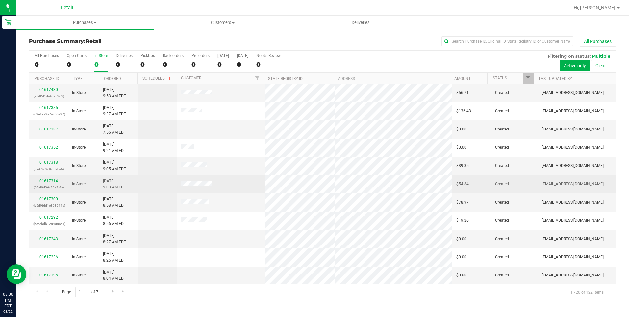
scroll to position [165, 0]
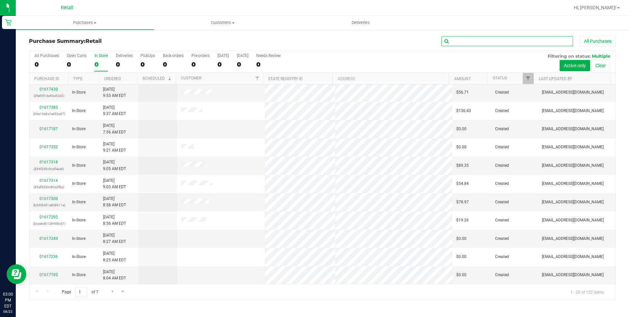
click at [500, 41] on input "text" at bounding box center [508, 41] width 132 height 10
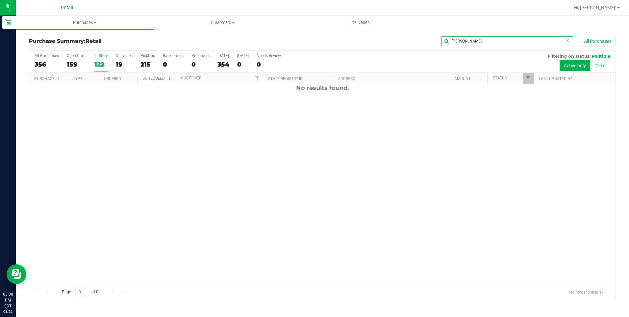
scroll to position [0, 0]
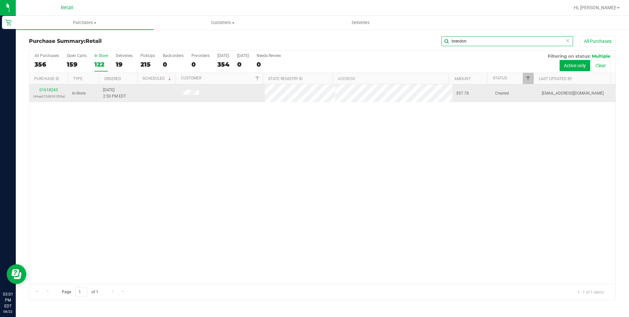
type input "brendon"
click at [58, 90] on div "01618243 (44aa372d9261f03e)" at bounding box center [48, 93] width 31 height 13
click at [48, 87] on td "01618243 (44aa372d9261f03e)" at bounding box center [48, 93] width 39 height 18
click at [49, 89] on link "01618243" at bounding box center [48, 90] width 18 height 5
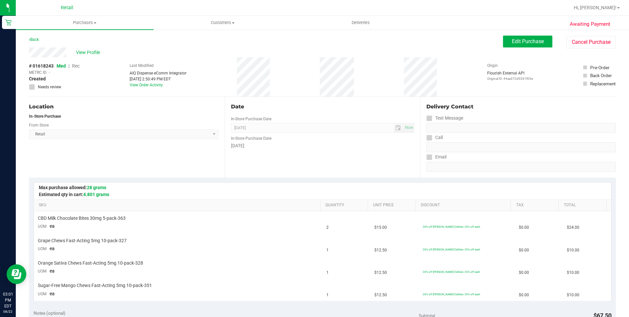
click at [511, 47] on div "Edit Purchase Cancel Purchase" at bounding box center [559, 42] width 113 height 13
click at [512, 45] on button "Edit Purchase" at bounding box center [527, 42] width 49 height 12
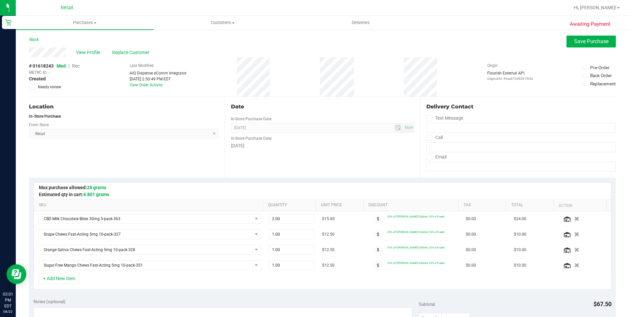
click at [79, 66] on span "Rec" at bounding box center [76, 65] width 8 height 5
click at [87, 51] on span "View Profile" at bounding box center [89, 52] width 26 height 7
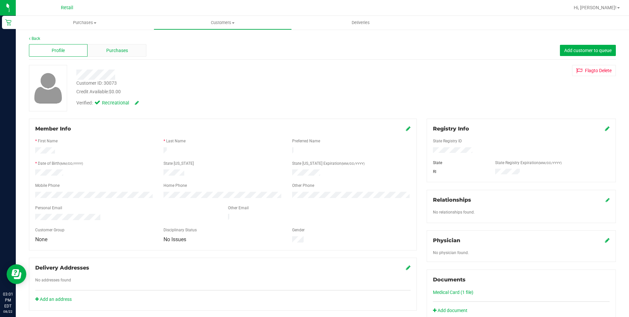
click at [124, 46] on div "Purchases" at bounding box center [117, 50] width 59 height 13
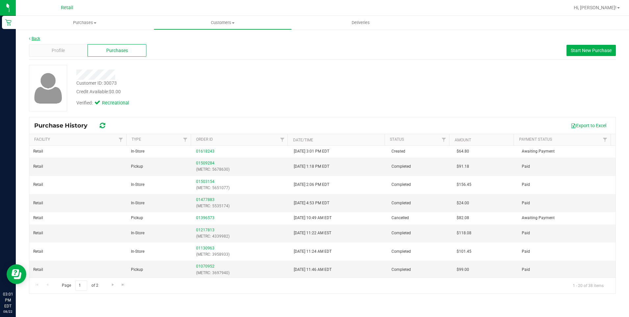
click at [33, 40] on link "Back" at bounding box center [34, 38] width 11 height 5
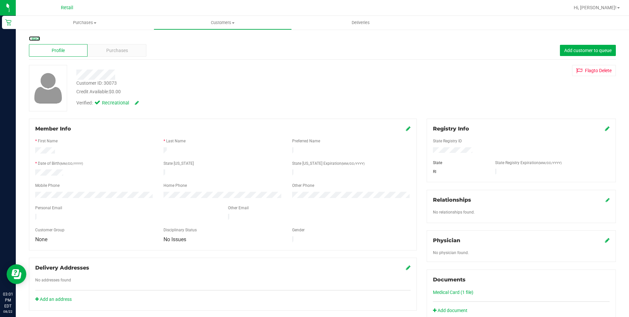
click at [33, 40] on link "Back" at bounding box center [34, 38] width 11 height 5
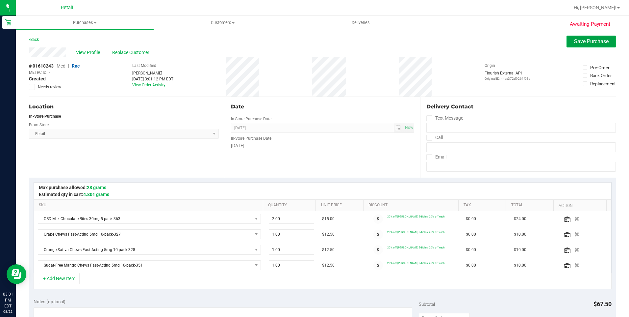
click at [591, 43] on span "Save Purchase" at bounding box center [591, 41] width 35 height 6
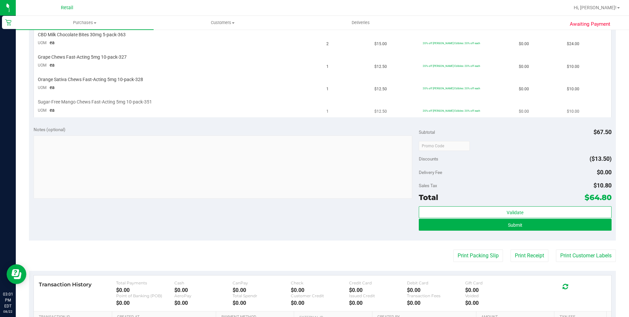
scroll to position [197, 0]
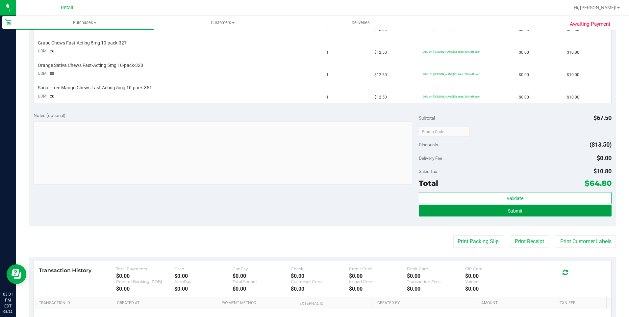
click at [468, 214] on button "Submit" at bounding box center [515, 210] width 193 height 12
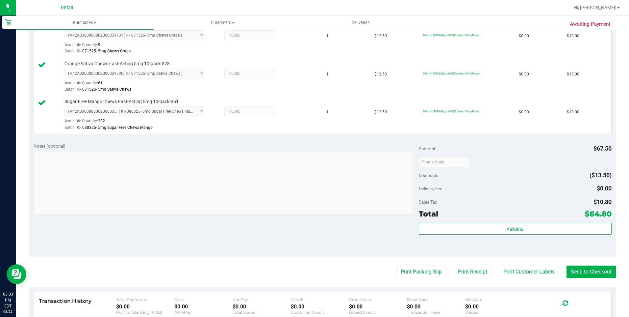
scroll to position [230, 0]
click at [568, 270] on button "Send to Checkout" at bounding box center [591, 270] width 49 height 13
